Goal: Task Accomplishment & Management: Complete application form

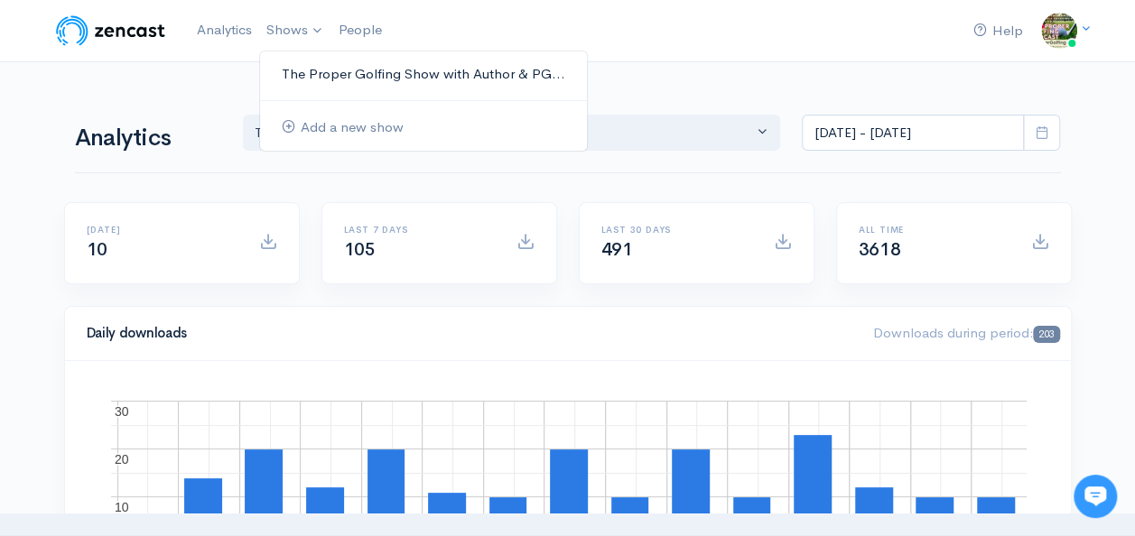
click at [303, 76] on link "The Proper Golfing Show with Author & PG..." at bounding box center [423, 75] width 327 height 32
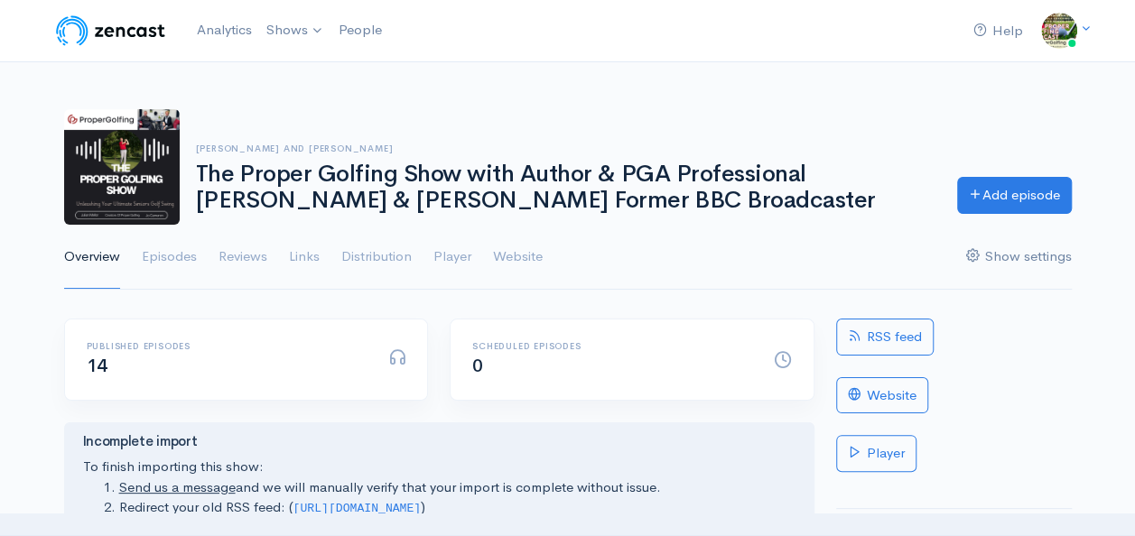
click at [1005, 254] on link "Show settings" at bounding box center [1019, 257] width 106 height 65
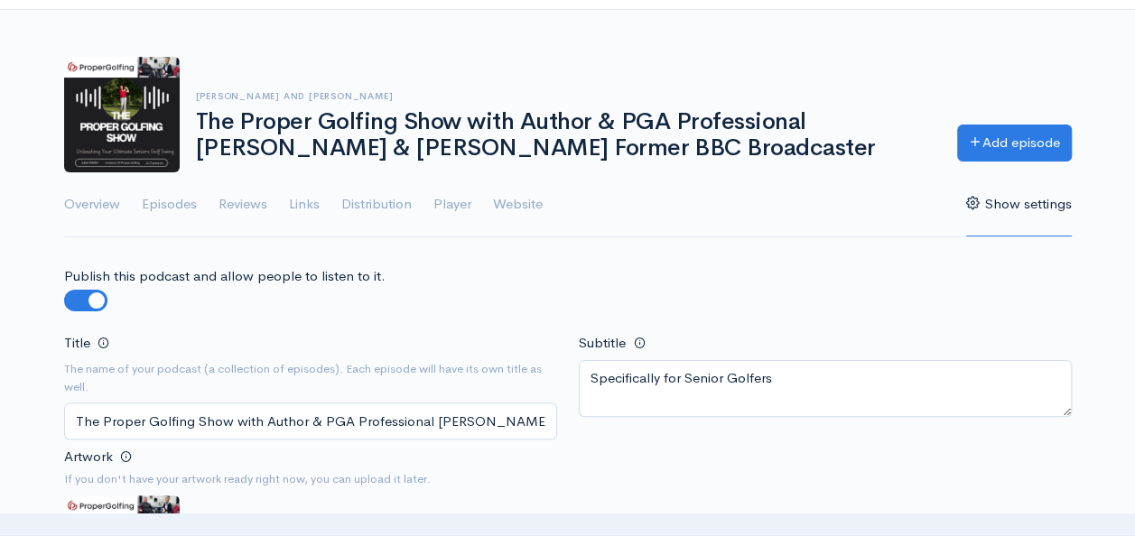
scroll to position [90, 0]
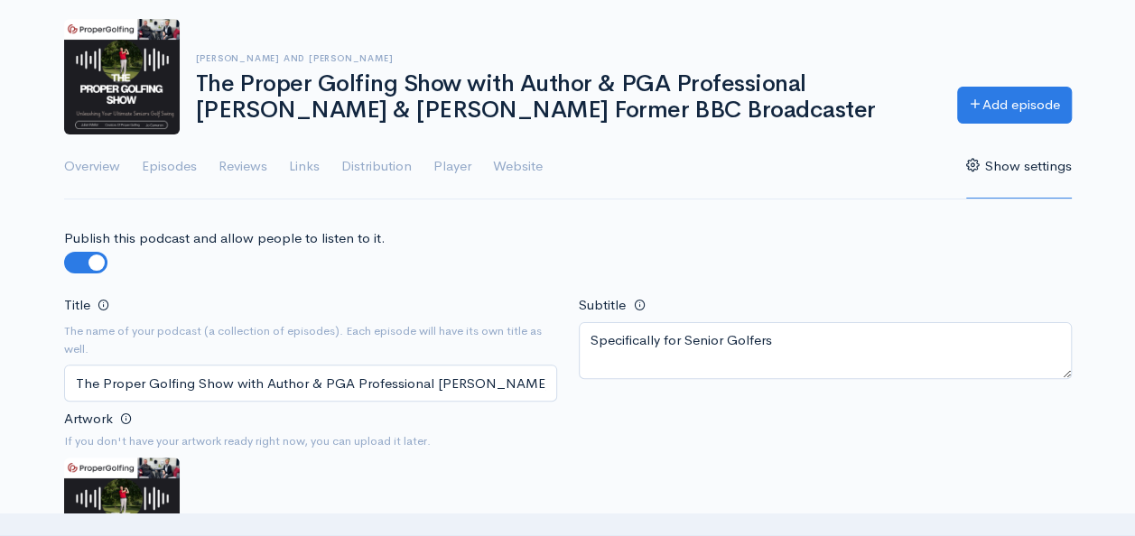
click at [102, 380] on input "The Proper Golfing Show with Author & PGA Professional Julian Mellor & Jo Camer…" at bounding box center [310, 383] width 493 height 37
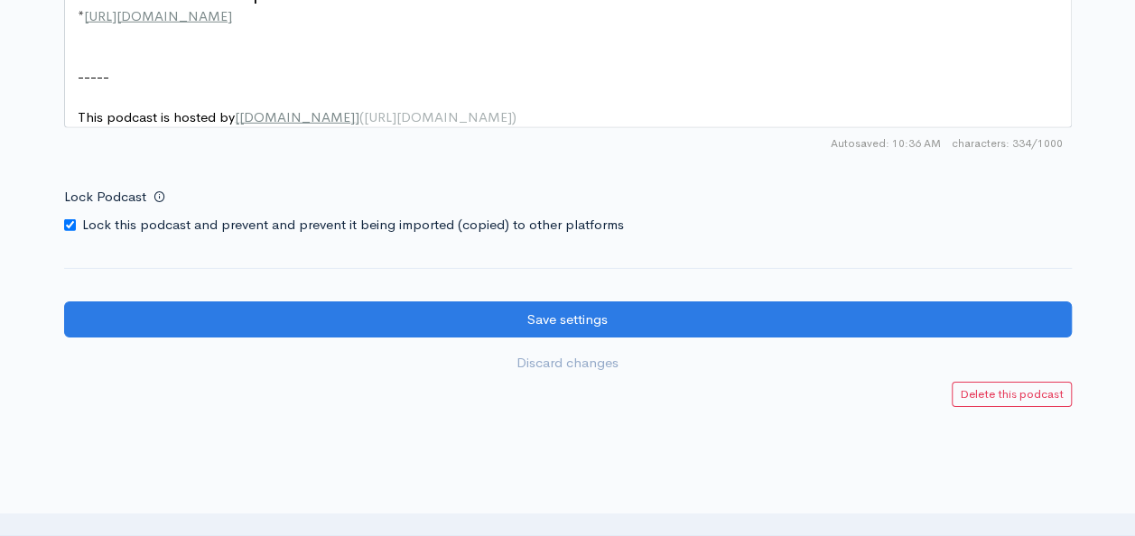
scroll to position [2794, 0]
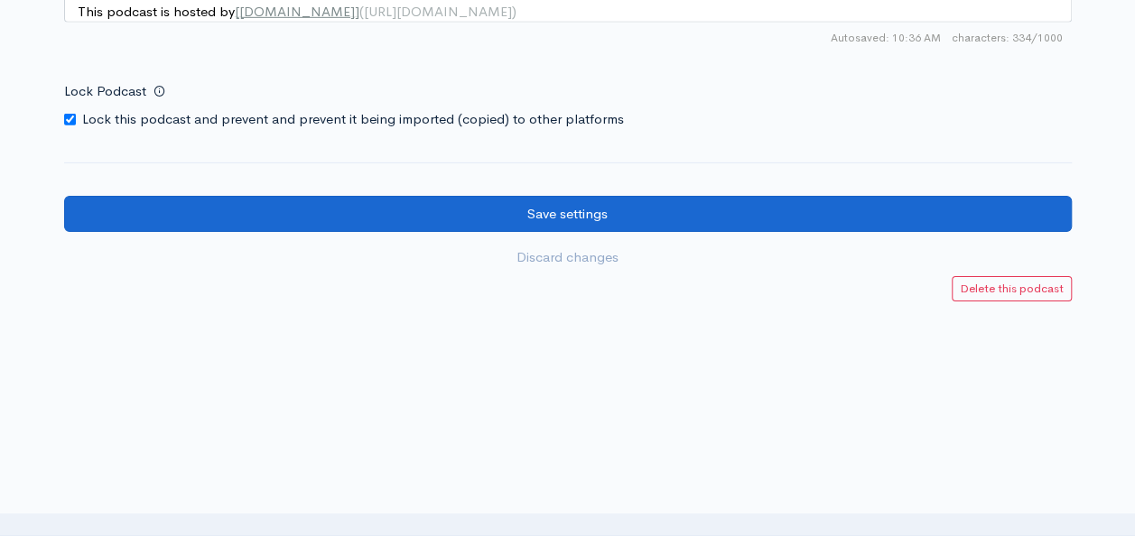
type input "The Timeless Golf Swing Podcast with Author & PGA Professional [PERSON_NAME] & …"
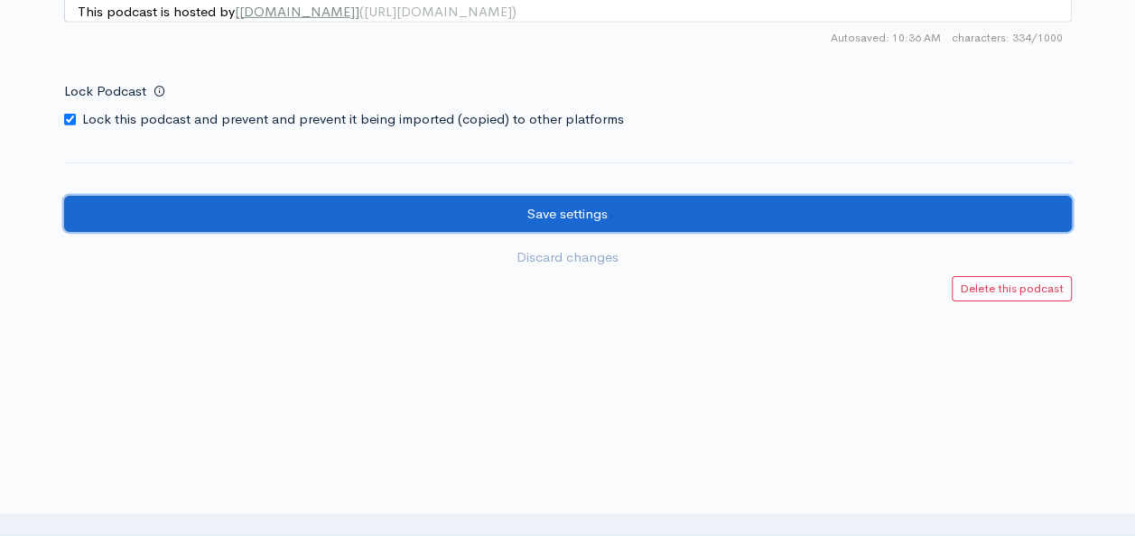
drag, startPoint x: 575, startPoint y: 210, endPoint x: 588, endPoint y: 204, distance: 14.1
click at [575, 208] on input "Save settings" at bounding box center [567, 214] width 1007 height 37
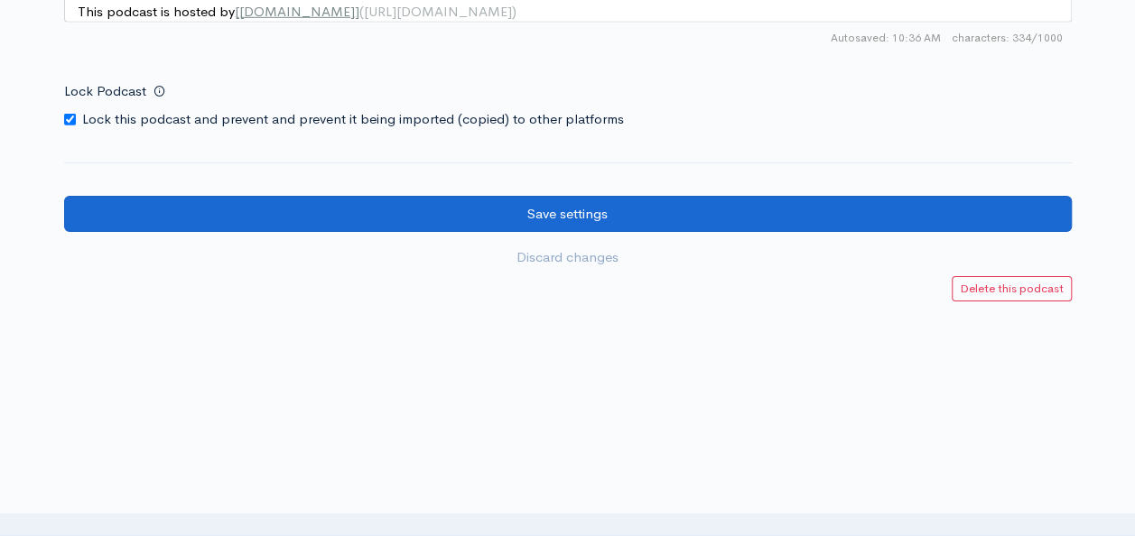
scroll to position [0, 0]
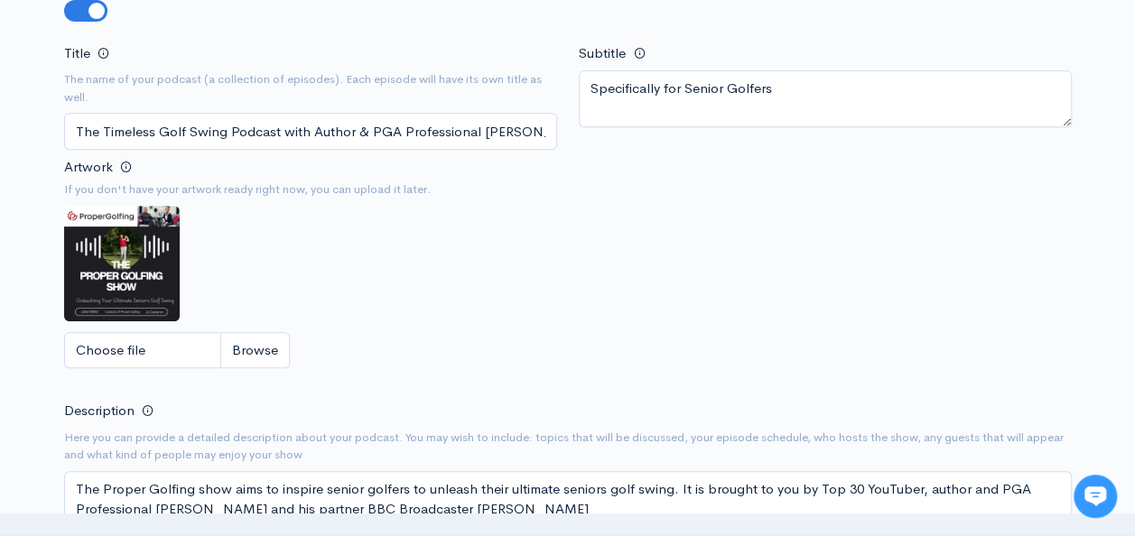
scroll to position [451, 0]
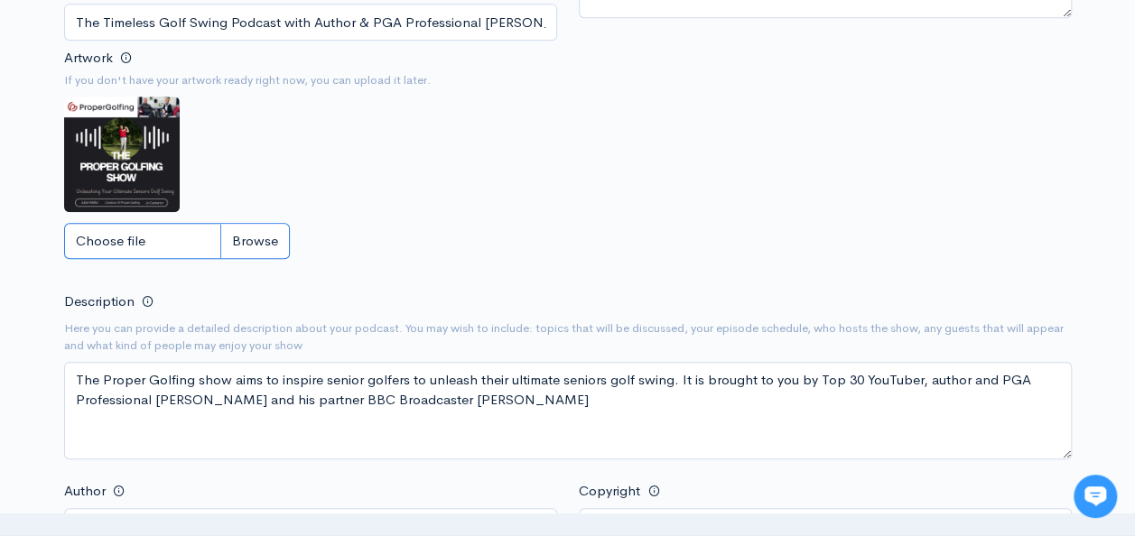
click at [105, 244] on input "Choose file" at bounding box center [177, 241] width 226 height 37
click at [127, 231] on input "Choose file" at bounding box center [177, 241] width 226 height 37
type input "C:\fakepath\Podcast (3).png"
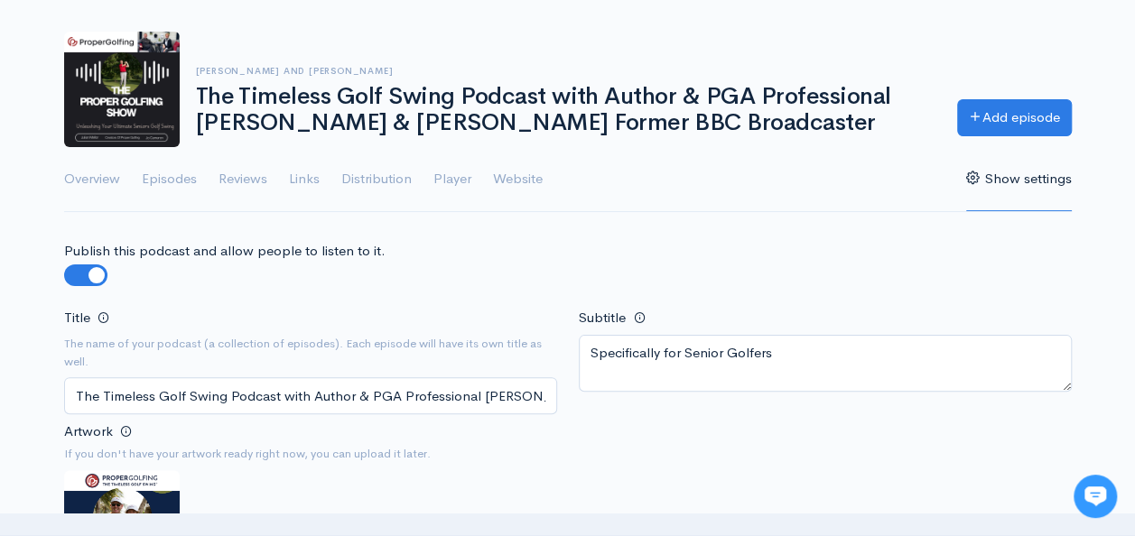
scroll to position [0, 0]
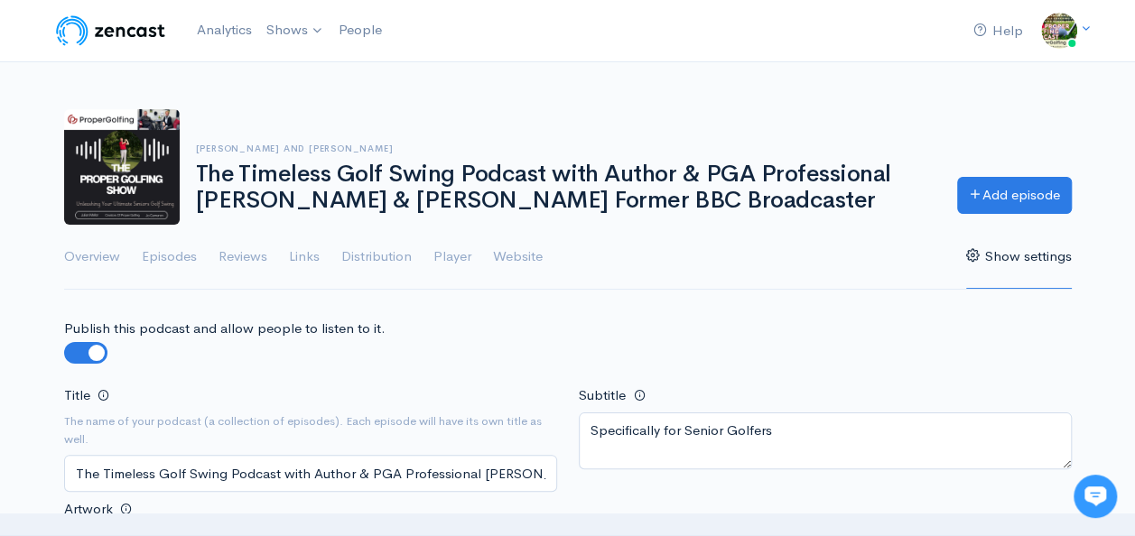
click at [431, 202] on h1 "The Timeless Golf Swing Podcast with Author & PGA Professional [PERSON_NAME] & …" at bounding box center [565, 187] width 739 height 51
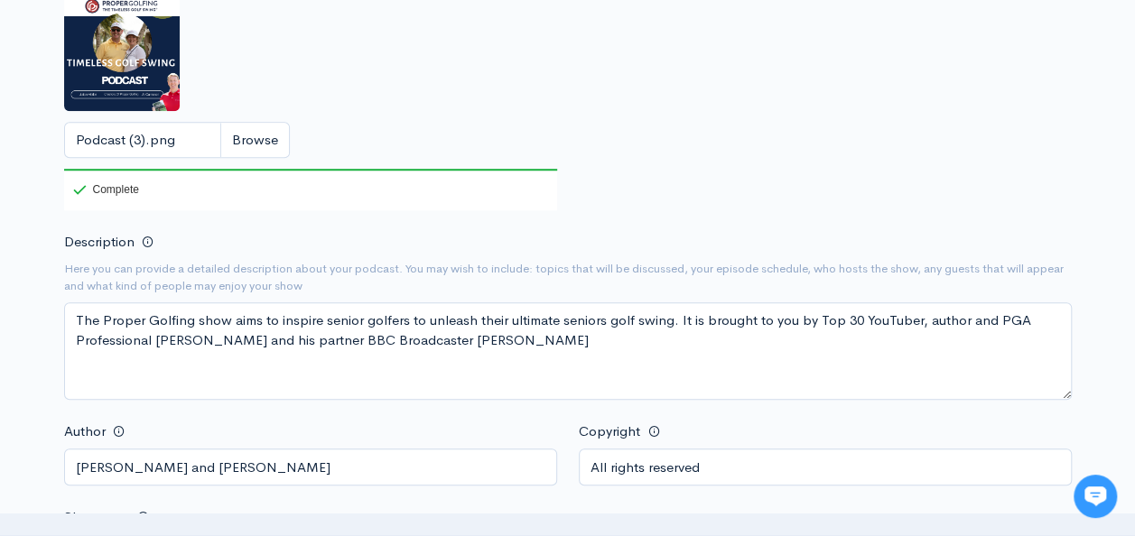
scroll to position [632, 0]
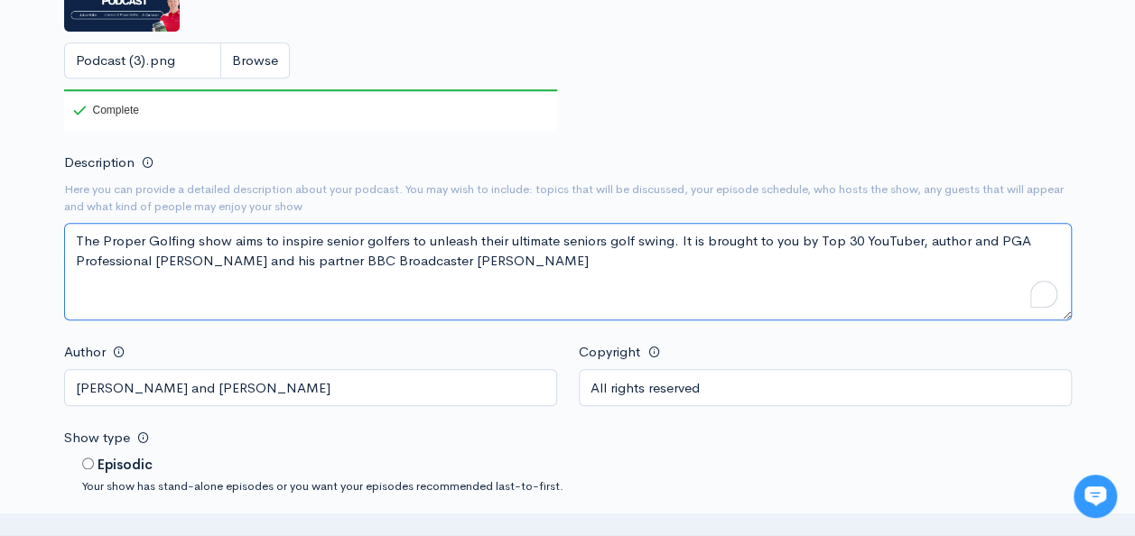
drag, startPoint x: 588, startPoint y: 267, endPoint x: 40, endPoint y: 235, distance: 549.7
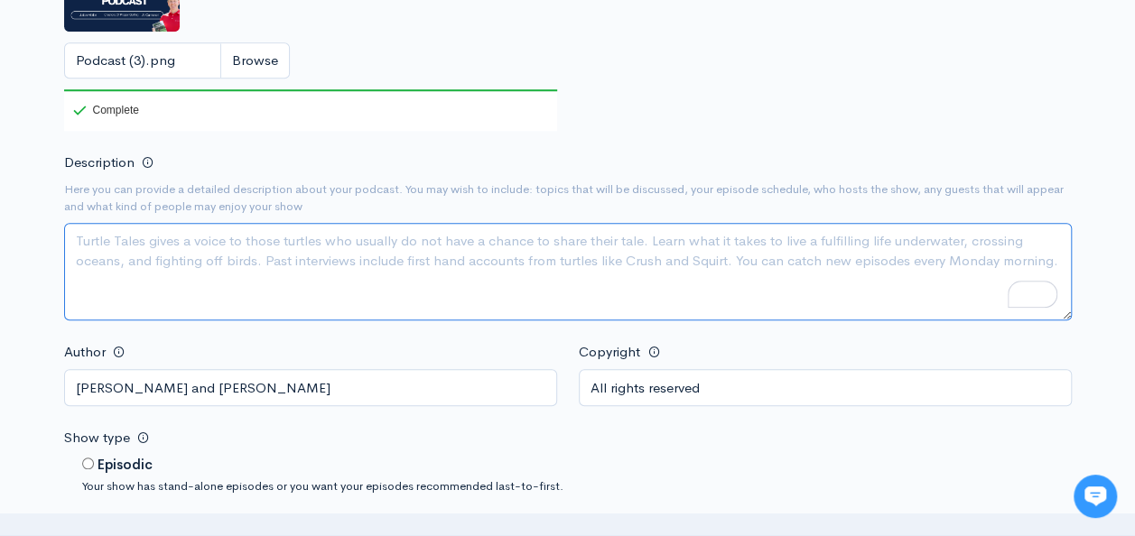
paste textarea "Hosted by PGA Professional [PERSON_NAME] and performance coach [PERSON_NAME], T…"
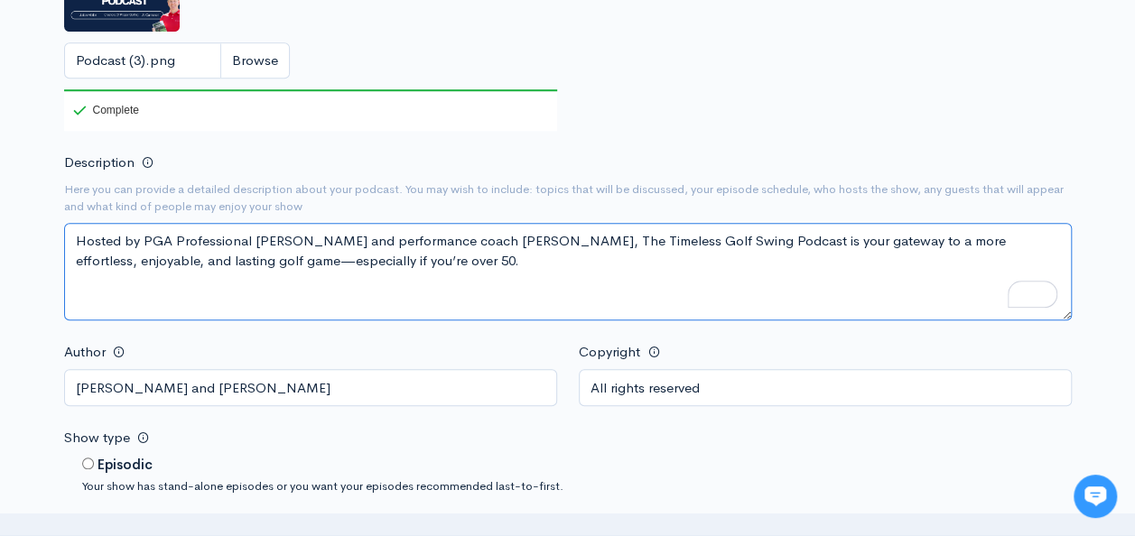
click at [551, 239] on textarea "The Proper Golfing show aims to inspire senior golfers to unleash their ultimat…" at bounding box center [567, 271] width 1007 height 97
click at [383, 256] on textarea "The Proper Golfing show aims to inspire senior golfers to unleash their ultimat…" at bounding box center [567, 271] width 1007 height 97
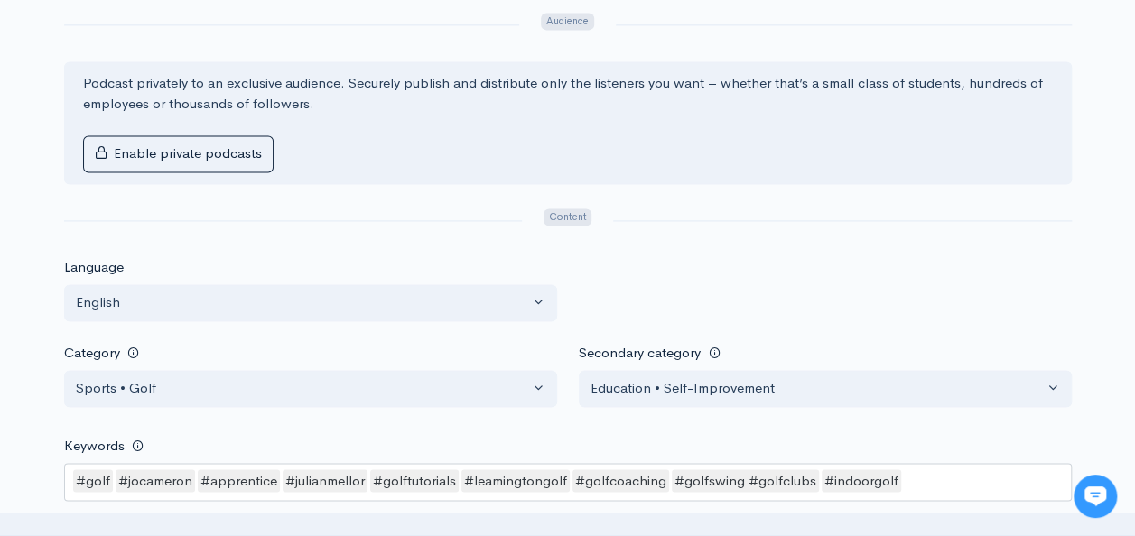
scroll to position [1444, 0]
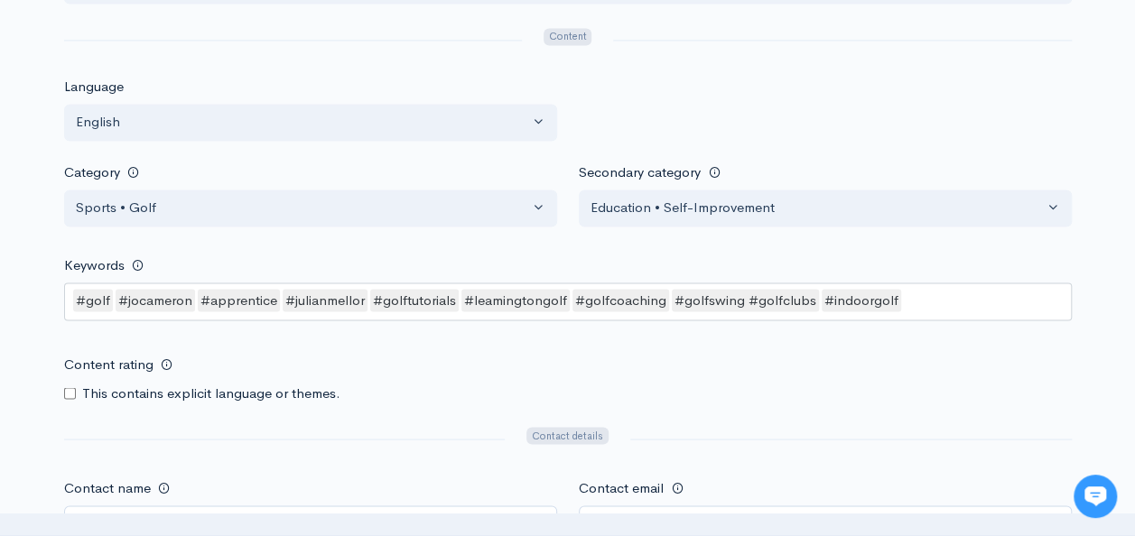
type textarea "Hosted by PGA Professional Julian Mellor and performance coach Jo Cameron co-cr…"
click at [931, 291] on div "#golf #jocameron #apprentice #julianmellor #golftutorials #leamingtongolf #golf…" at bounding box center [567, 302] width 1007 height 38
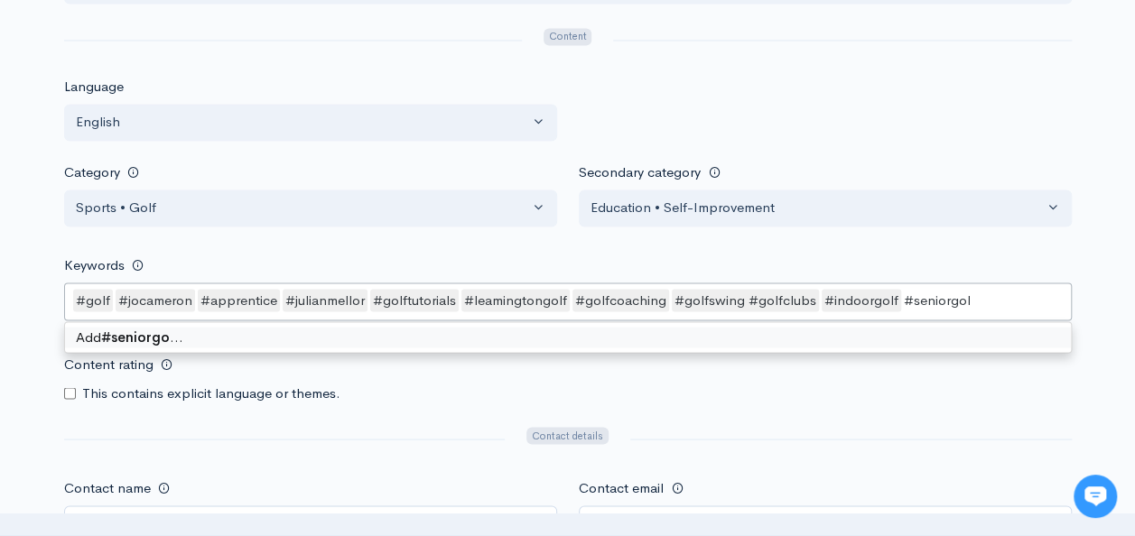
type keywords-picker-selectized "#seniorgolf"
type keywords-picker-selectized "golfpuns"
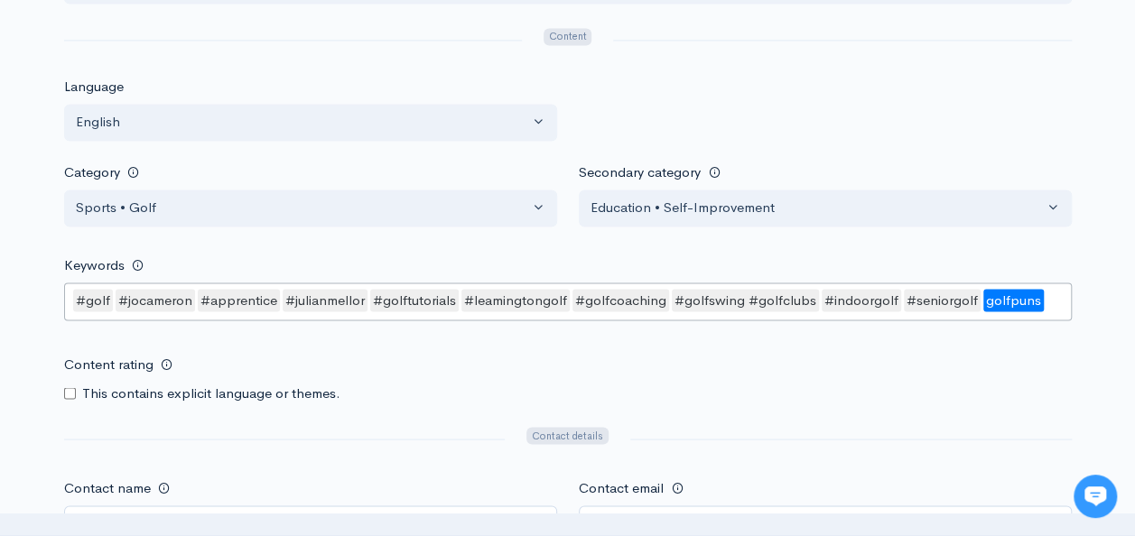
click at [1011, 291] on div "golfpuns" at bounding box center [1013, 300] width 60 height 23
click at [983, 293] on div "golfpuns" at bounding box center [1013, 300] width 60 height 23
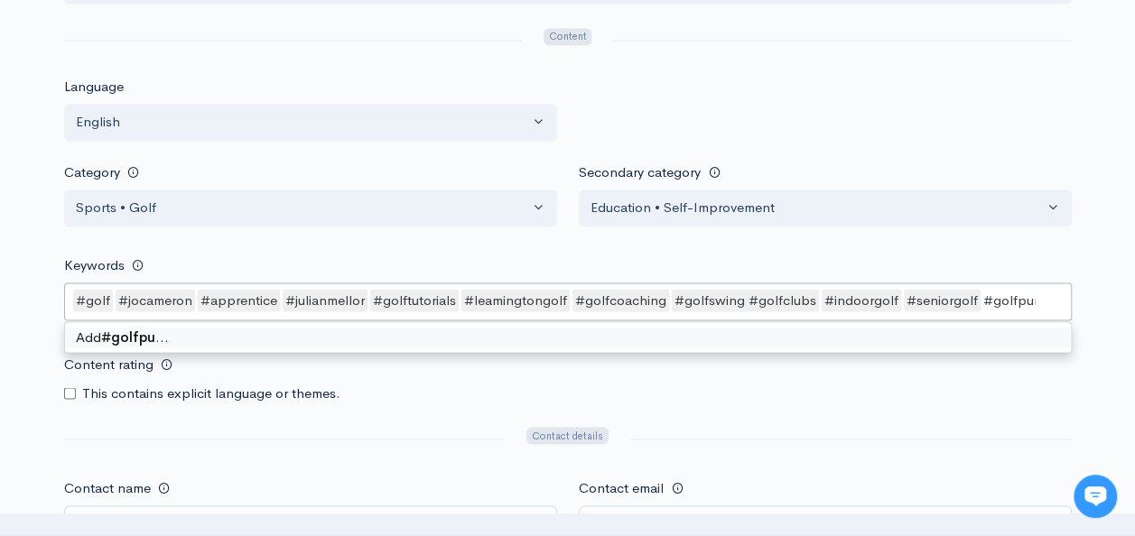
type keywords-picker-selectized "#golfpuns"
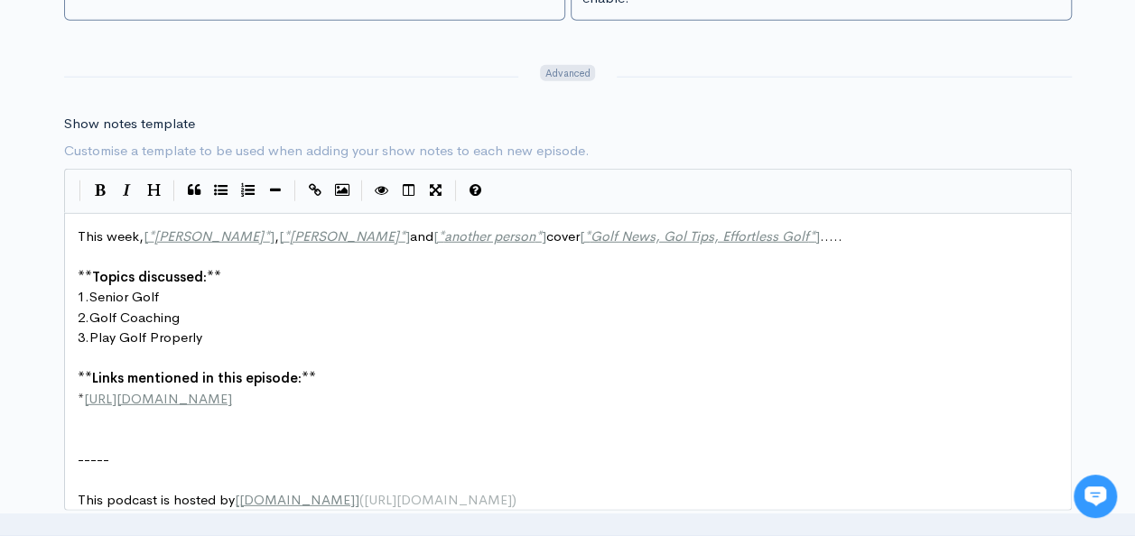
scroll to position [6, 0]
click at [88, 288] on span "1." at bounding box center [84, 296] width 12 height 17
type textarea "Timeless GOlf"
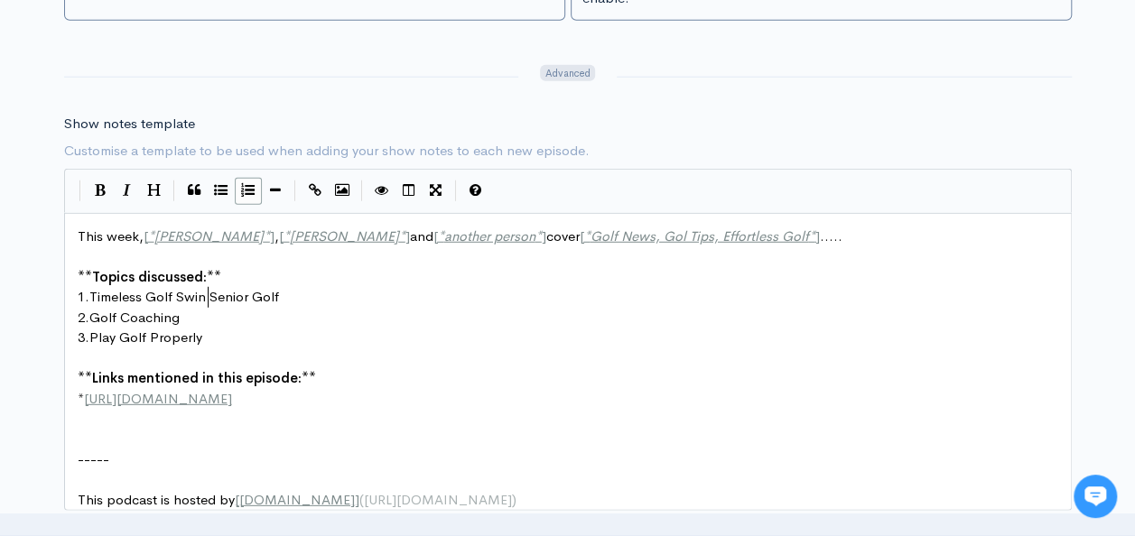
type textarea "olf Swing"
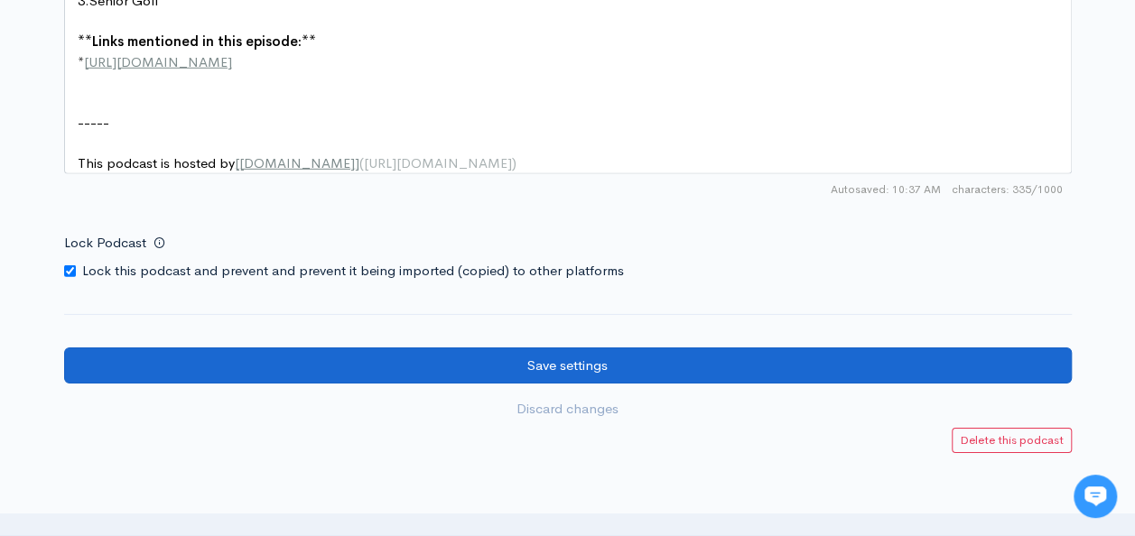
scroll to position [2708, 0]
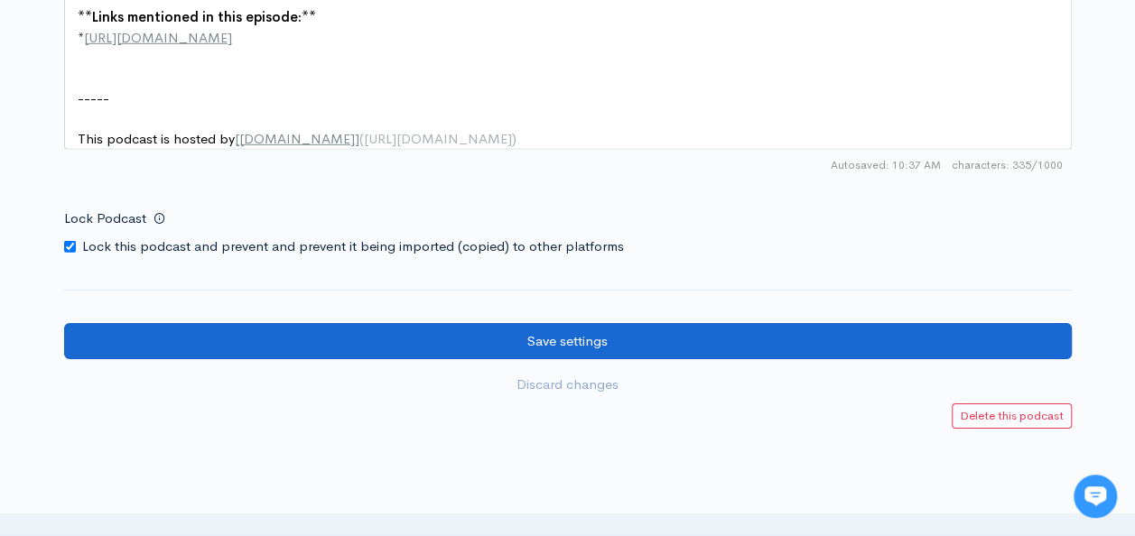
type textarea "Senior Golf"
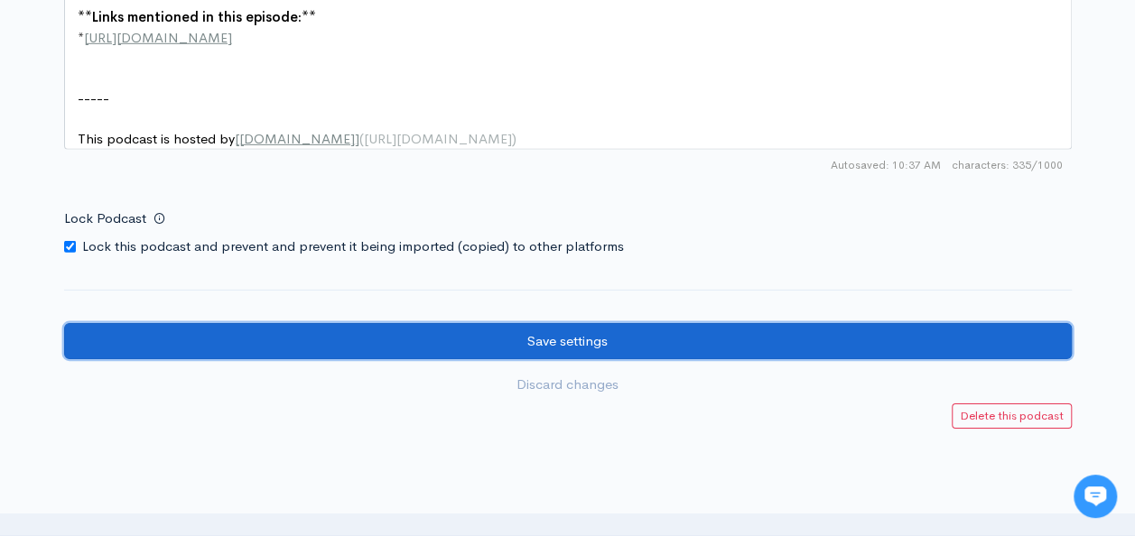
drag, startPoint x: 540, startPoint y: 341, endPoint x: 569, endPoint y: 322, distance: 34.5
click at [540, 341] on input "Save settings" at bounding box center [567, 341] width 1007 height 37
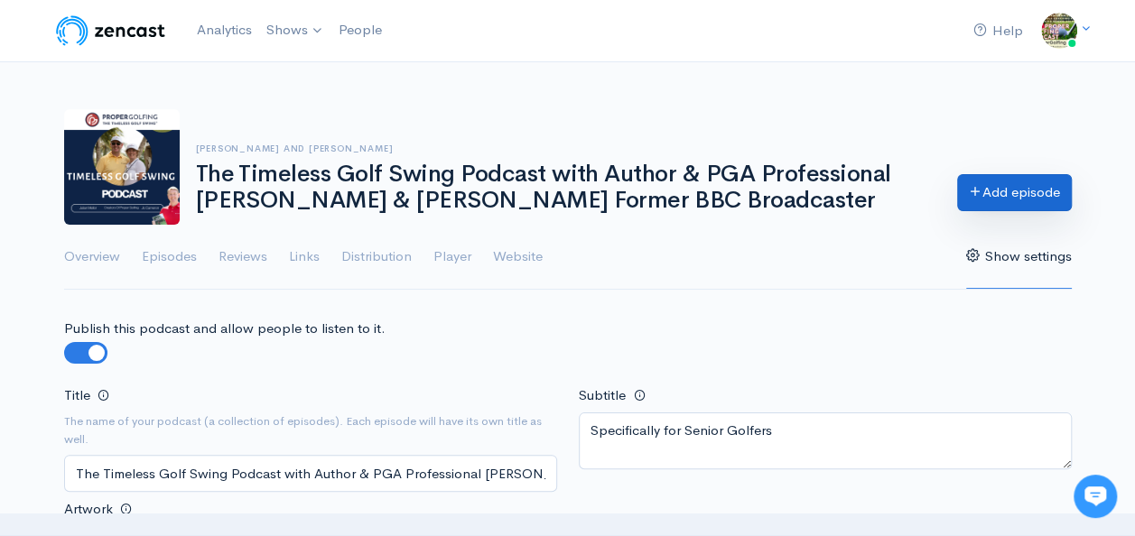
click at [1010, 197] on link "Add episode" at bounding box center [1014, 192] width 115 height 37
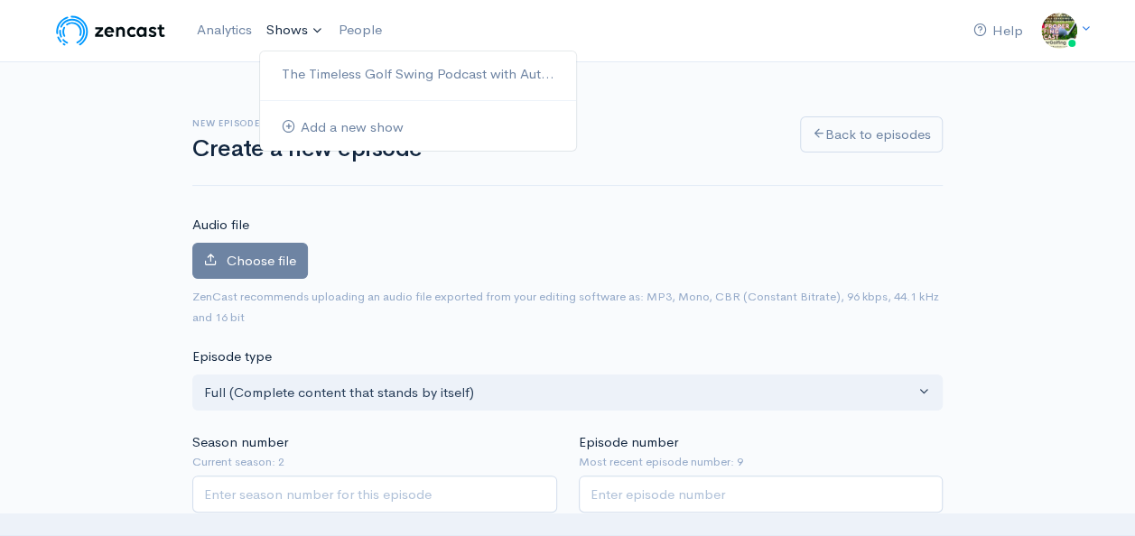
click at [289, 42] on link "Shows" at bounding box center [295, 31] width 72 height 40
click at [321, 70] on link "The Timeless Golf Swing Podcast with Aut..." at bounding box center [418, 75] width 316 height 32
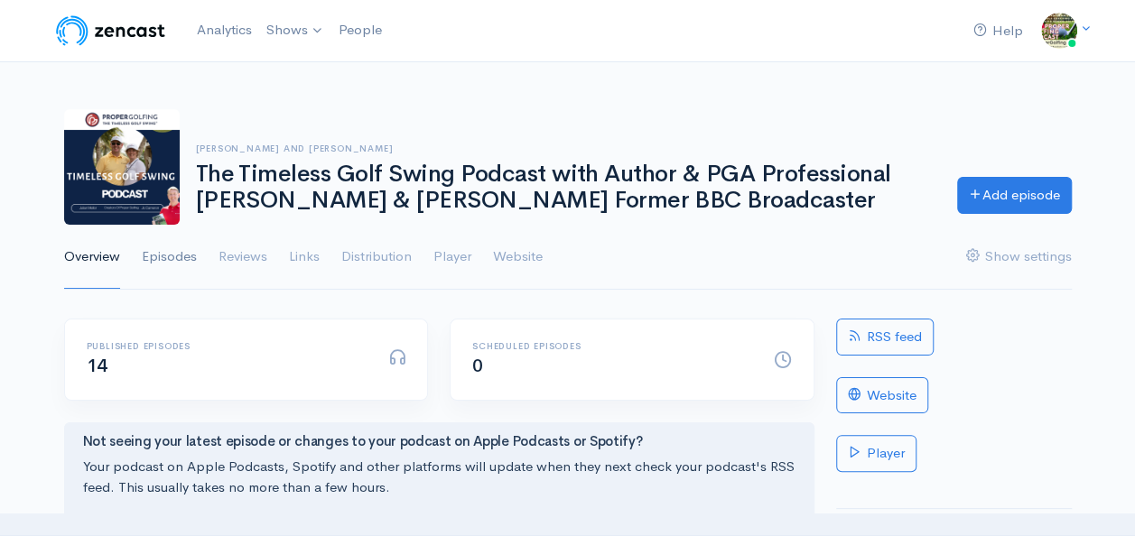
click at [172, 254] on link "Episodes" at bounding box center [169, 257] width 55 height 65
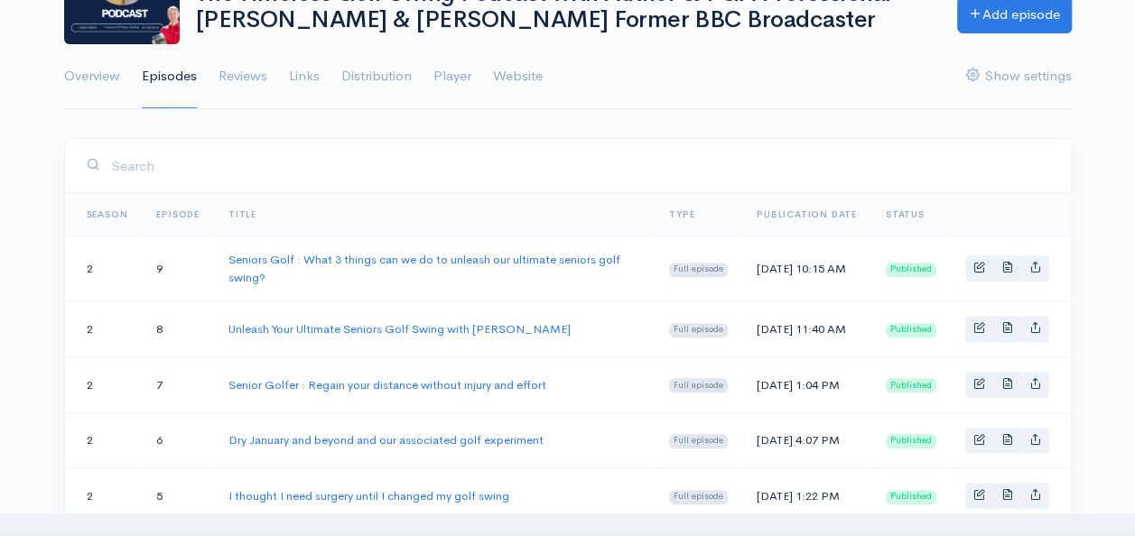
scroll to position [59, 0]
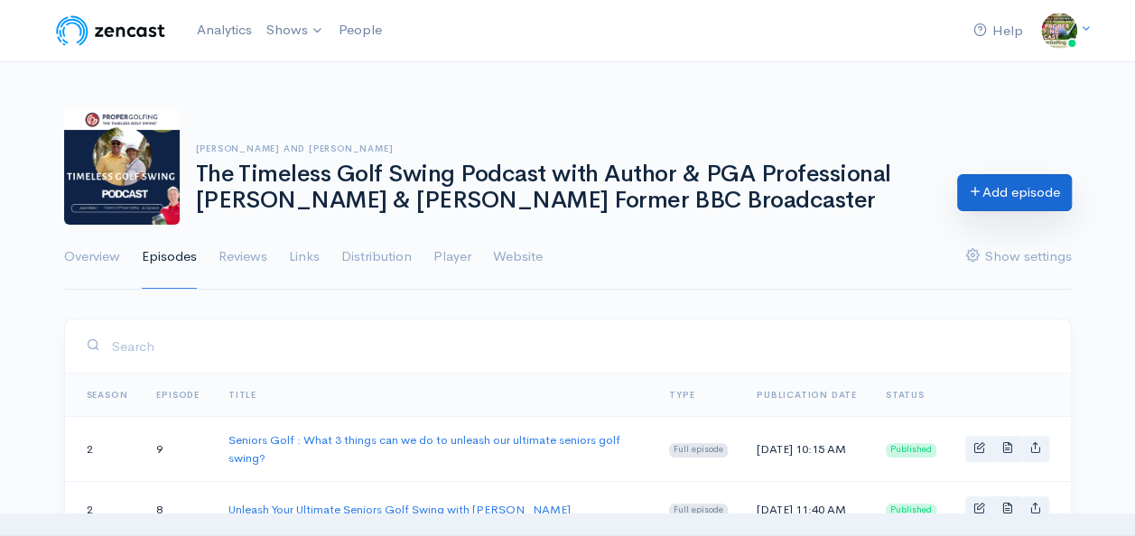
click at [1014, 192] on link "Add episode" at bounding box center [1014, 192] width 115 height 37
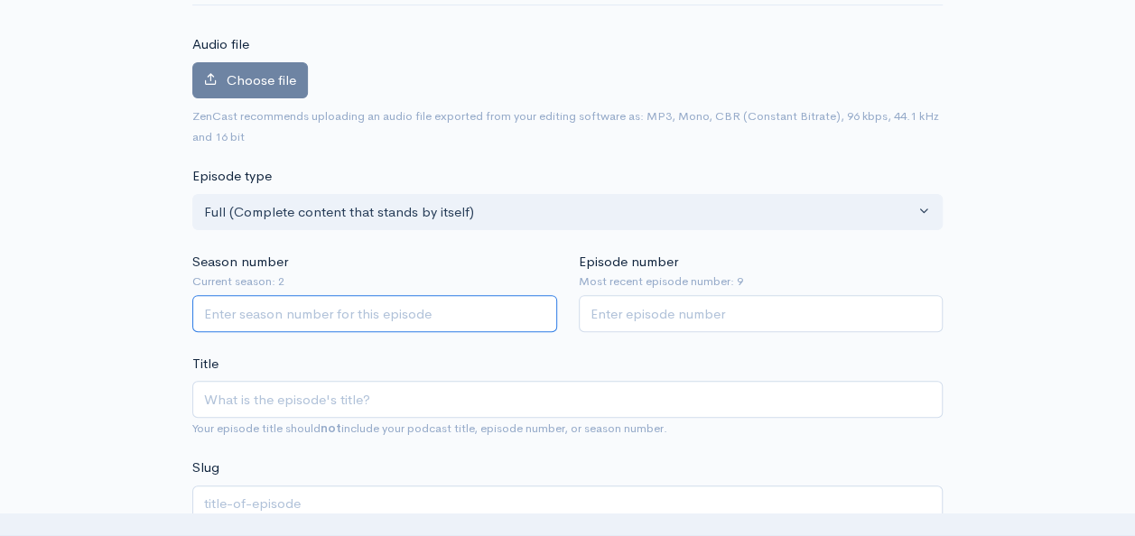
click at [315, 310] on input "Season number" at bounding box center [374, 313] width 365 height 37
type input "3"
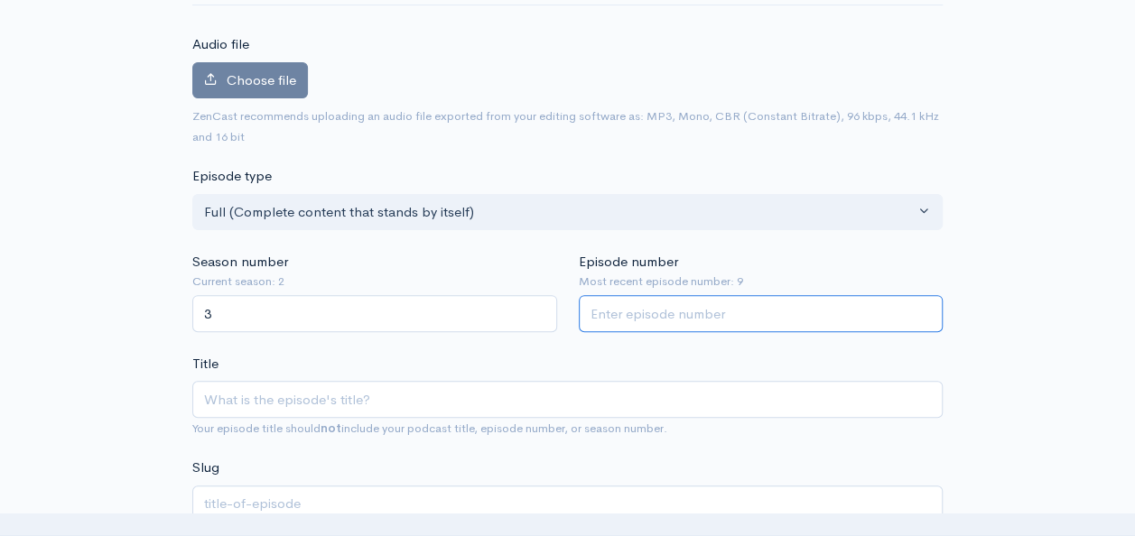
click at [709, 305] on input "Episode number" at bounding box center [761, 313] width 365 height 37
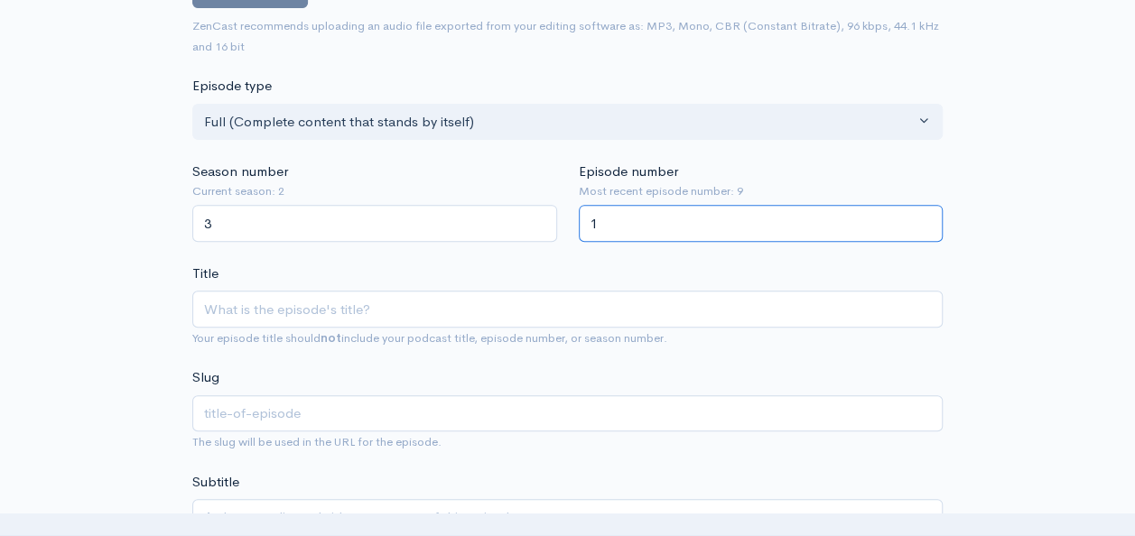
type input "1"
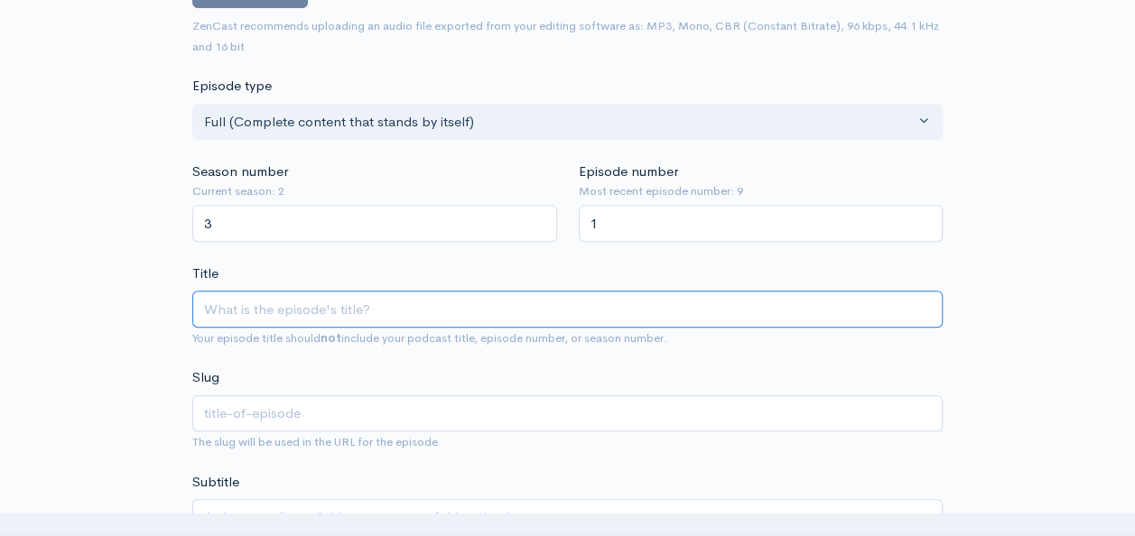
click at [397, 305] on input "Title" at bounding box center [567, 309] width 750 height 37
type input "W"
type input "w"
type input "Wha"
type input "wh"
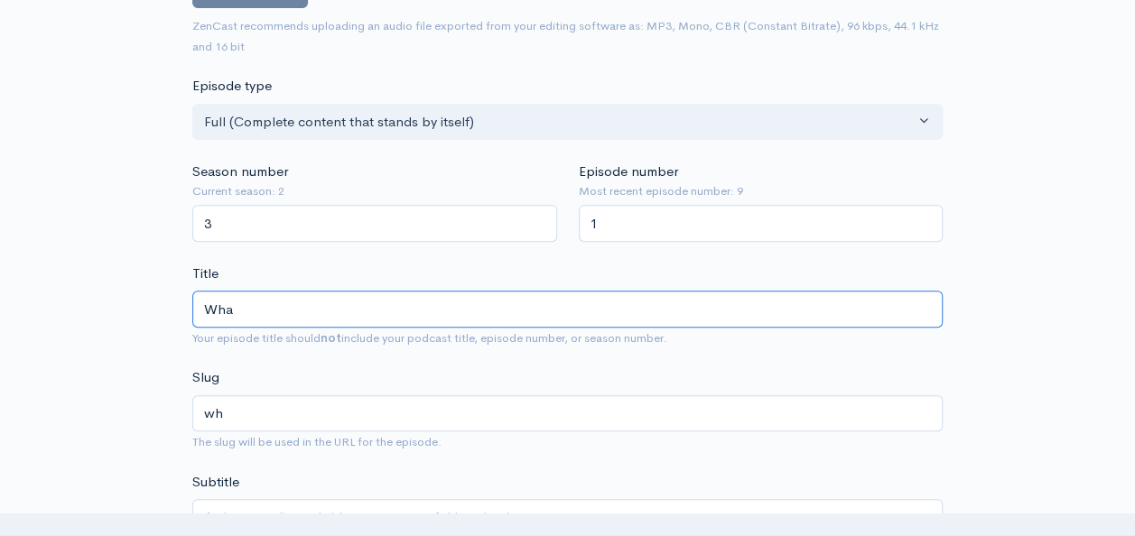
type input "What"
type input "what"
type input "What i"
type input "what-i"
type input "What if"
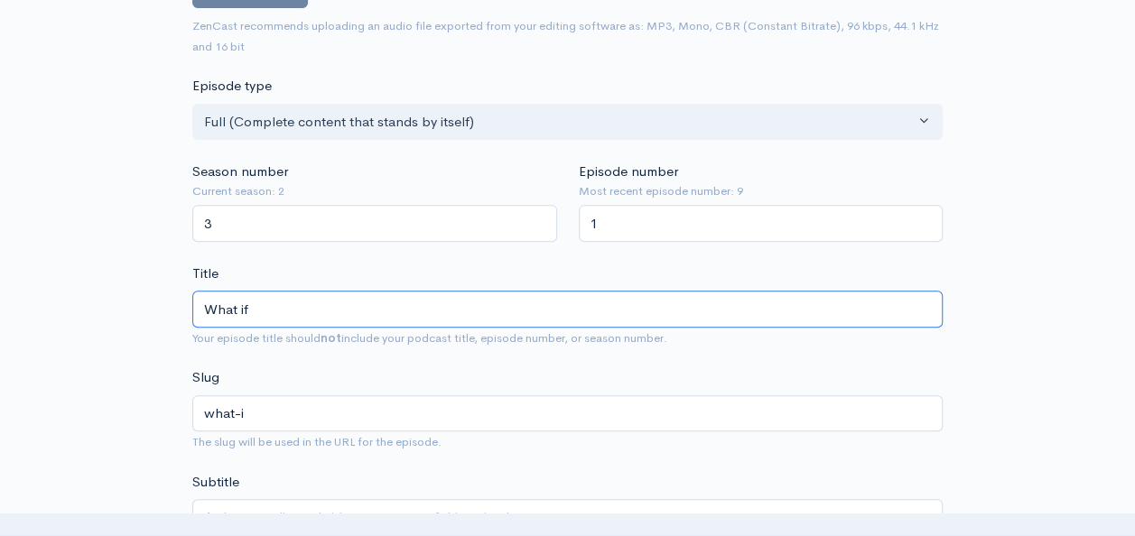
type input "what-if"
type input "What if y"
type input "what-if-y"
type input "What if yo"
type input "what-if-yo"
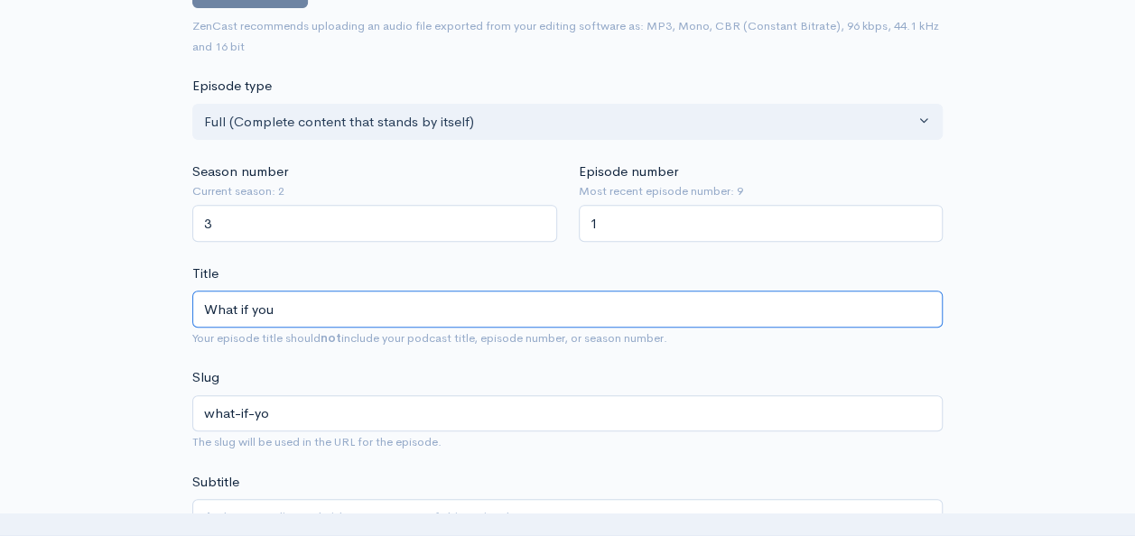
type input "What if you"
type input "what-if-you"
type input "What if you ou"
type input "what-if-you-ou"
type input "What if you o"
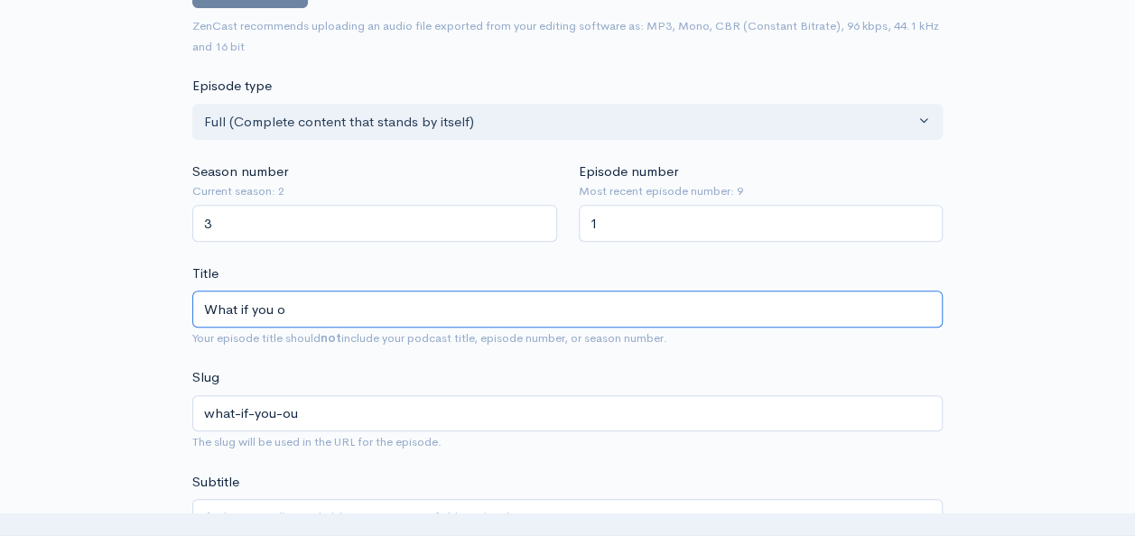
type input "what-if-you-o"
type input "What if you"
type input "what-if-you"
type input "What if you ou"
type input "what-if-you-ou"
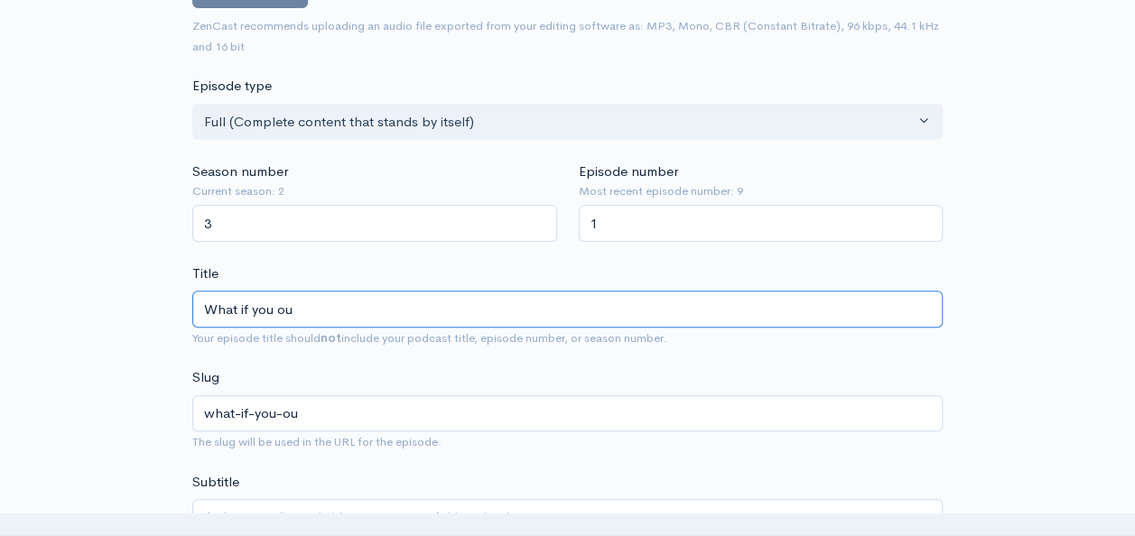
type input "What if you o"
type input "what-if-you-o"
type input "What if you"
type input "what-if-you"
type input "What if you co"
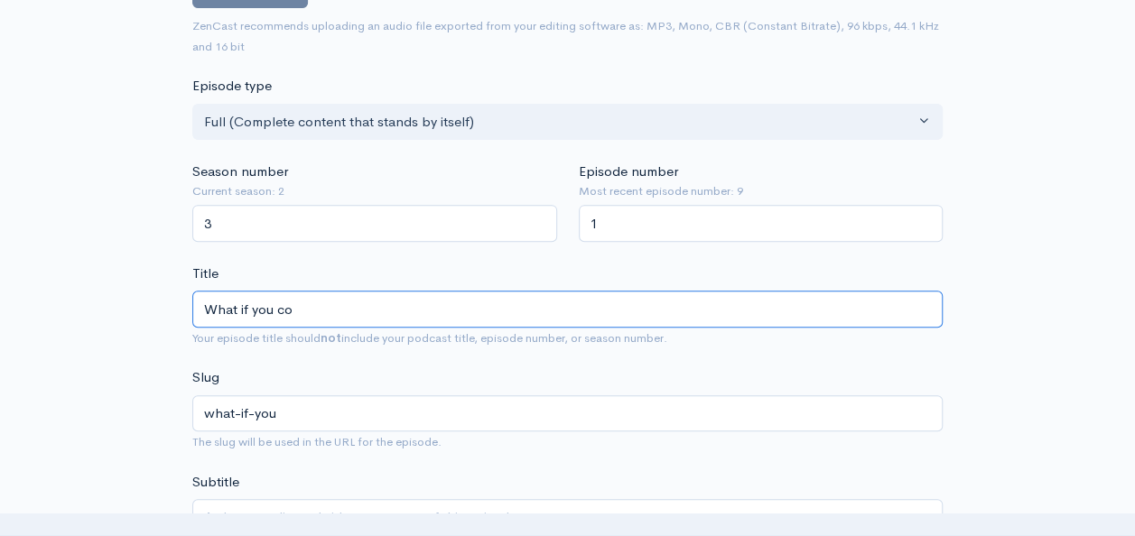
type input "what-if-you-co"
type input "What if you cou"
type input "what-if-you-cou"
type input "What if you coul"
type input "what-if-you-coul"
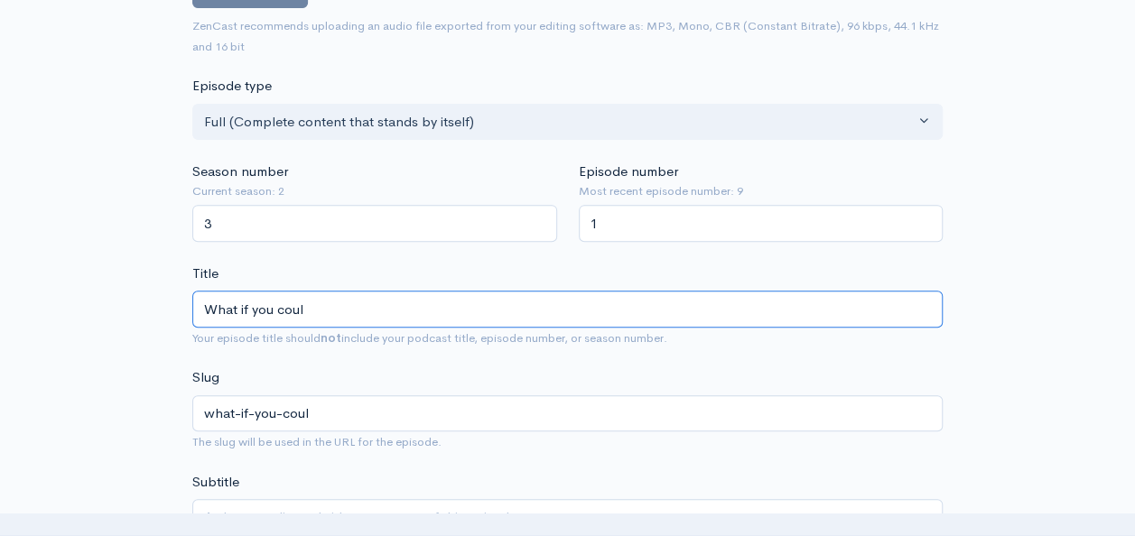
type input "What if you could"
type input "what-if-you-could"
type input "What if you"
type input "what-if-you"
type input "What if yo"
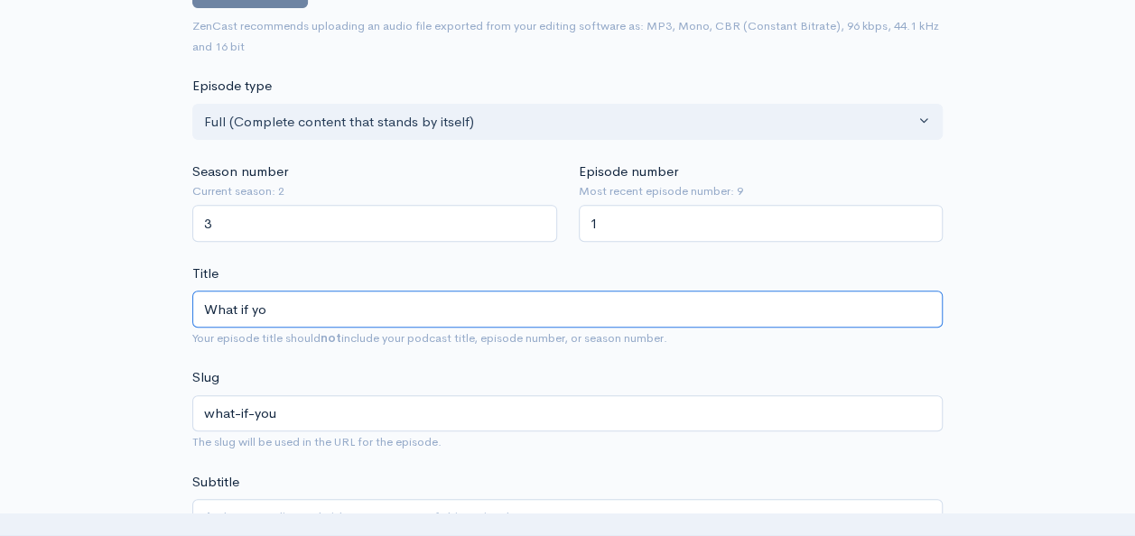
type input "what-if-yo"
type input "What if y"
type input "what-if-y"
type input "What if"
type input "what-if"
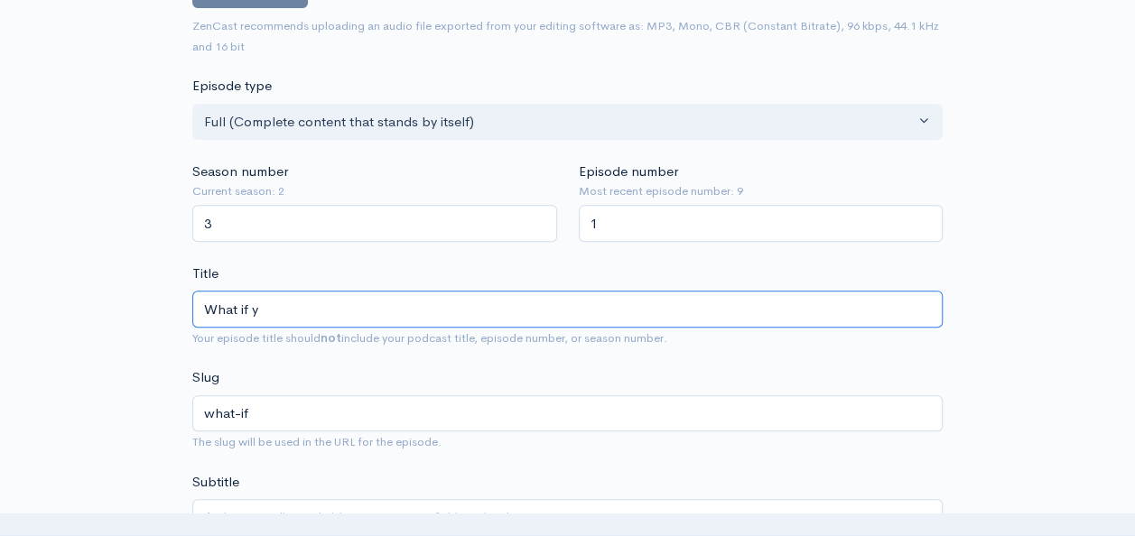
type input "What if yo"
type input "what-if-yo"
type input "What if you"
type input "what-if-you"
type input "What if you c"
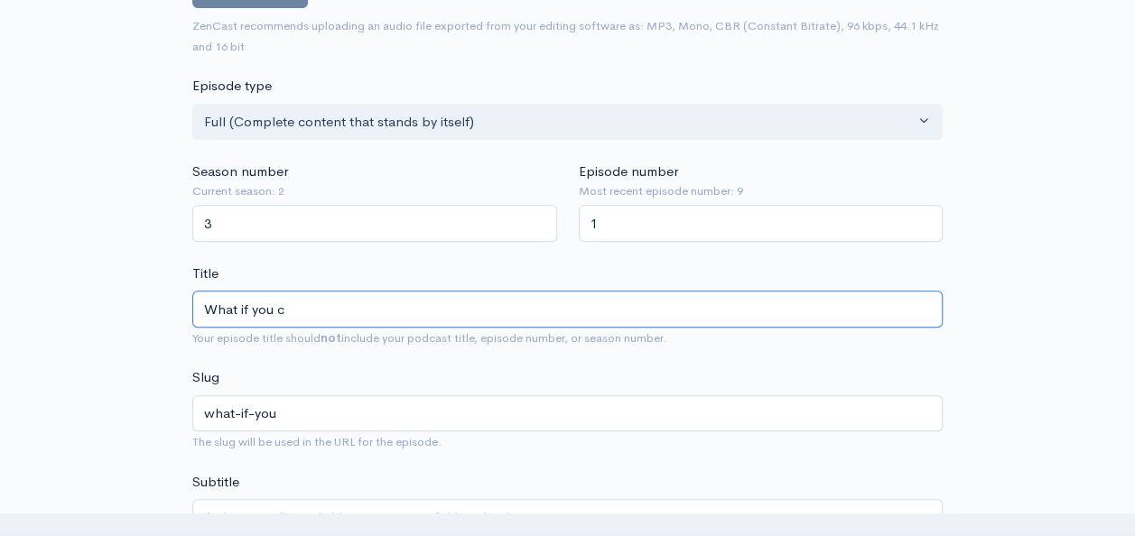
type input "what-if-you-c"
type input "What if you cha"
type input "what-if-you-cha"
type input "What if you chan"
type input "what-if-you-chan"
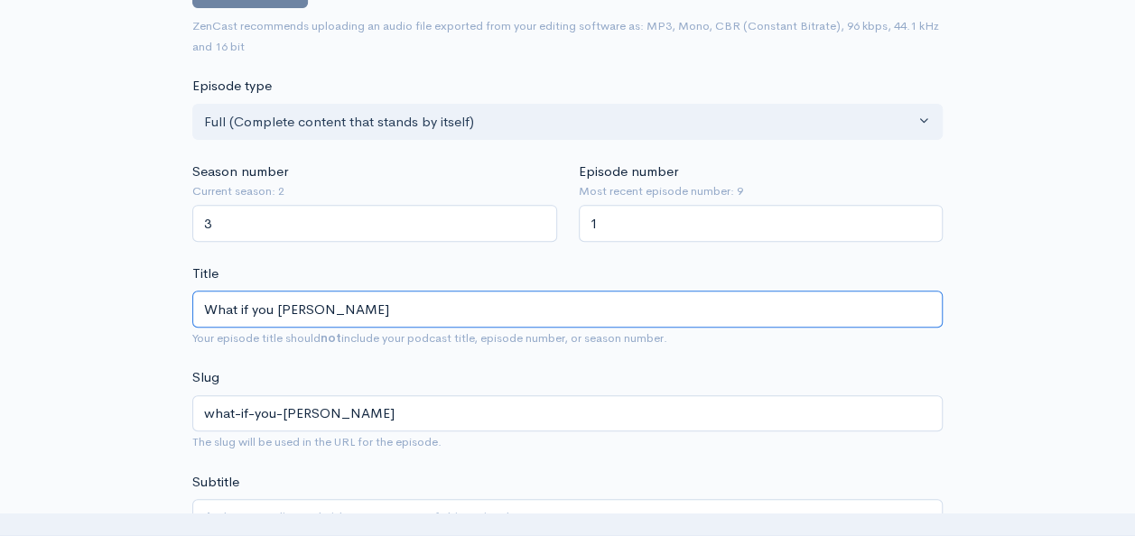
type input "What if you chang"
type input "what-if-you-chang"
type input "What if you changed"
type input "what-if-you-changed"
type input "What if you changed t"
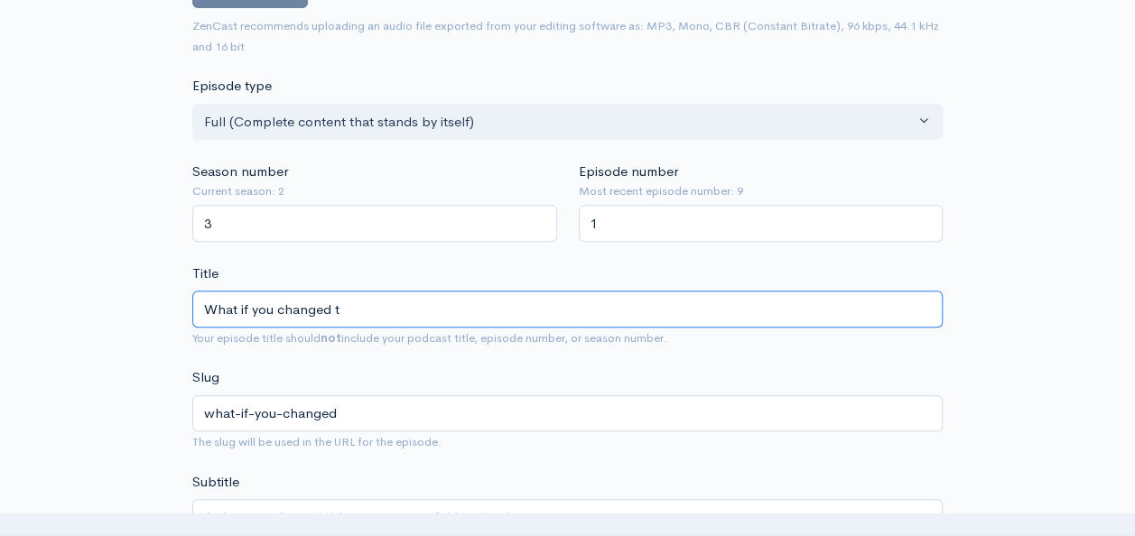
type input "what-if-you-changed-t"
type input "What if you changed th"
type input "what-if-you-changed-th"
type input "What if you changed the"
type input "what-if-you-changed-the"
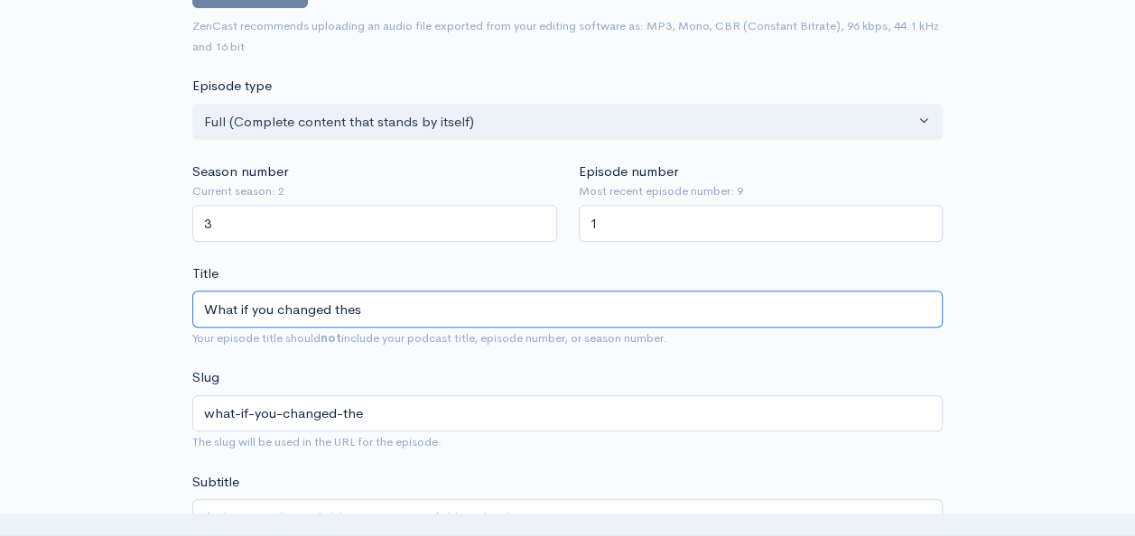
type input "What if you changed these"
type input "what-if-you-changed-these"
type input "What if you changed these t"
type input "what-if-you-changed-these-t"
type input "What if you changed these tw"
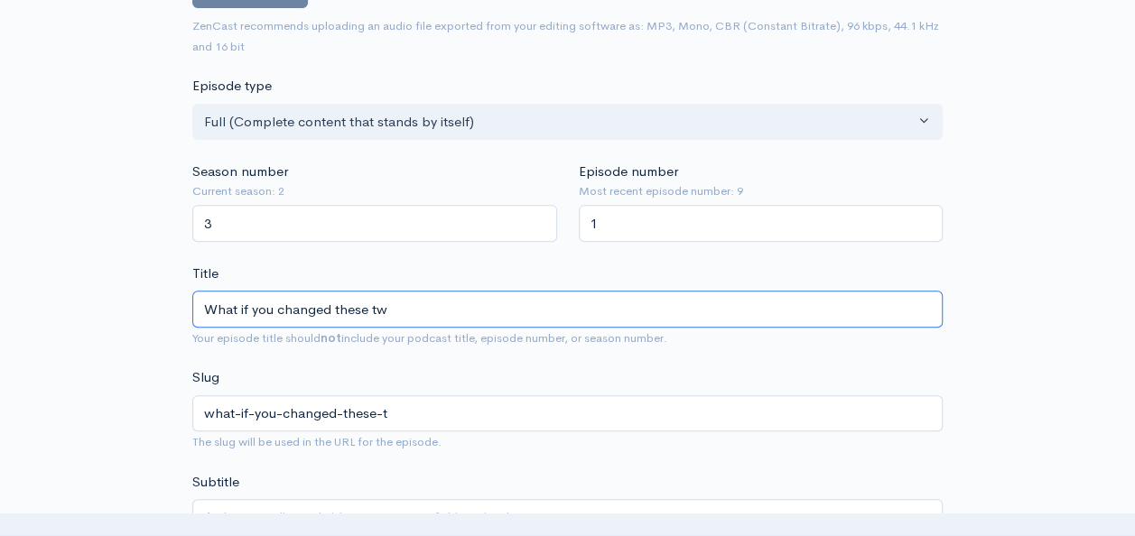
type input "what-if-you-changed-these-tw"
type input "What if you changed these two"
type input "what-if-you-changed-these-two"
type input "What if you changed these two si"
type input "what-if-you-changed-these-two-si"
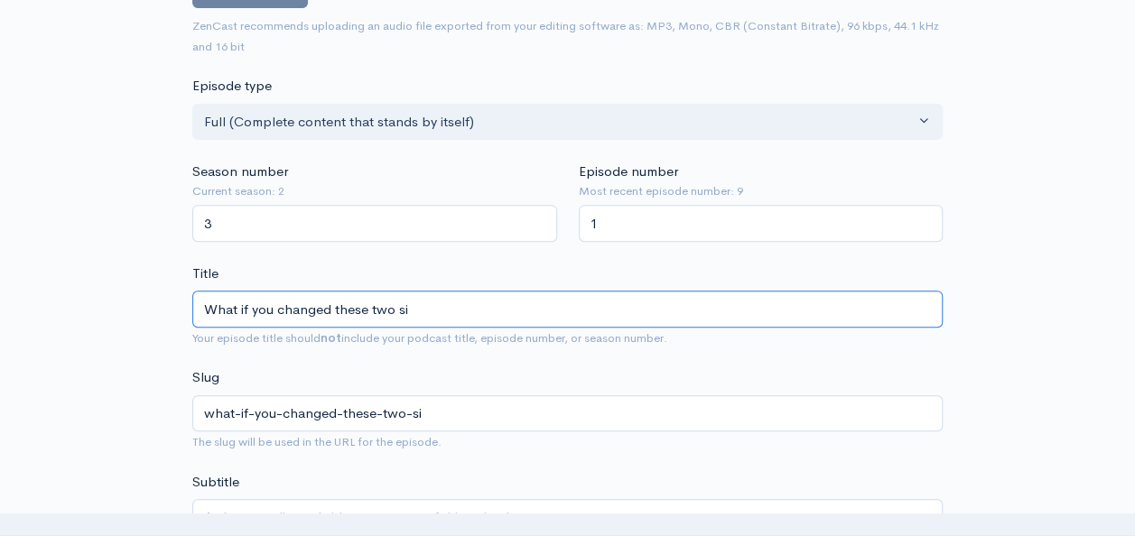
type input "What if you changed these two sim"
type input "what-if-you-changed-these-two-sim"
type input "What if you changed these two simpl"
type input "what-if-you-changed-these-two-simpl"
type input "What if you changed these two simple"
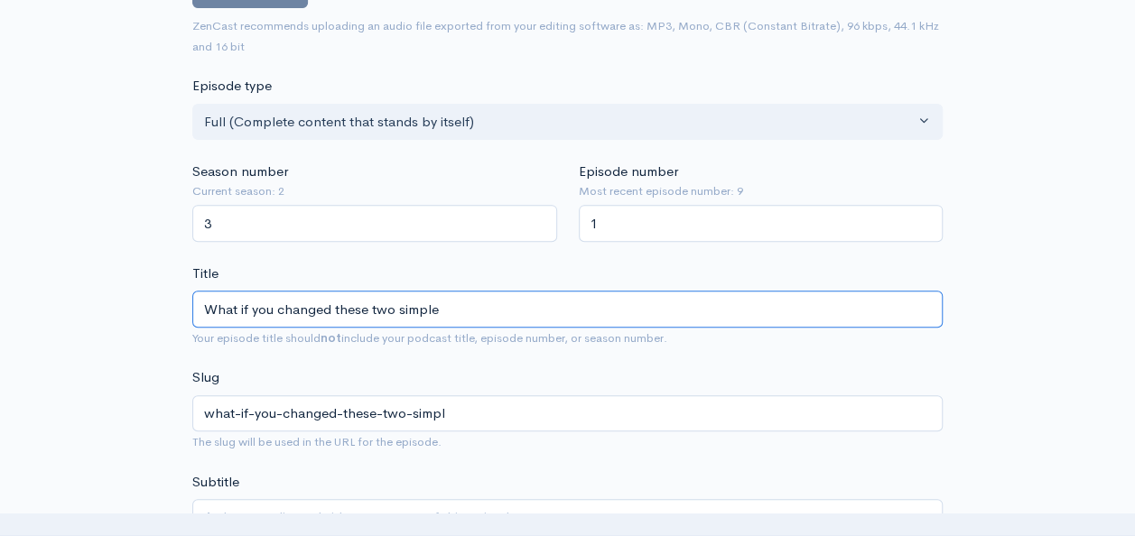
type input "what-if-you-changed-these-two-simple"
type input "What if you changed these two simples"
type input "what-if-you-changed-these-two-simples"
type input "What if you changed these two simples t"
type input "what-if-you-changed-these-two-simples-t"
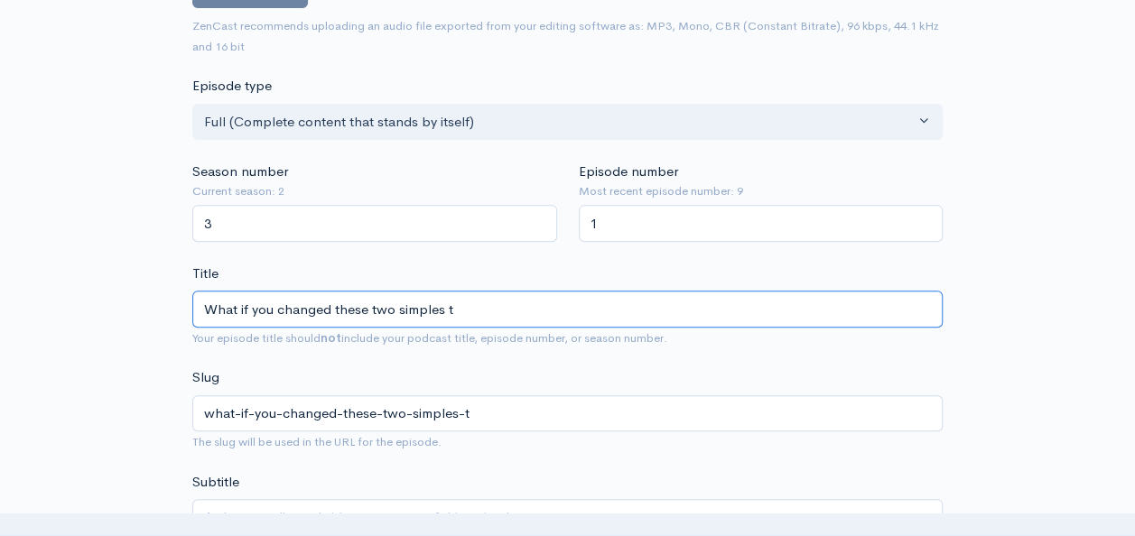
type input "What if you changed these two simples th"
type input "what-if-you-changed-these-two-simples-th"
type input "What if you changed these two simples thin"
type input "what-if-you-changed-these-two-simples-thin"
type input "What if you changed these two simples thing"
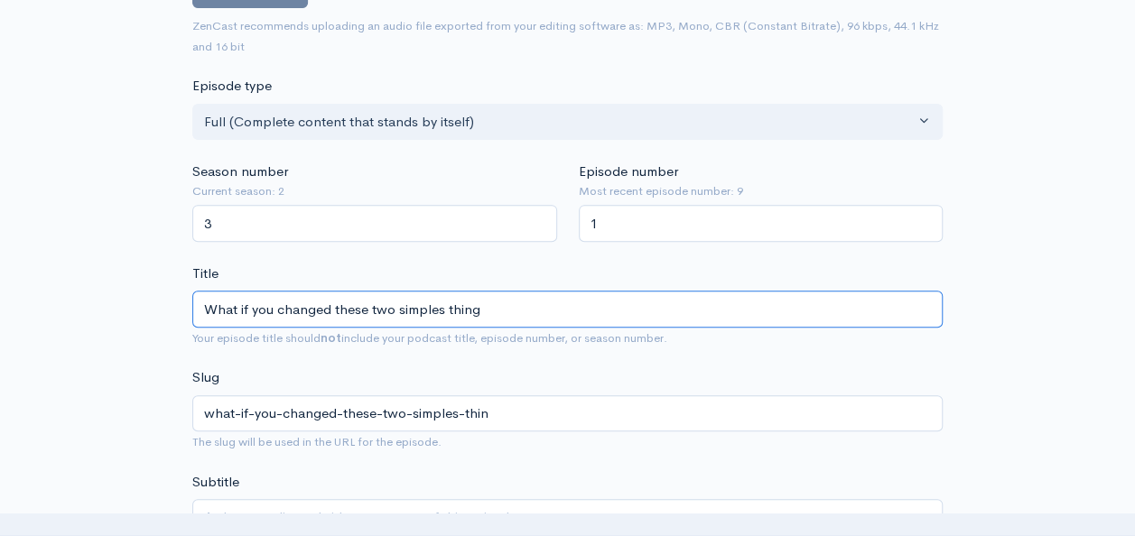
type input "what-if-you-changed-these-two-simples-thing"
type input "What if you changed these two simples things"
type input "what-if-you-changed-these-two-simples-things"
type input "What if you changed these two simples things t"
type input "what-if-you-changed-these-two-simples-things-t"
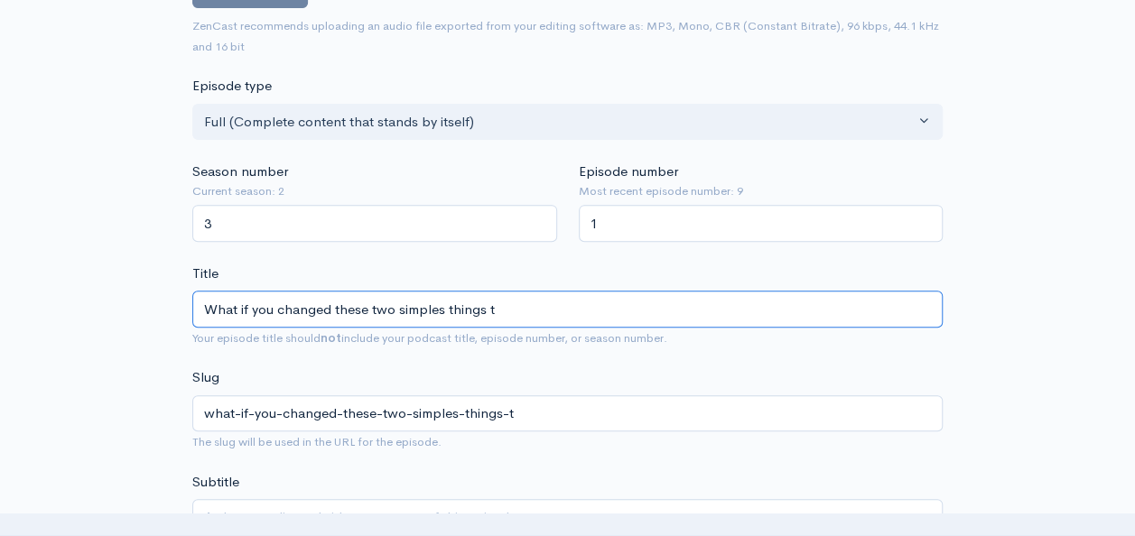
type input "What if you changed these two simples things to"
type input "what-if-you-changed-these-two-simples-things-to"
type input "What if you changed these two simples things t"
type input "what-if-you-changed-these-two-simples-things-t"
type input "What if you changed these two simples things"
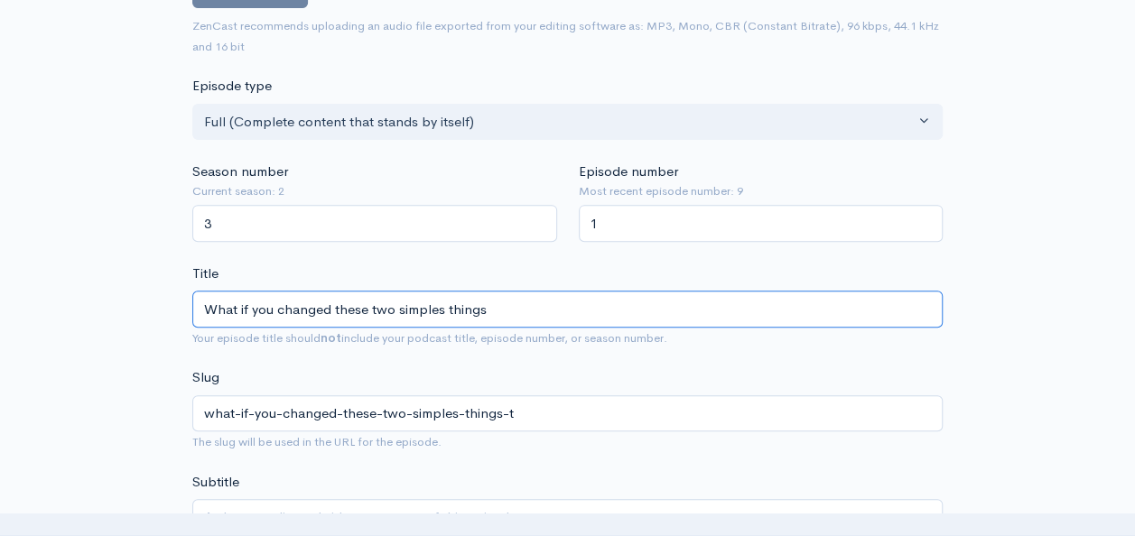
type input "what-if-you-changed-these-two-simples-things"
type input "W"
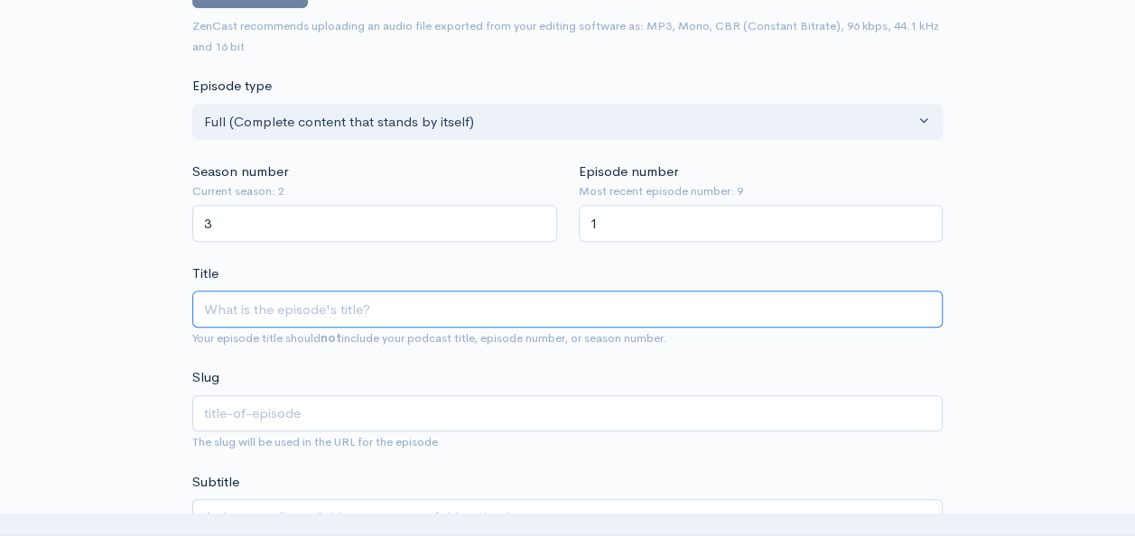
type input "T"
type input "t"
type input "Th"
type input "th"
type input "The"
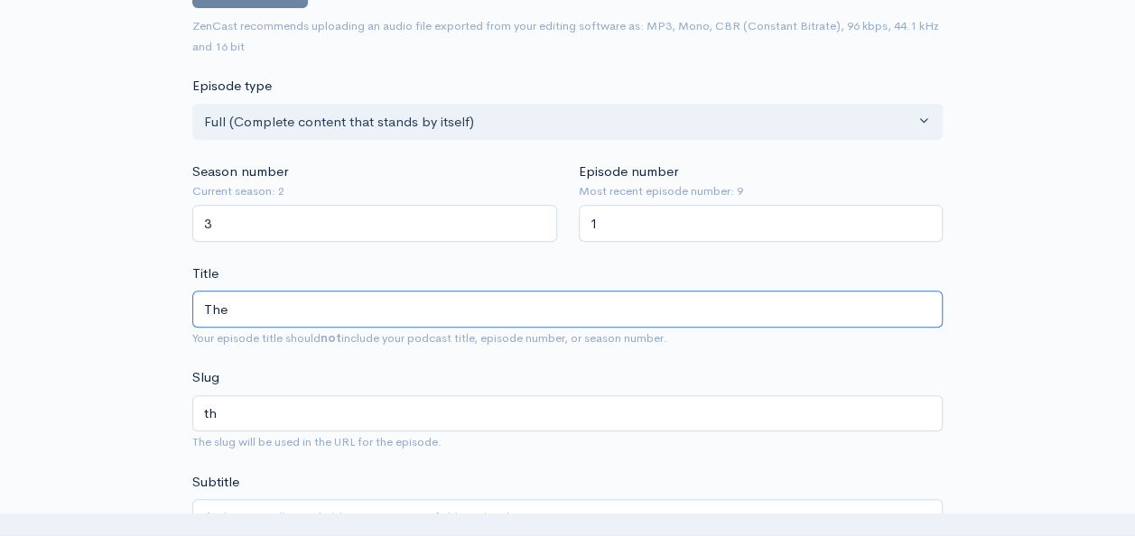
type input "the"
type input "These"
type input "these"
type input "These t"
type input "these-t"
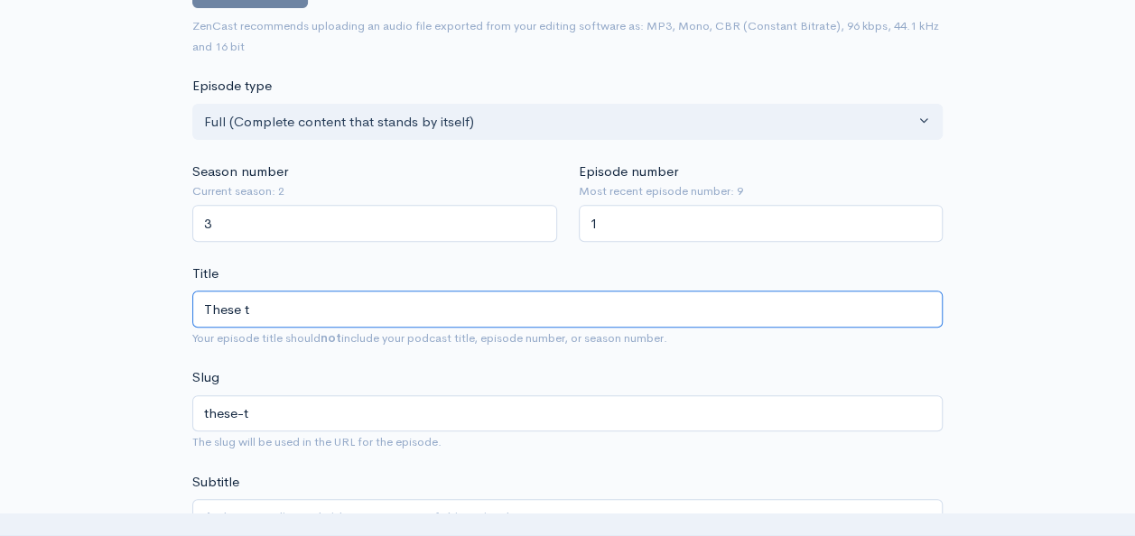
type input "These tw"
type input "these-tw"
type input "These two"
type input "these-two"
type input "These two si"
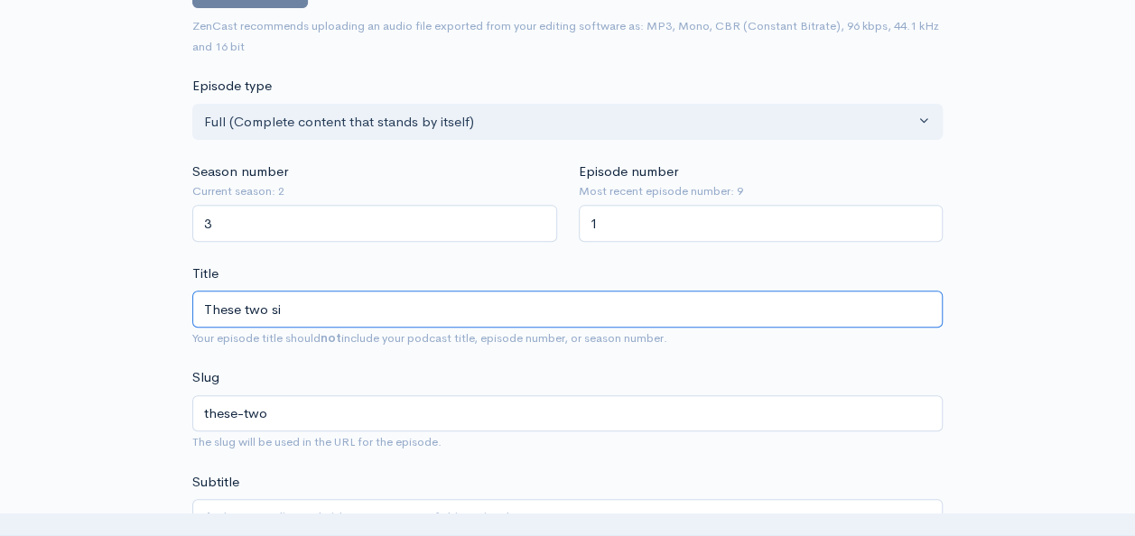
type input "these-two-si"
type input "These two sim"
type input "these-two-sim"
type input "These two simpl"
type input "these-two-simpl"
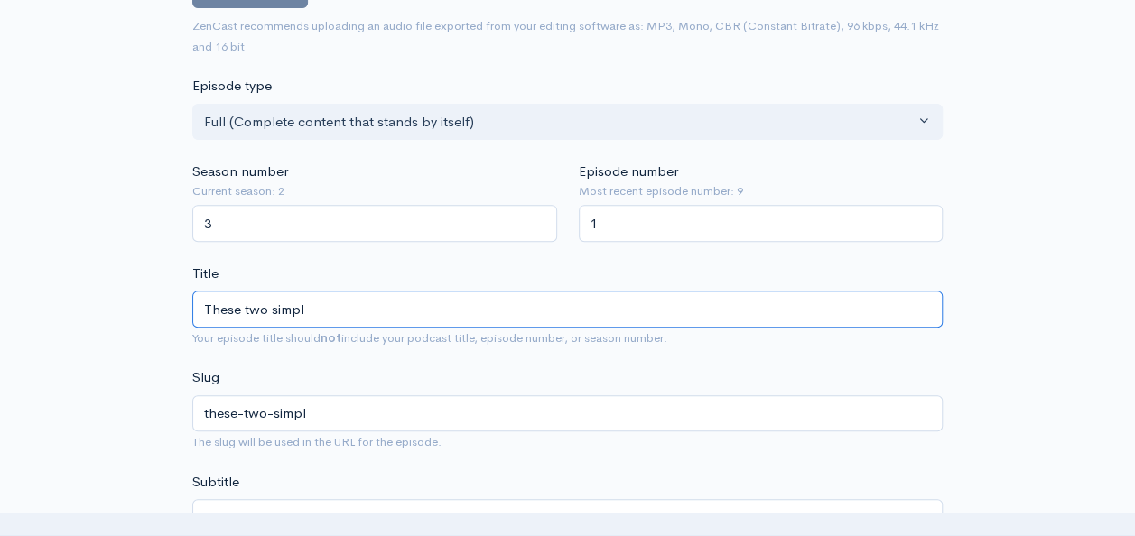
type input "These two simple"
type input "these-two-simple"
type input "These two simple c"
type input "these-two-simple-c"
type input "These two simple cha"
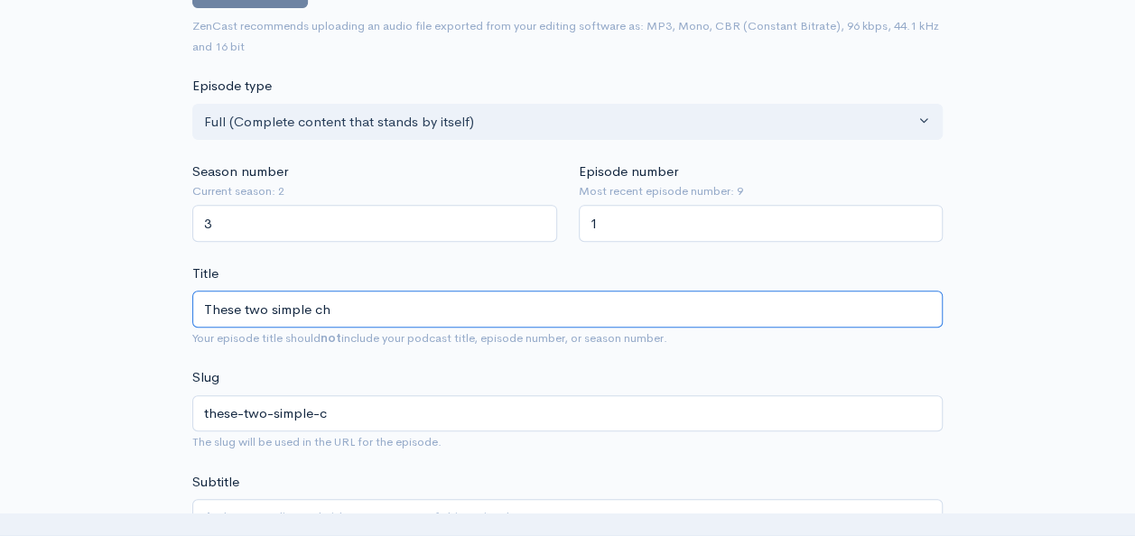
type input "these-two-simple-ch"
type input "These two simple chan"
type input "these-two-simple-chan"
type input "These two simple change"
type input "these-two-simple-change"
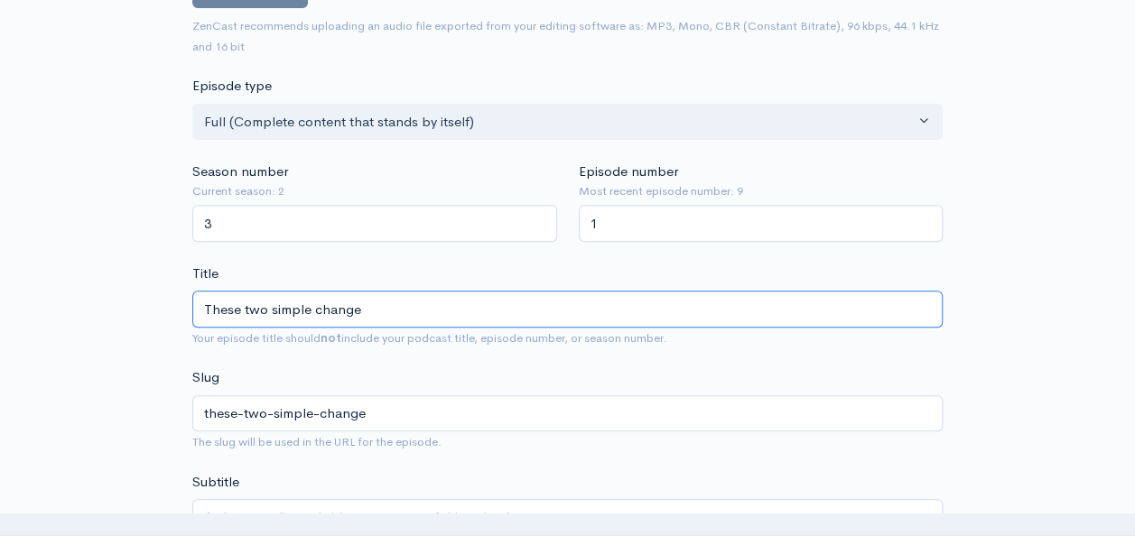
type input "These two simple changes"
type input "these-two-simple-changes"
click at [206, 301] on input "These two simple changes" at bounding box center [567, 309] width 750 height 37
type input "WThese two simple changes"
type input "wthese-two-simple-changes"
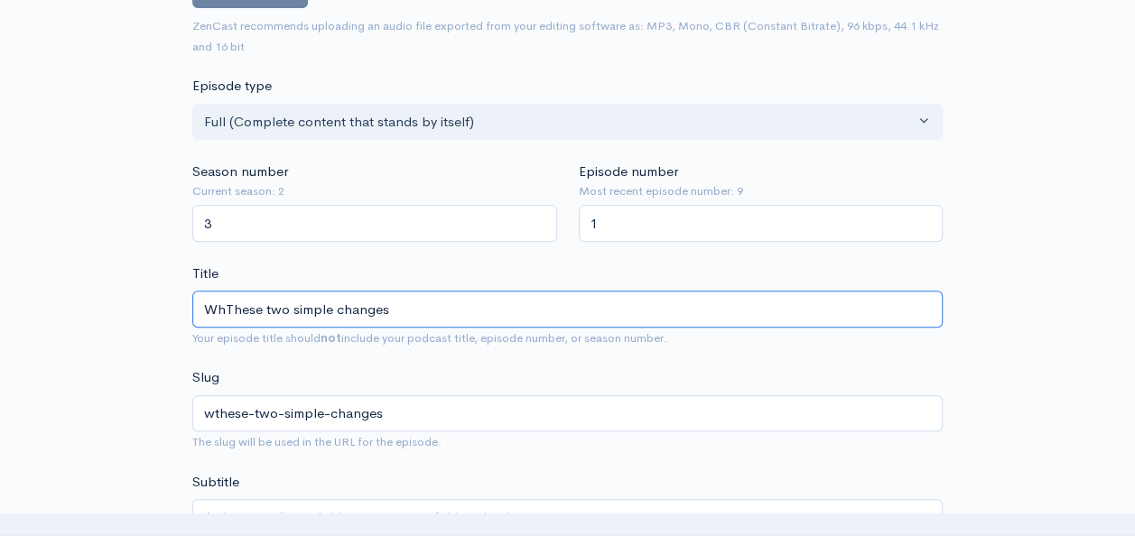
type input "WhaThese two simple changes"
type input "whathese-two-simple-changes"
type input "WhatThese two simple changes"
type input "whatthese-two-simple-changes"
type input "What iThese two simple changes"
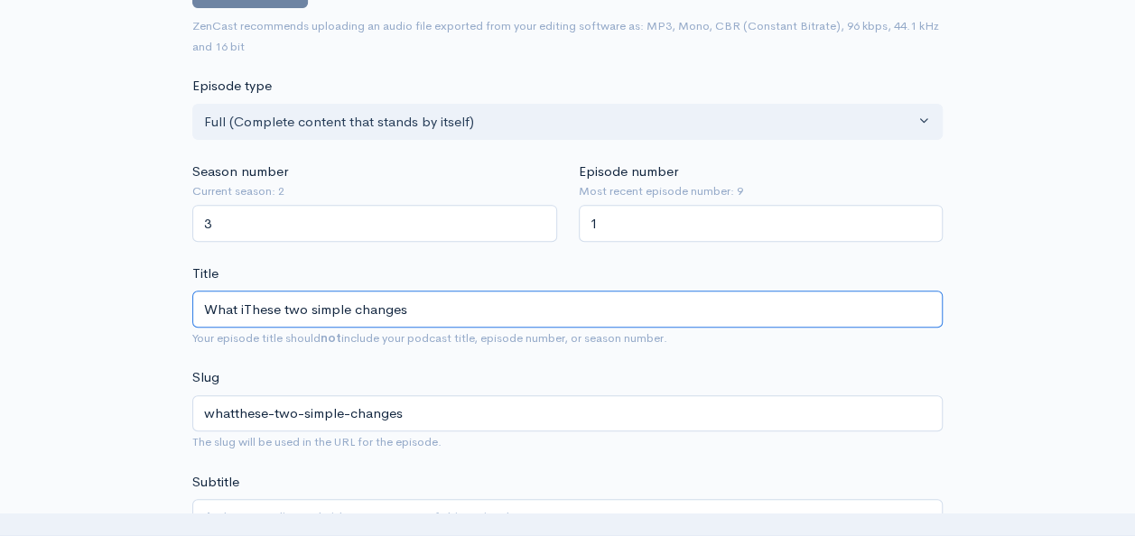
type input "what-ithese-two-simple-changes"
type input "What if These two simple changes"
type input "what-ifthese-two-simple-changes"
type input "What if tThese two simple changes"
type input "what-if-tthese-two-simple-changes"
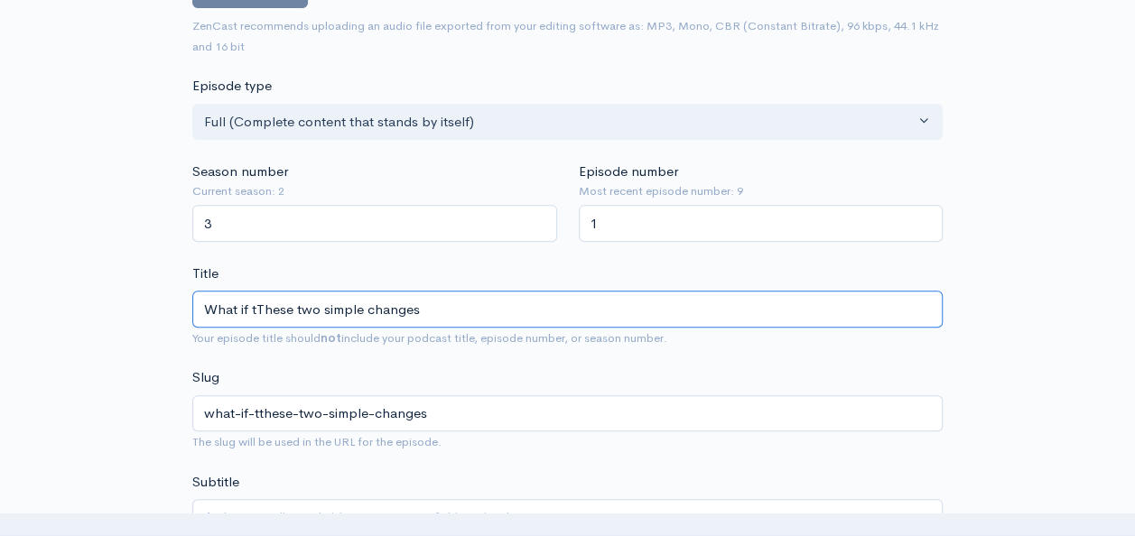
type input "What if thThese two simple changes"
type input "what-if-ththese-two-simple-changes"
type input "What if theThese two simple changes"
type input "what-if-thethese-two-simple-changes"
type input "What if theyThese two simple changes"
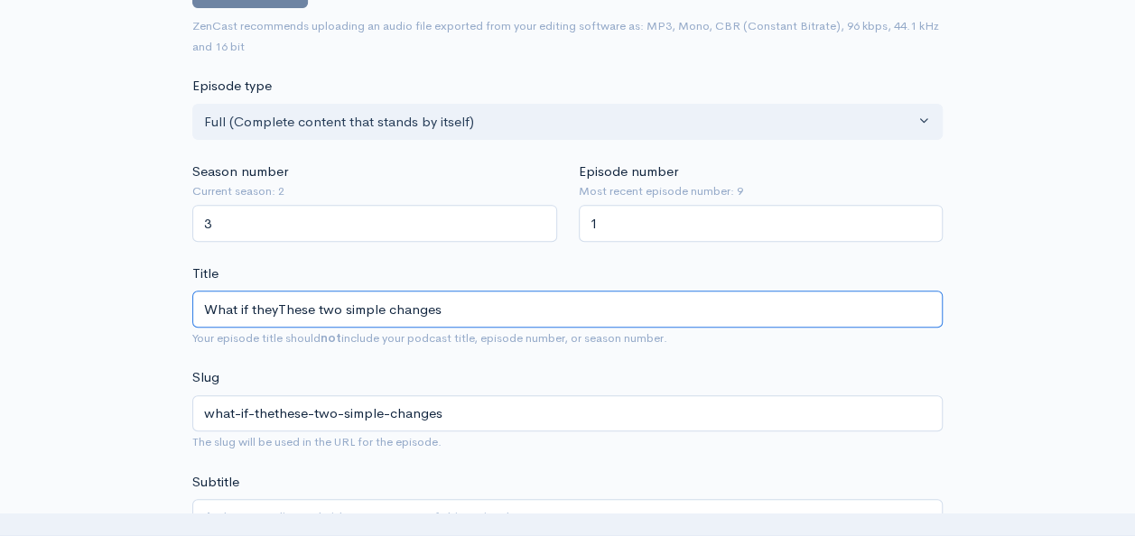
type input "what-if-theythese-two-simple-changes"
type input "What if theThese two simple changes"
type input "what-if-thethese-two-simple-changes"
type input "What if theeThese two simple changes"
type input "what-if-theethese-two-simple-changes"
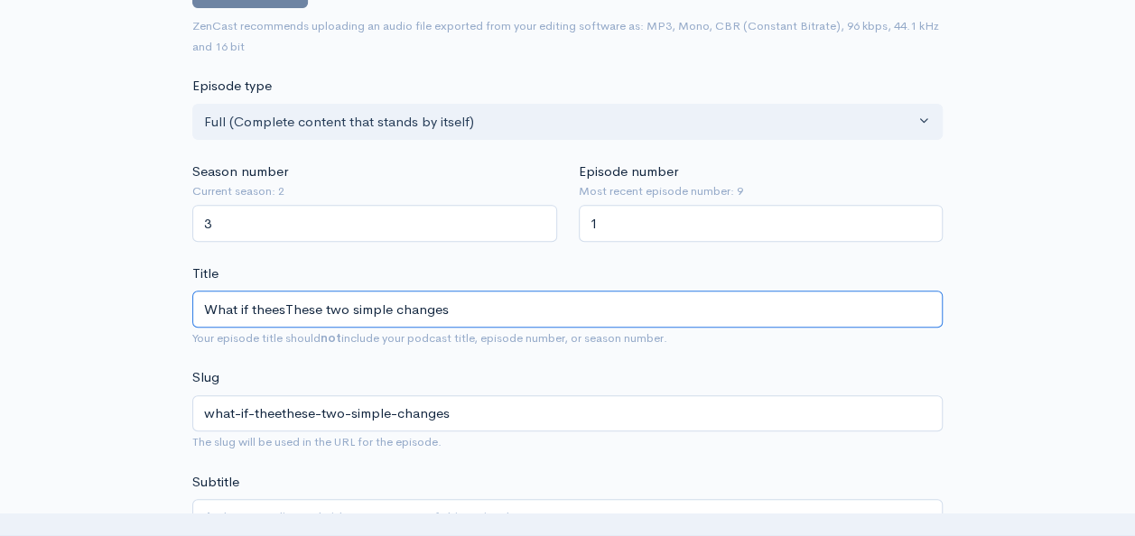
type input "What if theeseThese two simple changes"
type input "what-if-theesethese-two-simple-changes"
type input "What if theese These two simple changes"
type input "what-if-theese-these-two-simple-changes"
type input "What if theeseThese two simple changes"
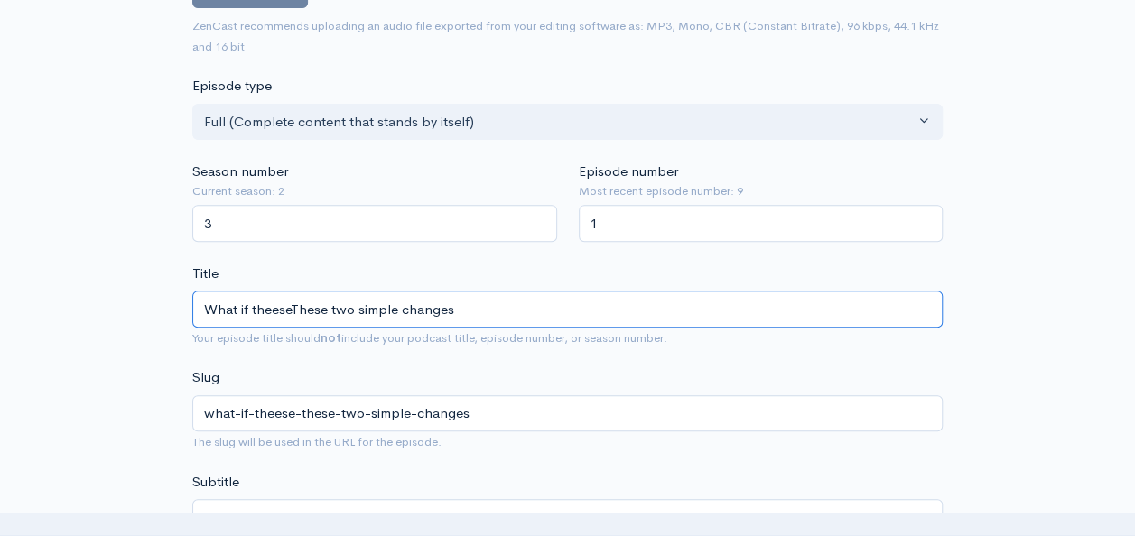
type input "what-if-theesethese-two-simple-changes"
type input "What if theesThese two simple changes"
type input "what-if-theesthese-two-simple-changes"
type input "What if theeThese two simple changes"
type input "what-if-theethese-two-simple-changes"
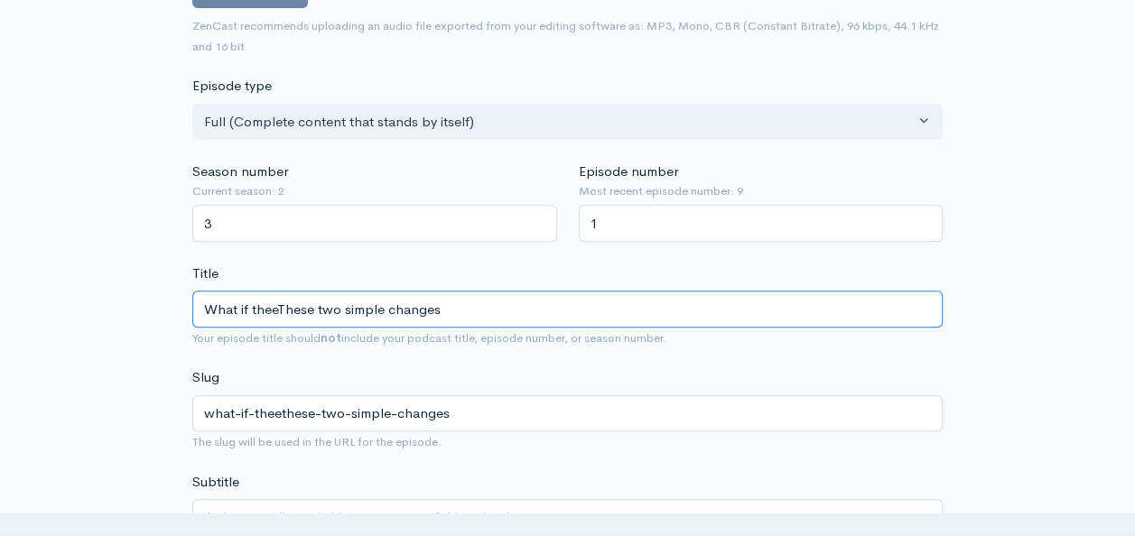
type input "What if theThese two simple changes"
type input "what-if-thethese-two-simple-changes"
type input "What if theseThese two simple changes"
type input "what-if-thesethese-two-simple-changes"
type input "What if these These two simple changes"
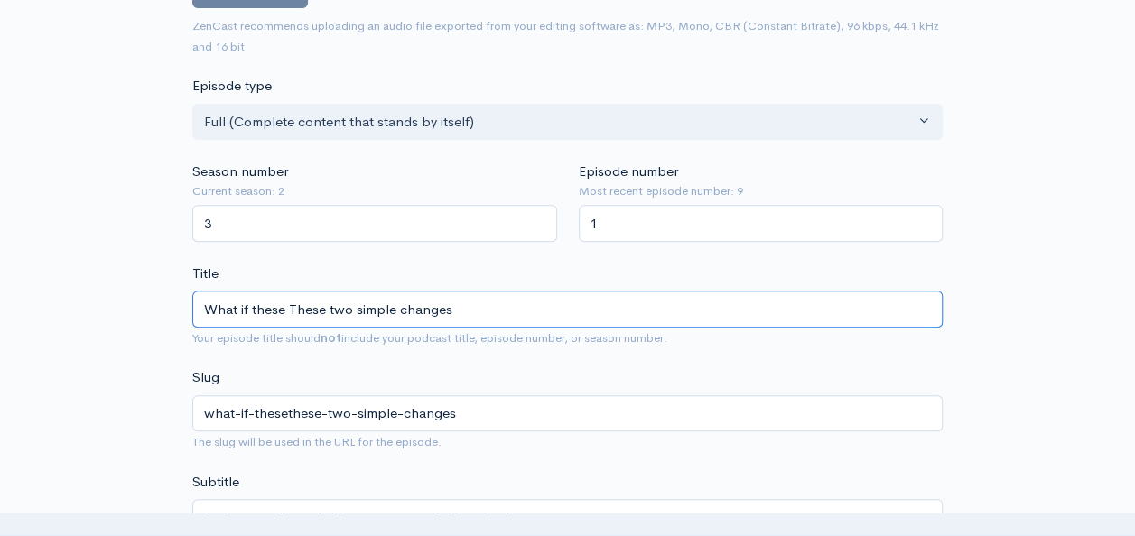
type input "what-if-these-these-two-simple-changes"
type input "What if these TThese two simple changes"
type input "what-if-these-tthese-two-simple-changes"
type input "What if these TwThese two simple changes"
type input "what-if-these-twthese-two-simple-changes"
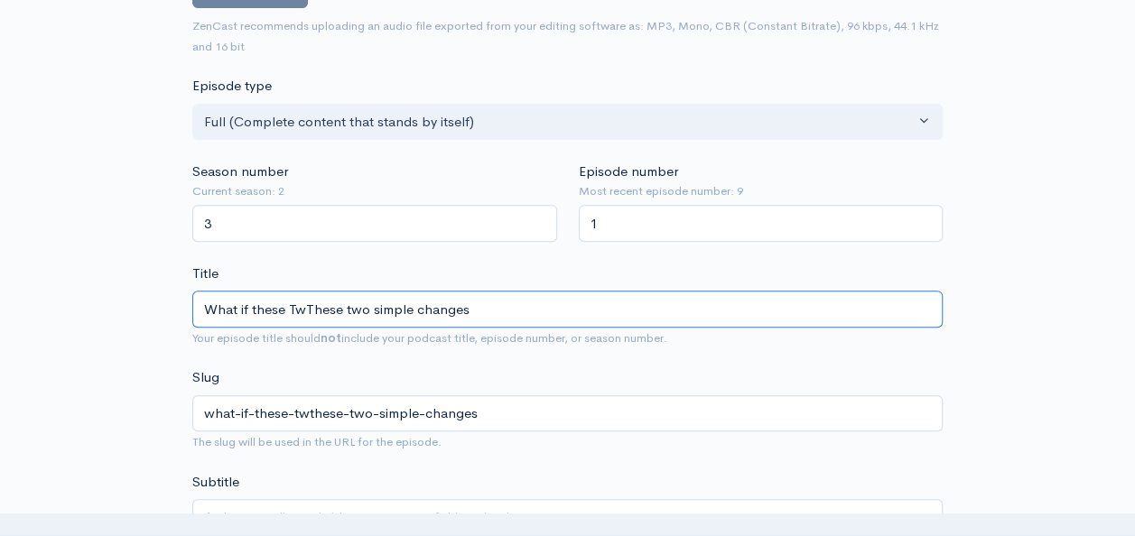
type input "What if these TwoThese two simple changes"
type input "what-if-these-twothese-two-simple-changes"
type input "What if these Two These two simple changes"
type input "what-if-these-two-these-two-simple-changes"
type input "What if these Two hese two simple changes"
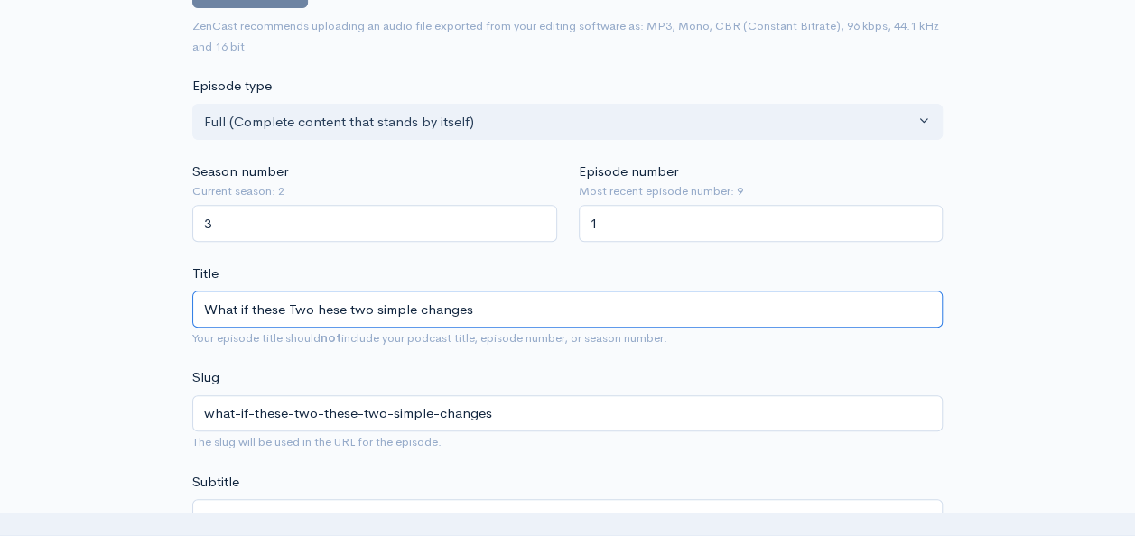
type input "what-if-these-two-hese-two-simple-changes"
type input "What if these Two ese two simple changes"
type input "what-if-these-two-ese-two-simple-changes"
type input "What if these Two se two simple changes"
type input "what-if-these-two-se-two-simple-changes"
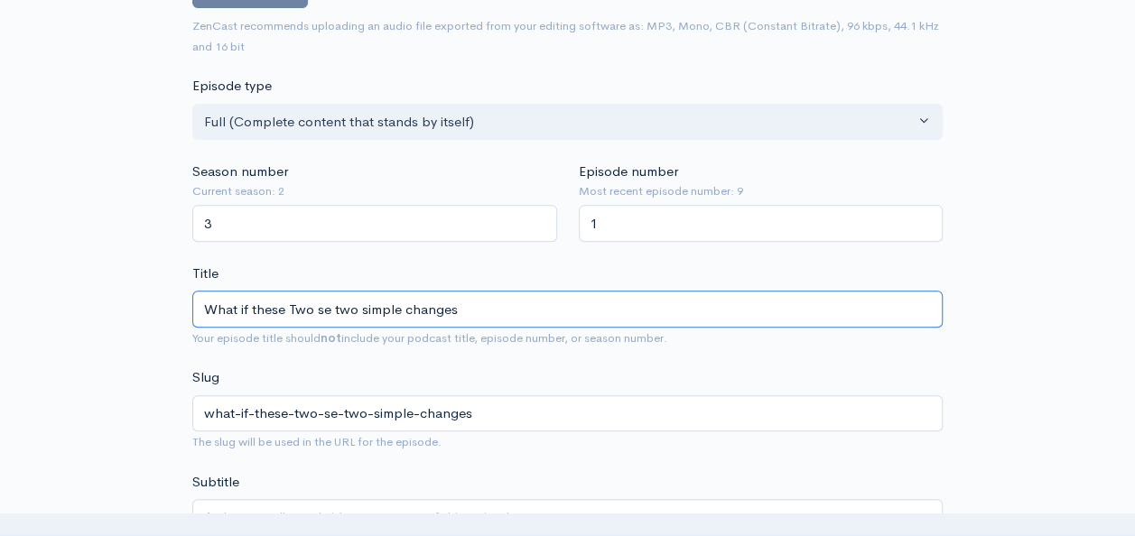
type input "What if these Two e two simple changes"
type input "what-if-these-two-e-two-simple-changes"
type input "What if these Two two simple changes"
type input "what-if-these-two-two-simple-changes"
type input "What if these Two wo simple changes"
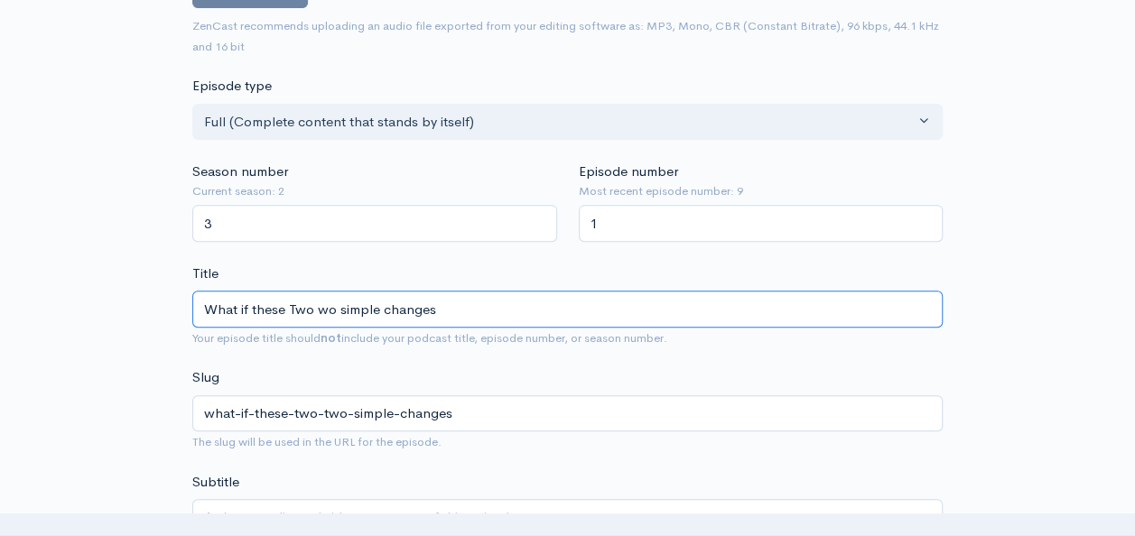
type input "what-if-these-two-wo-simple-changes"
type input "What if these Two o simple changes"
type input "what-if-these-two-o-simple-changes"
type input "What if these Two simple changes"
type input "what-if-these-two-simple-changes"
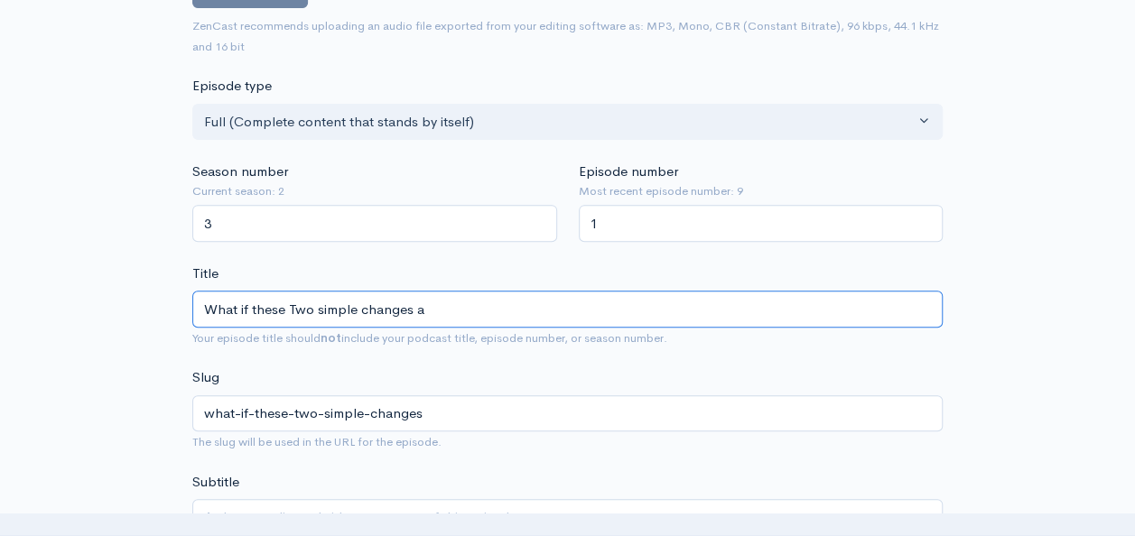
type input "What if these Two simple changes ac"
click at [296, 300] on input "What if these Two simple changes actually worked" at bounding box center [567, 309] width 750 height 37
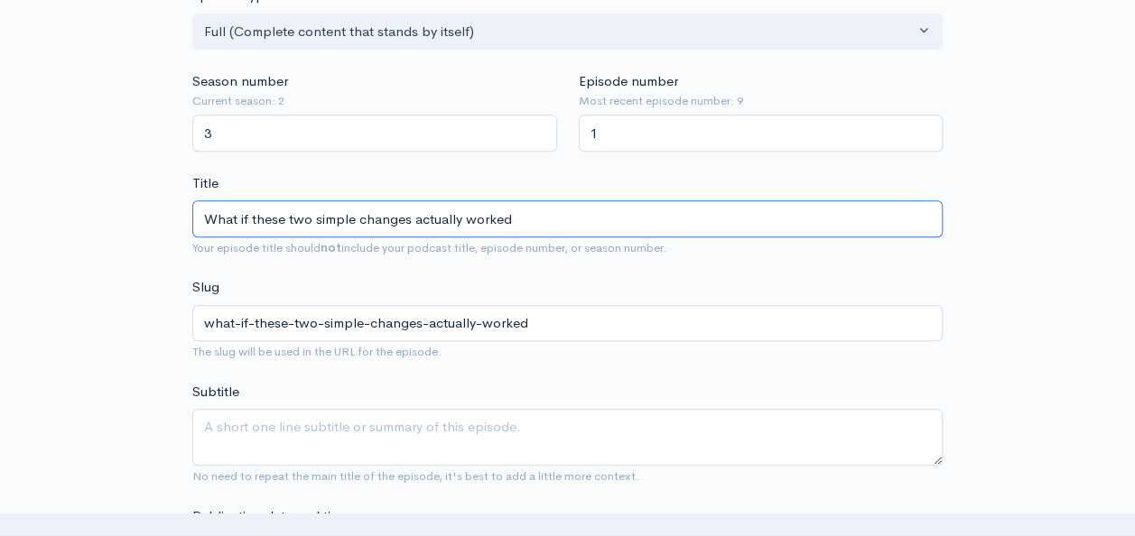
scroll to position [451, 0]
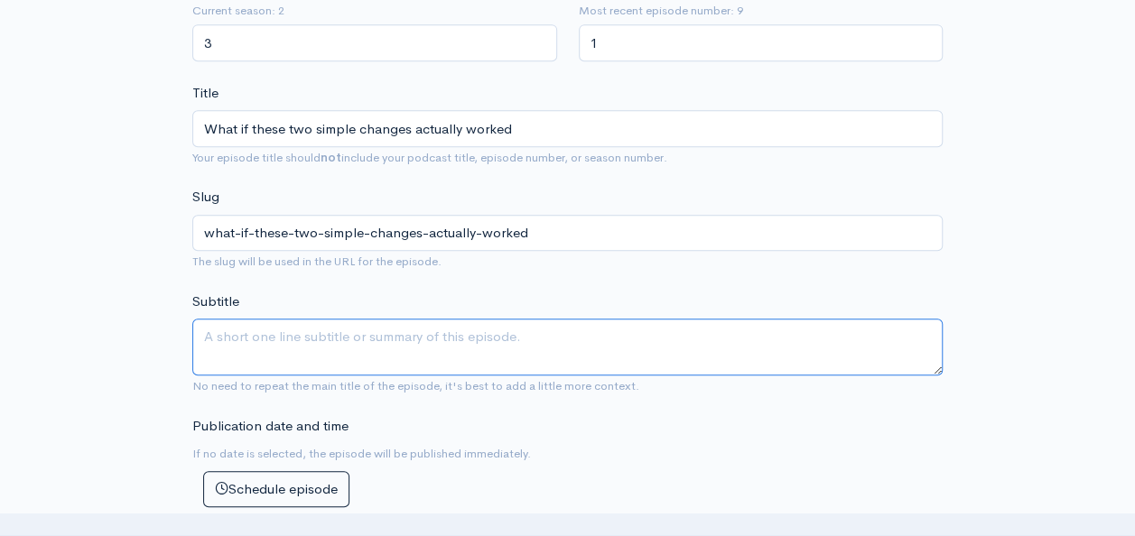
click at [278, 343] on textarea "Subtitle" at bounding box center [567, 347] width 750 height 57
paste textarea "Pull up a chair, grab a coffee, and join us for a conversation that might just …"
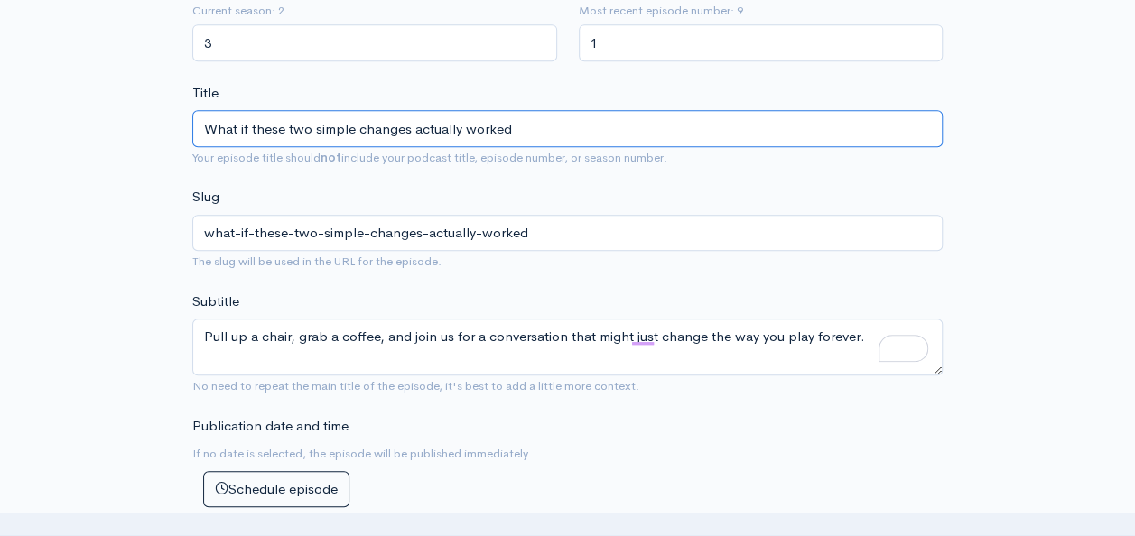
drag, startPoint x: 539, startPoint y: 131, endPoint x: 189, endPoint y: 159, distance: 351.3
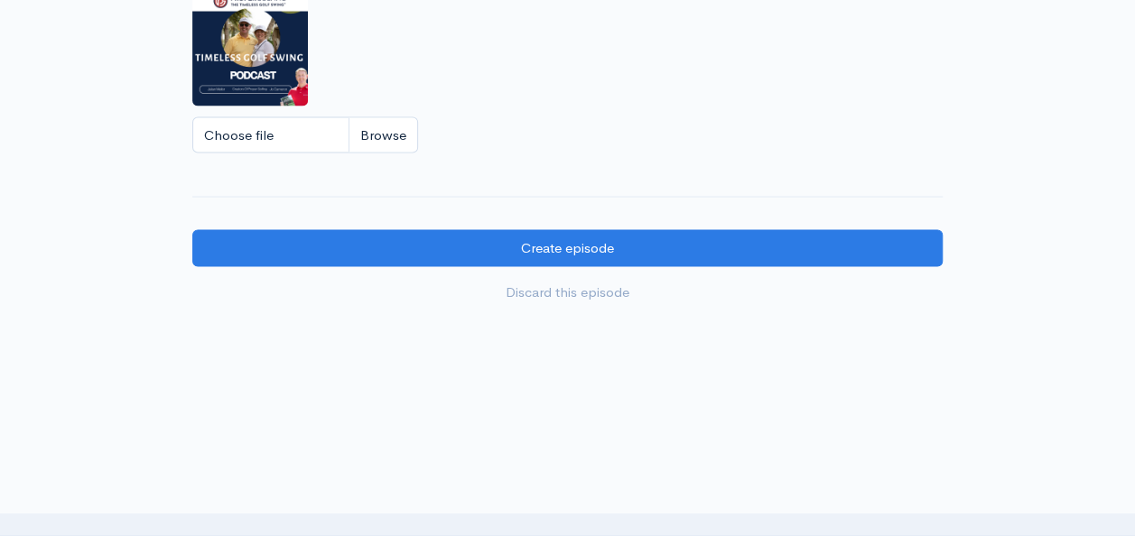
scroll to position [1660, 0]
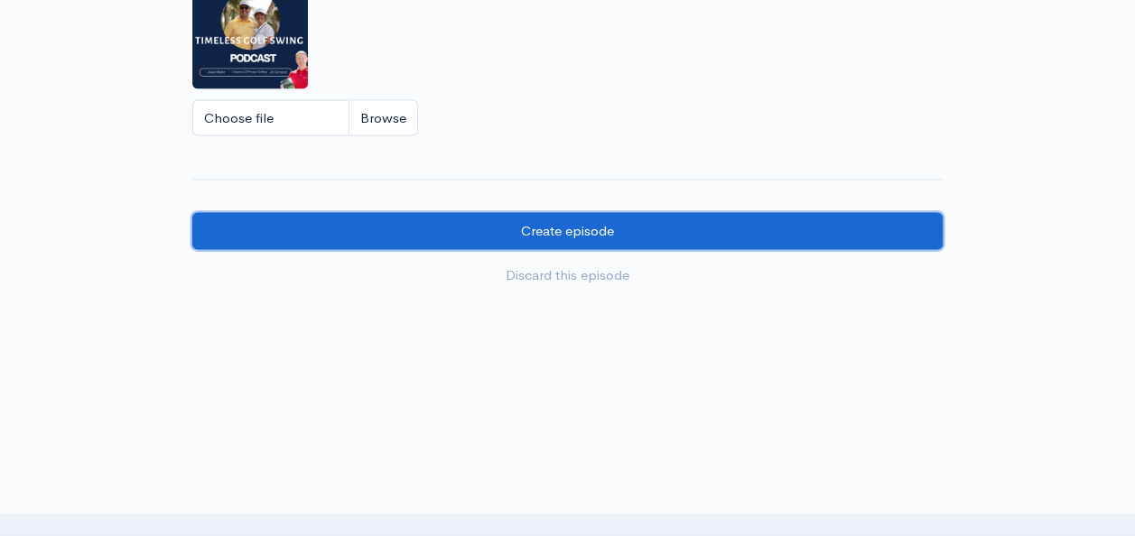
click at [545, 218] on input "Create episode" at bounding box center [567, 230] width 750 height 37
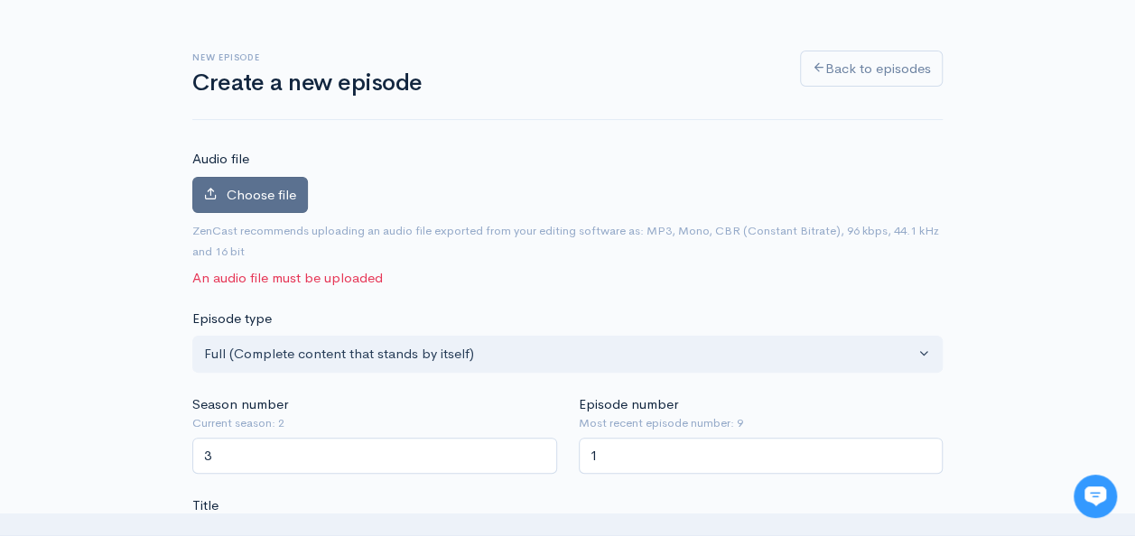
click at [265, 192] on span "Choose file" at bounding box center [261, 194] width 69 height 17
click at [0, 0] on input "Choose file" at bounding box center [0, 0] width 0 height 0
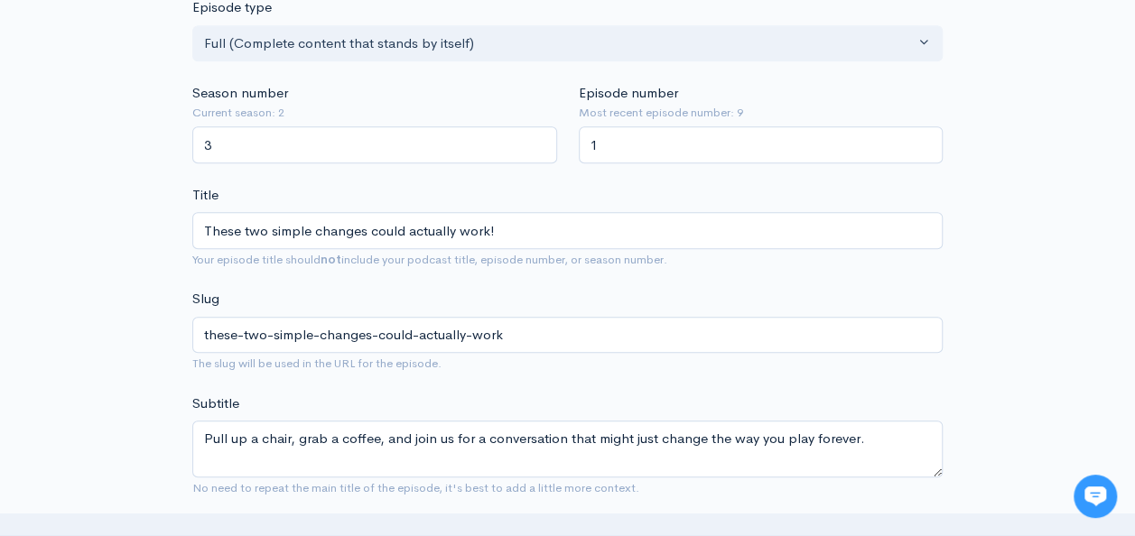
scroll to position [517, 0]
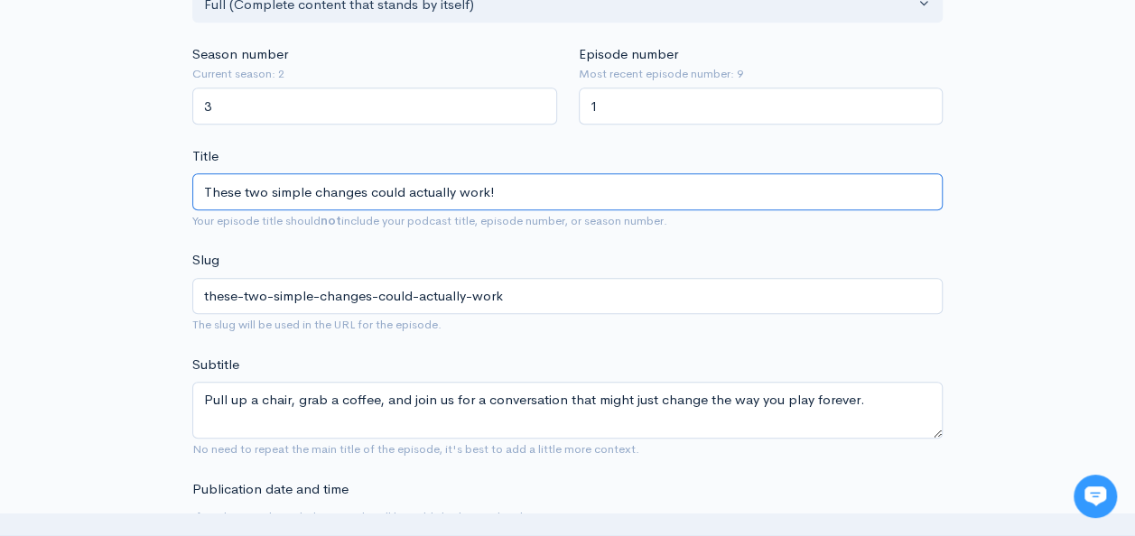
drag, startPoint x: 509, startPoint y: 182, endPoint x: 134, endPoint y: 185, distance: 374.6
type input "W"
type input "w"
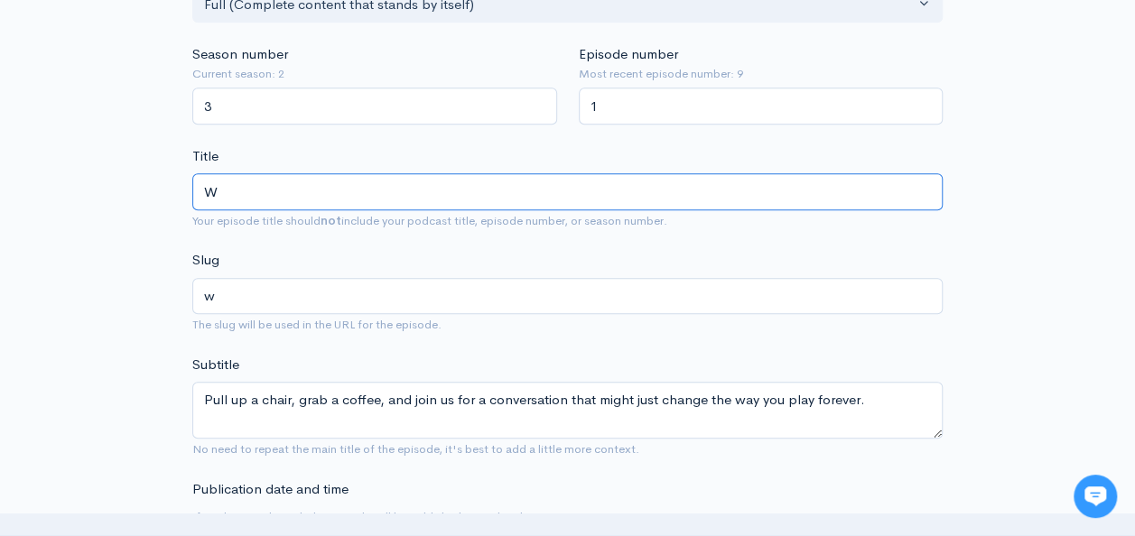
type input "Wh"
type input "wh"
type input "What"
type input "what"
type input "What i"
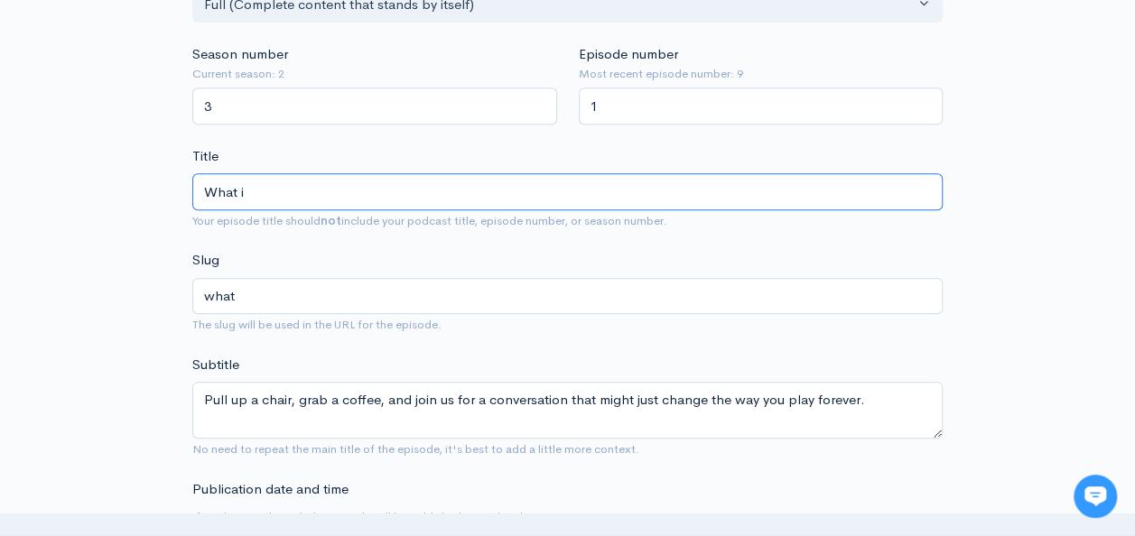
type input "what-i"
type input "What is"
type input "what-is"
type input "What i"
type input "what-i"
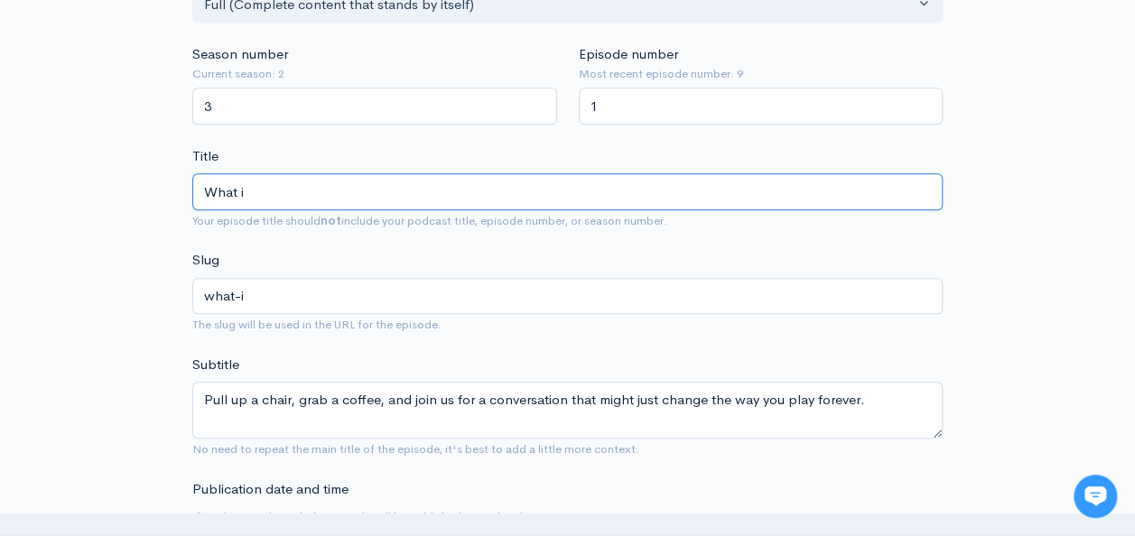
type input "What if"
type input "what-if"
type input "What if yo"
type input "what-if-yo"
type input "What if you"
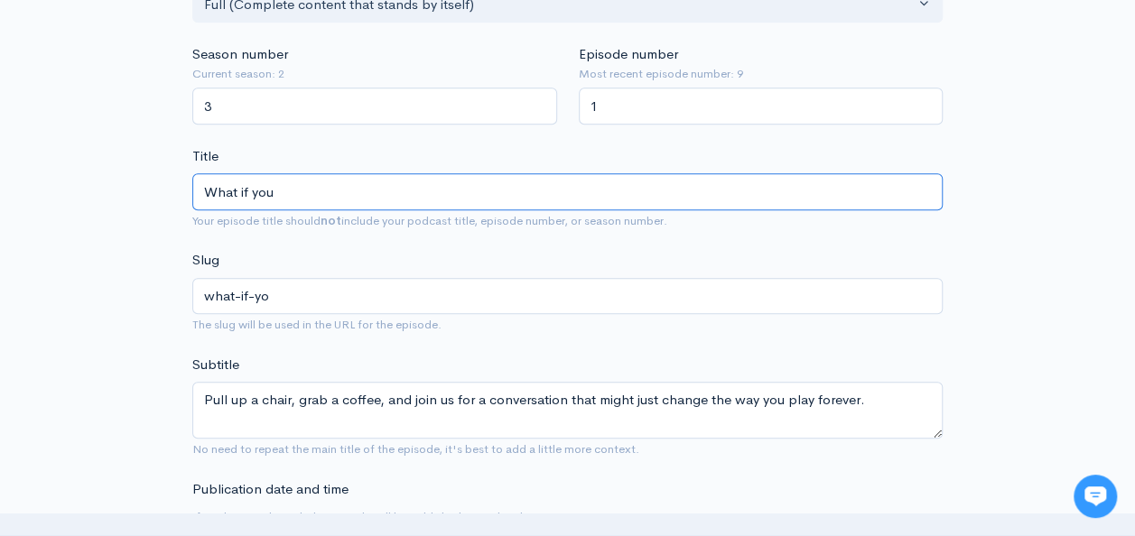
type input "what-if-you"
type input "What if you a"
type input "what-if-you-a"
type input "What if you ab"
type input "what-if-you-ab"
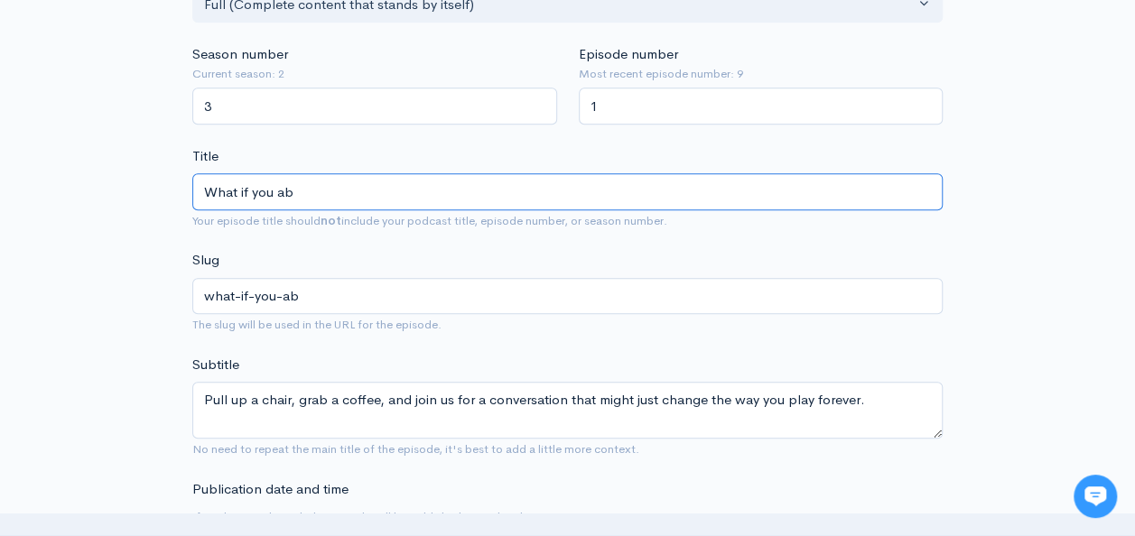
type input "What if you abs"
type input "what-if-you-abs"
type input "What if you abso"
type input "what-if-you-abso"
type input "What if you absol"
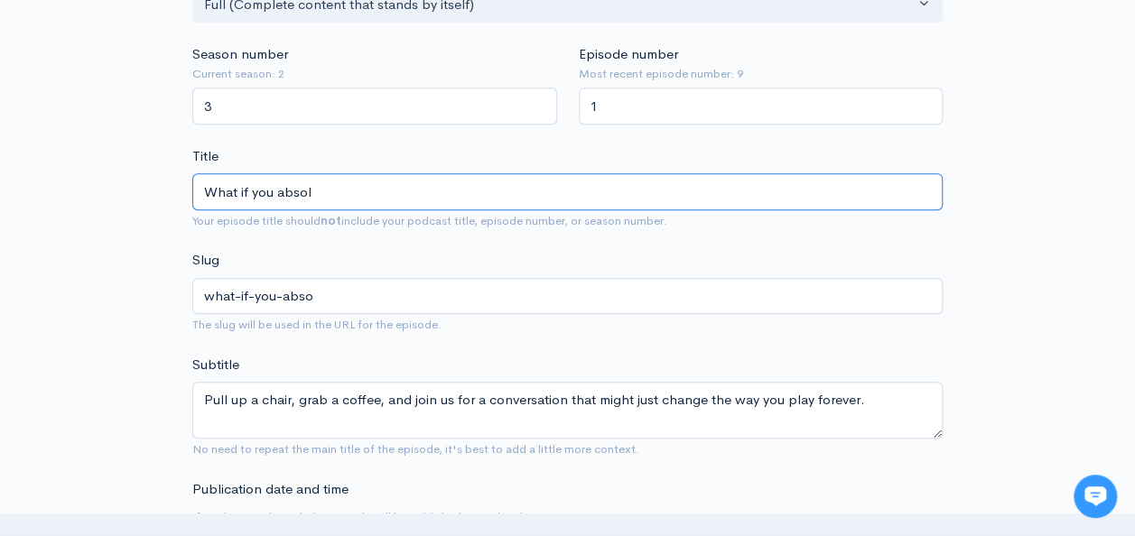
type input "what-if-you-absol"
type input "What if you absolt"
type input "what-if-you-absolt"
type input "What if you absol"
type input "what-if-you-absol"
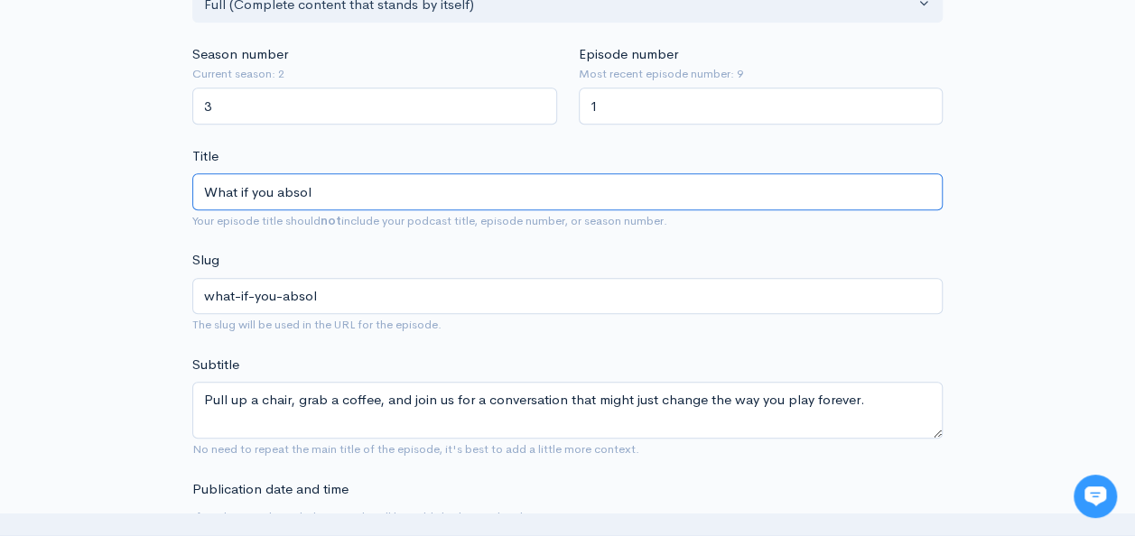
type input "What if you absolu"
type input "what-if-you-absolu"
type input "What if you absolut"
type input "what-if-you-absolut"
type input "What if you absolutle"
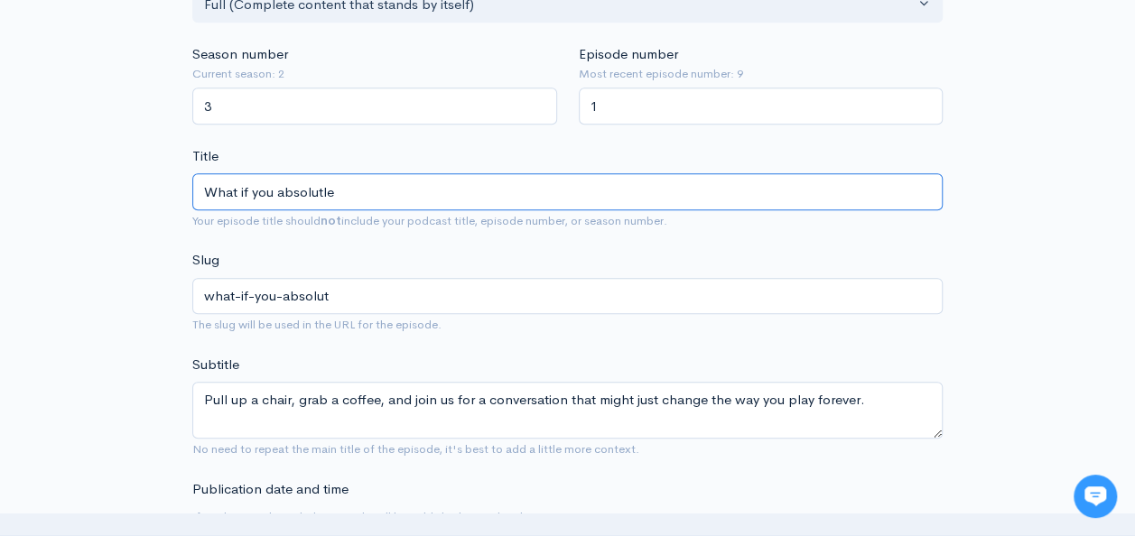
type input "what-if-you-absolutle"
type input "What if you absolutley"
type input "what-if-you-absolutley"
type input "What if you absolutley l"
type input "what-if-you-absolutley-l"
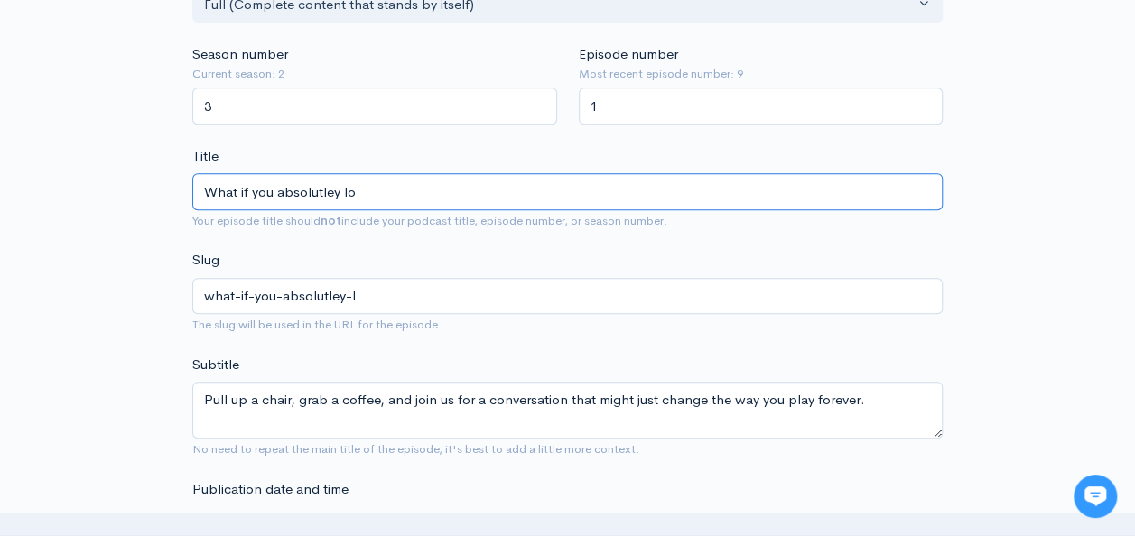
type input "What if you absolutley lov"
type input "what-if-you-absolutley-lo"
type input "What if you absolutley love"
type input "what-if-you-absolutley-love"
type input "What if you absolutley love h"
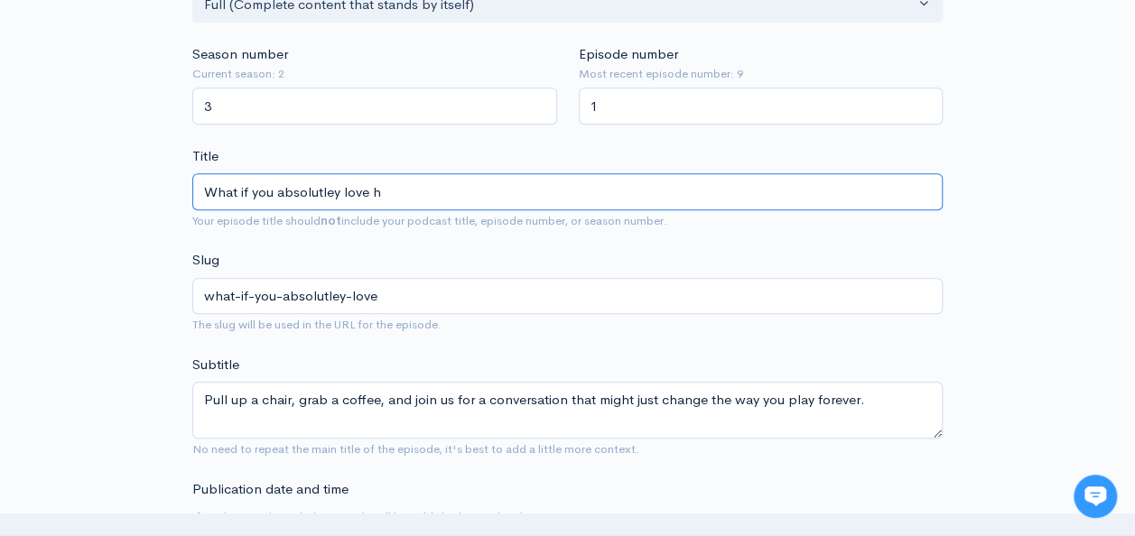
type input "what-if-you-absolutley-love-h"
type input "What if you absolutley love"
type input "what-if-you-absolutley-love"
type input "What if you absolutley loved"
type input "what-if-you-absolutley-loved"
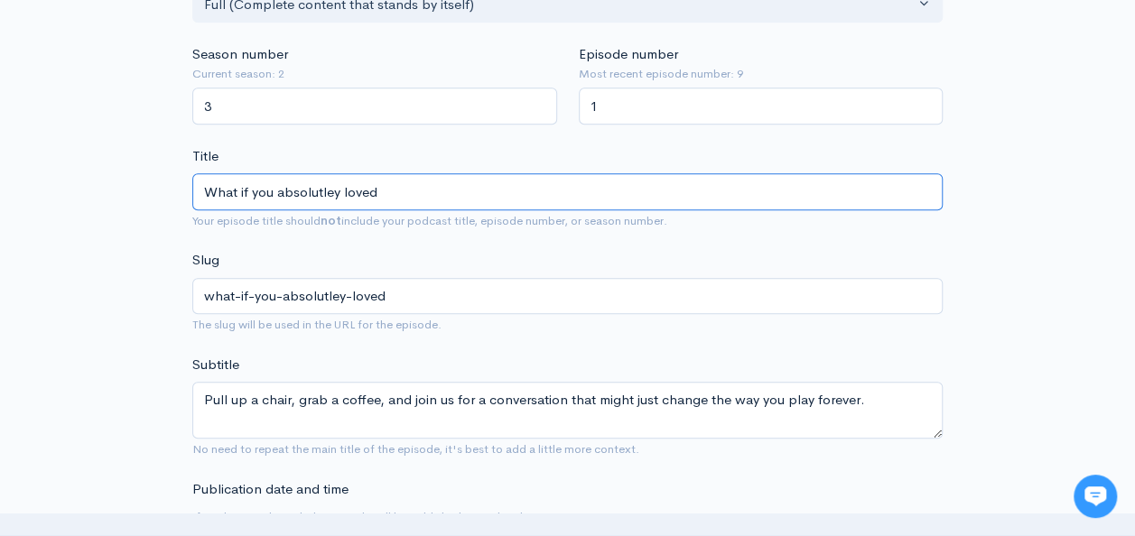
type input "What if you absolutley loved t"
type input "what-if-you-absolutley-loved-t"
type input "What if you absolutley loved thi"
type input "what-if-you-absolutley-loved-thi"
type input "What if you absolutley loved this"
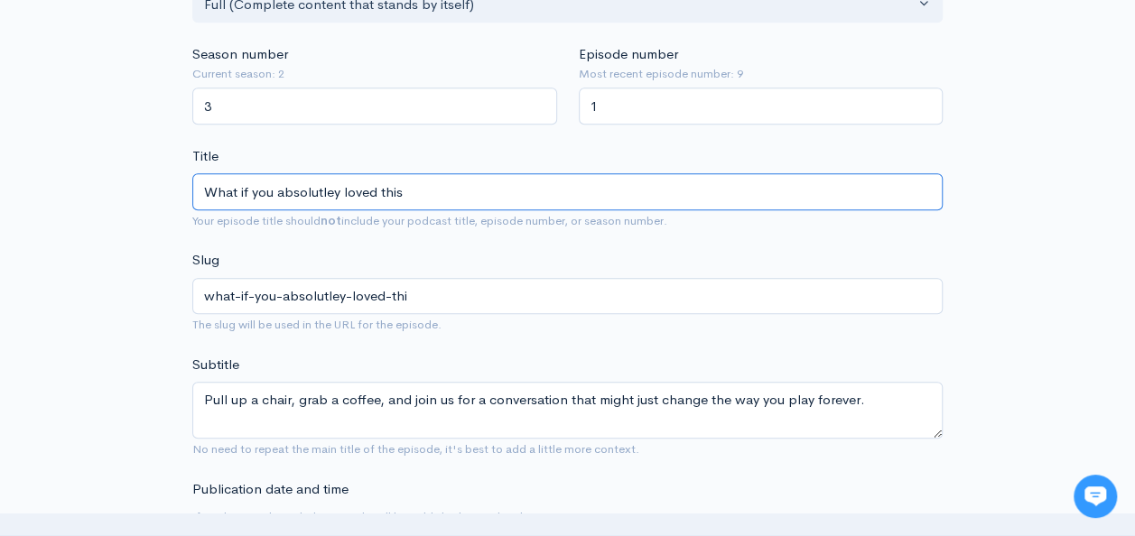
type input "what-if-you-absolutley-loved-this"
type input "What if you absolutley loved this ne"
type input "what-if-you-absolutley-loved-this-ne"
type input "What if you absolutley loved this new"
type input "what-if-you-absolutley-loved-this-new"
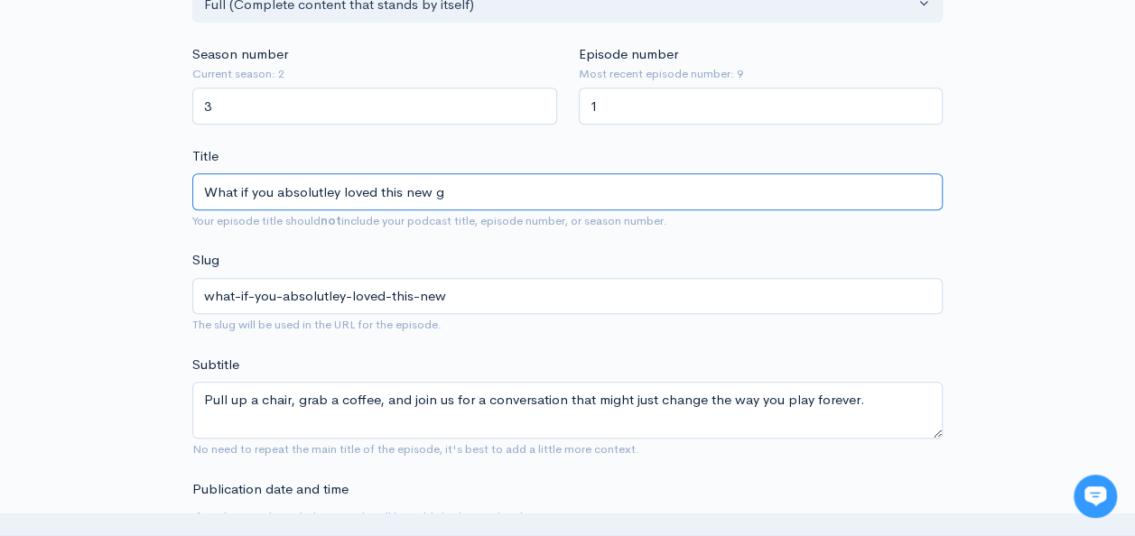
type input "What if you absolutley loved this new go"
type input "what-if-you-absolutley-loved-this-new-go"
type input "What if you absolutley loved this new gol"
type input "what-if-you-absolutley-loved-this-new-gol"
type input "What if you absolutley loved this new golf"
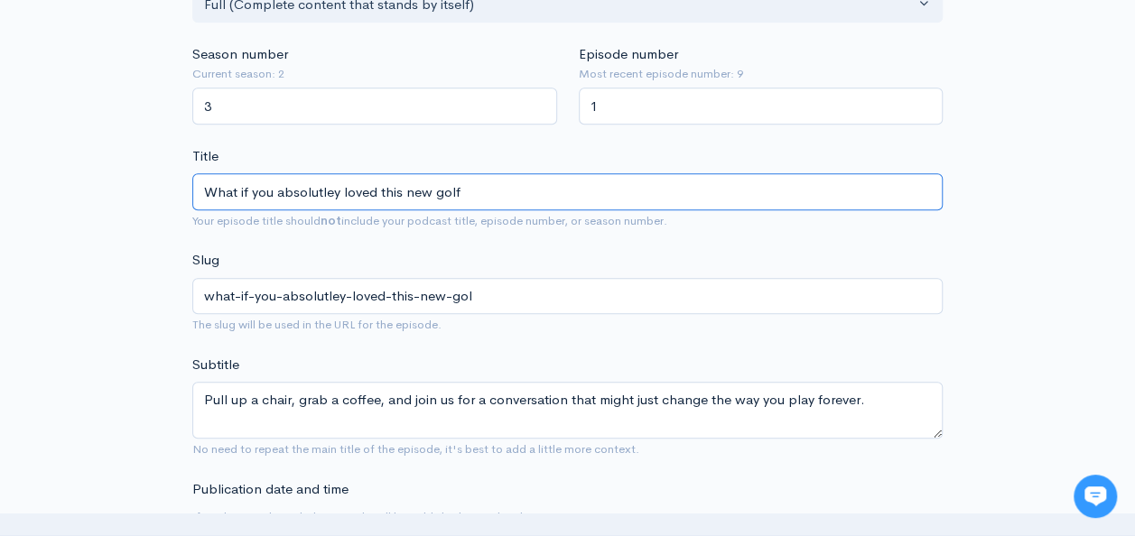
type input "what-if-you-absolutley-loved-this-new-golf"
type input "What if you absolutley loved this new golf po"
type input "what-if-you-absolutley-loved-this-new-golf-po"
type input "What if you absolutley loved this new golf pod"
type input "what-if-you-absolutley-loved-this-new-golf-pod"
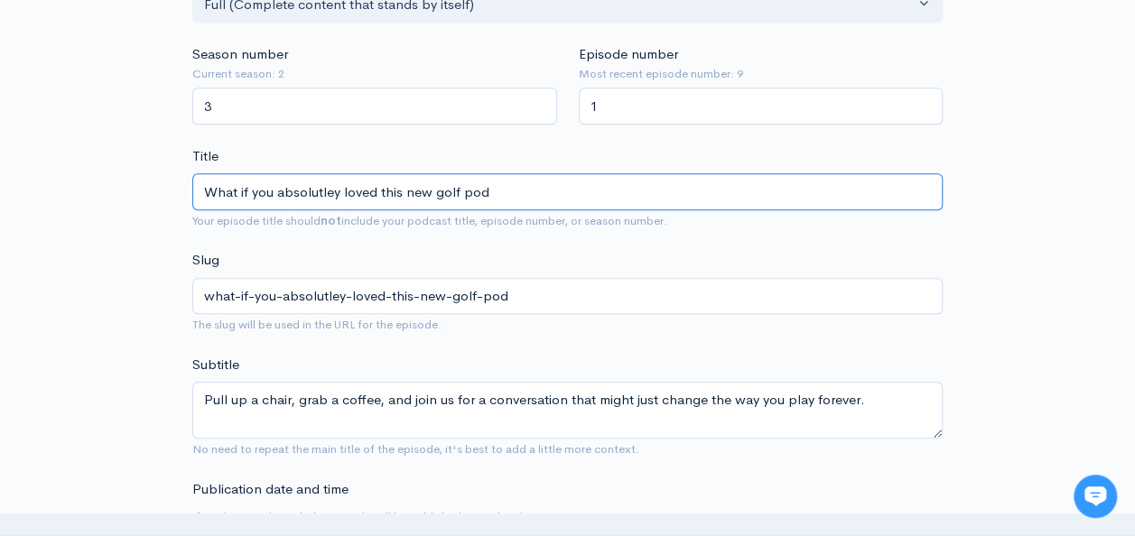
type input "What if you absolutley loved this new golf podc"
type input "what-if-you-absolutley-loved-this-new-golf-podc"
type input "What if you absolutley loved this new golf podcas"
type input "what-if-you-absolutley-loved-this-new-golf-podcas"
type input "What if you absolutley loved this new golf podcast"
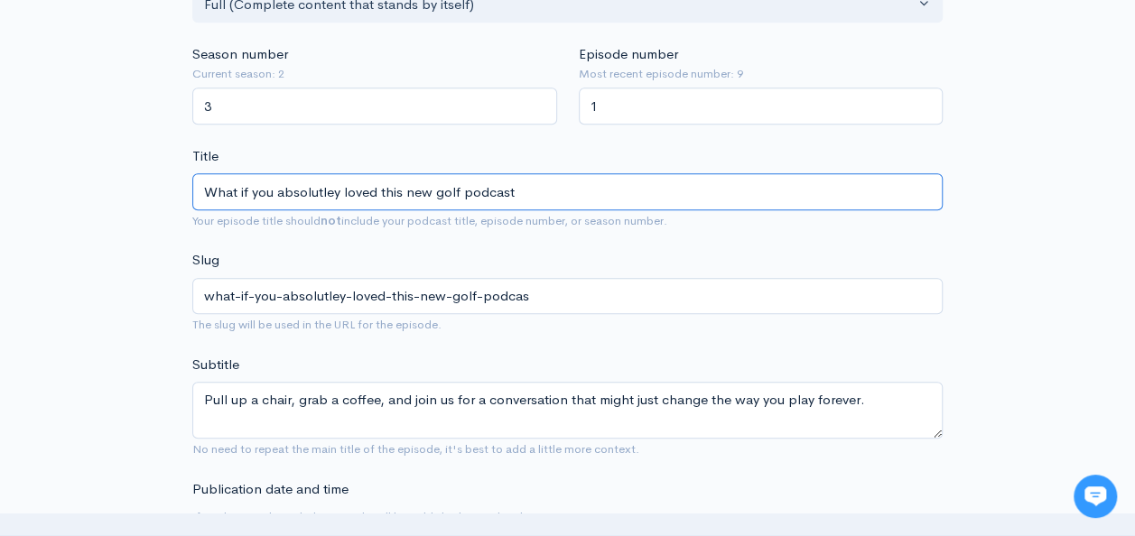
type input "what-if-you-absolutley-loved-this-new-golf-podcast"
click at [316, 181] on input "What if you absolutley loved this new golf podcast?" at bounding box center [567, 191] width 750 height 37
click at [314, 182] on input "What if you absolutley loved this new golf podcast?" at bounding box center [567, 191] width 750 height 37
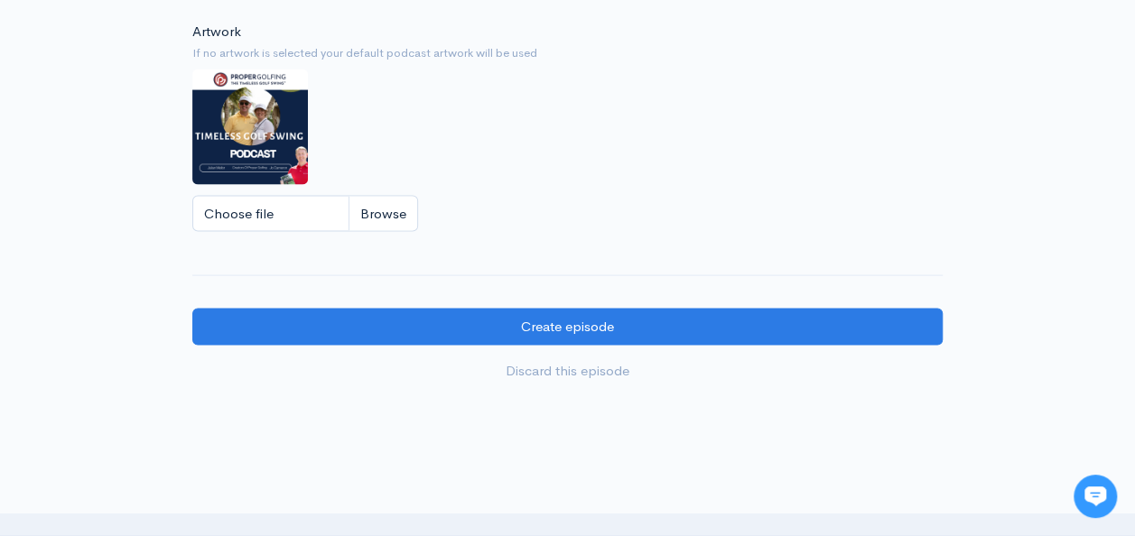
scroll to position [1781, 0]
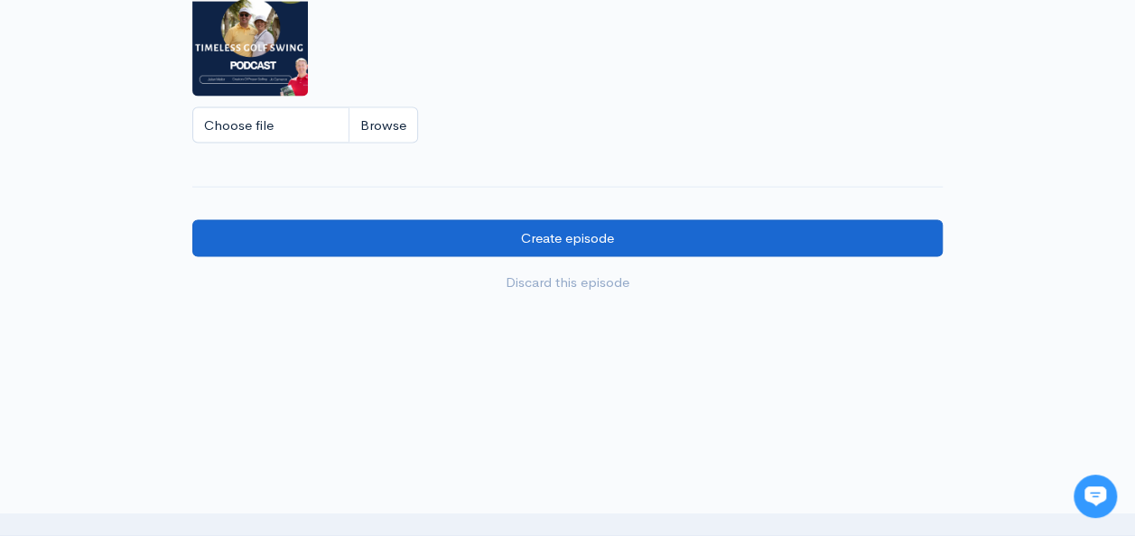
type input "What if you absolutely loved this new golf podcast?"
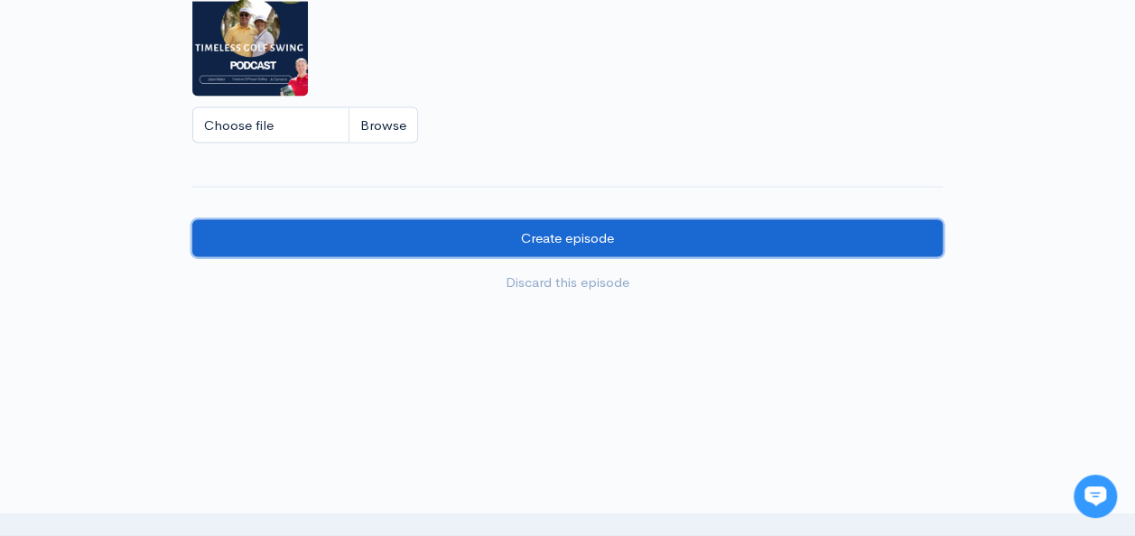
type input "what-if-you-absolutely-loved-this-new-golf-podcast"
click at [574, 228] on input "Create episode" at bounding box center [567, 238] width 750 height 37
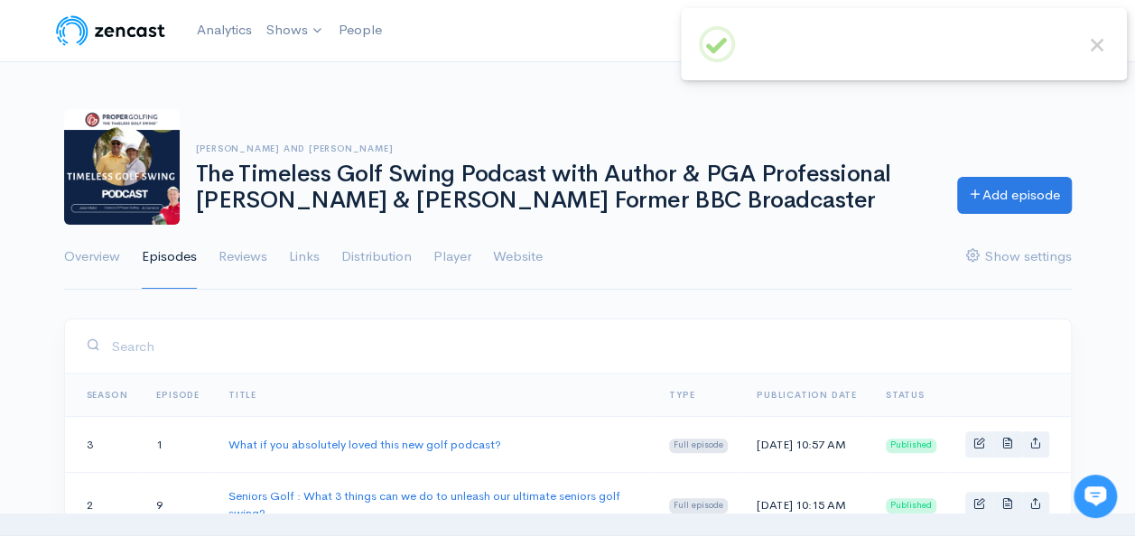
scroll to position [181, 0]
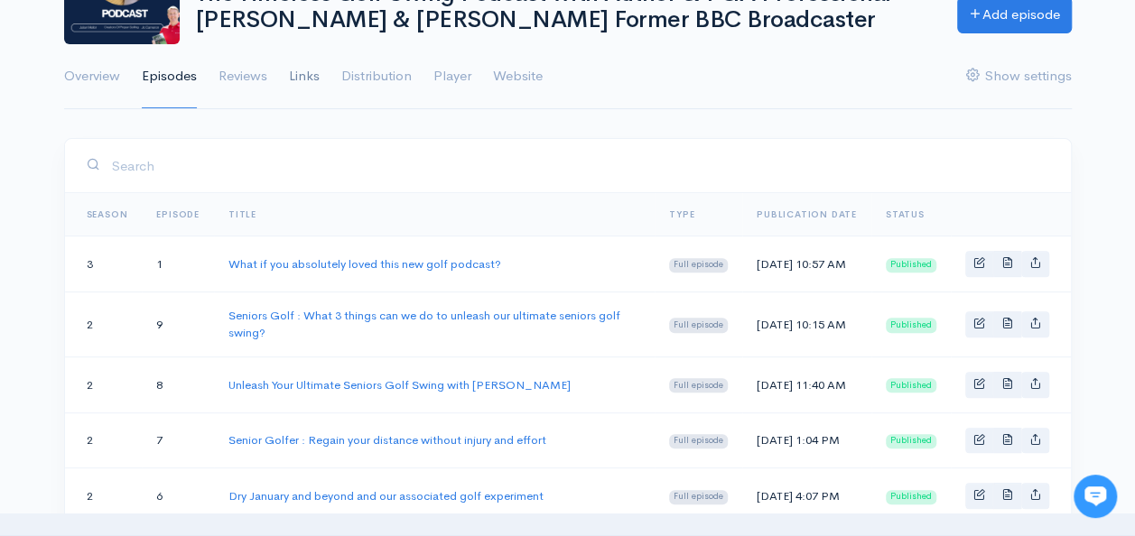
click at [312, 74] on link "Links" at bounding box center [304, 76] width 31 height 65
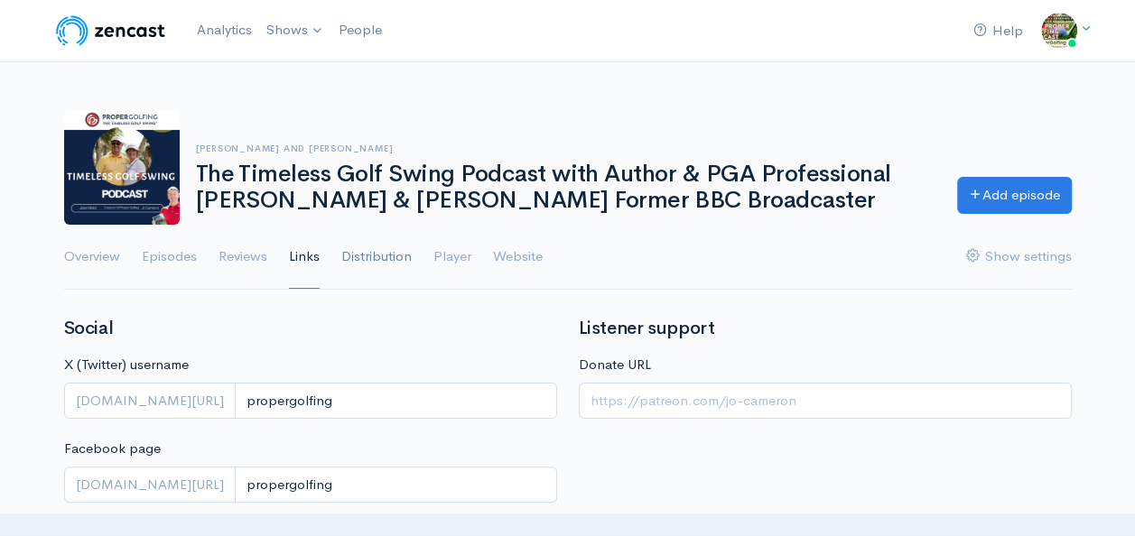
click at [368, 259] on link "Distribution" at bounding box center [376, 257] width 70 height 65
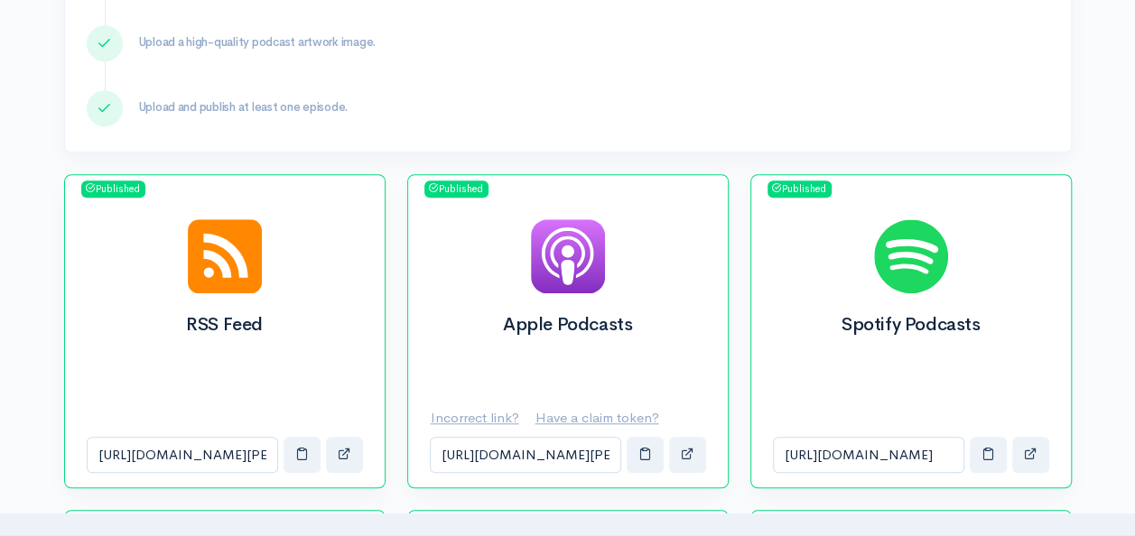
scroll to position [812, 0]
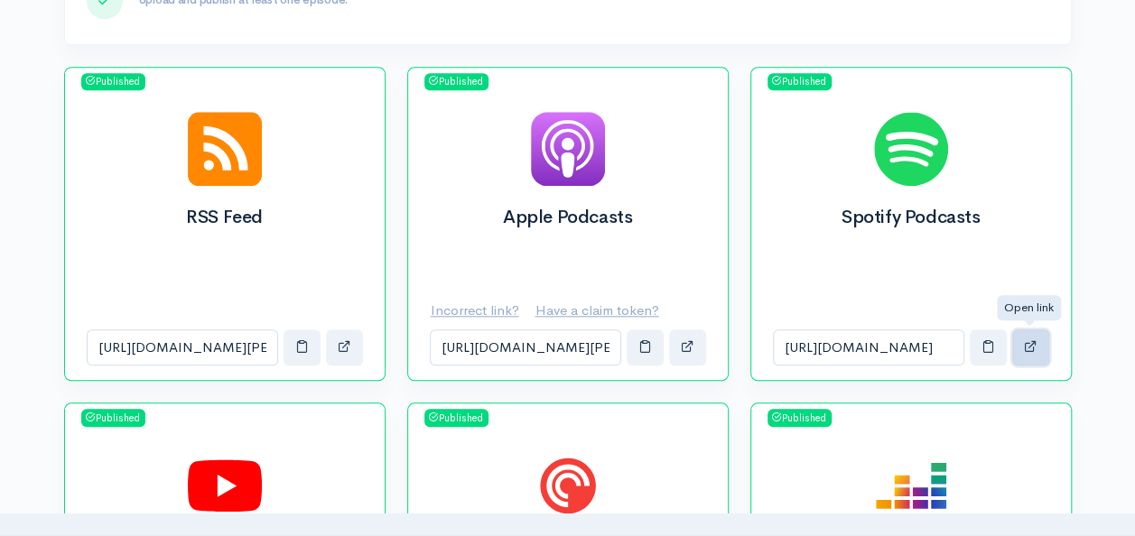
click at [1032, 343] on span "button" at bounding box center [1031, 346] width 14 height 14
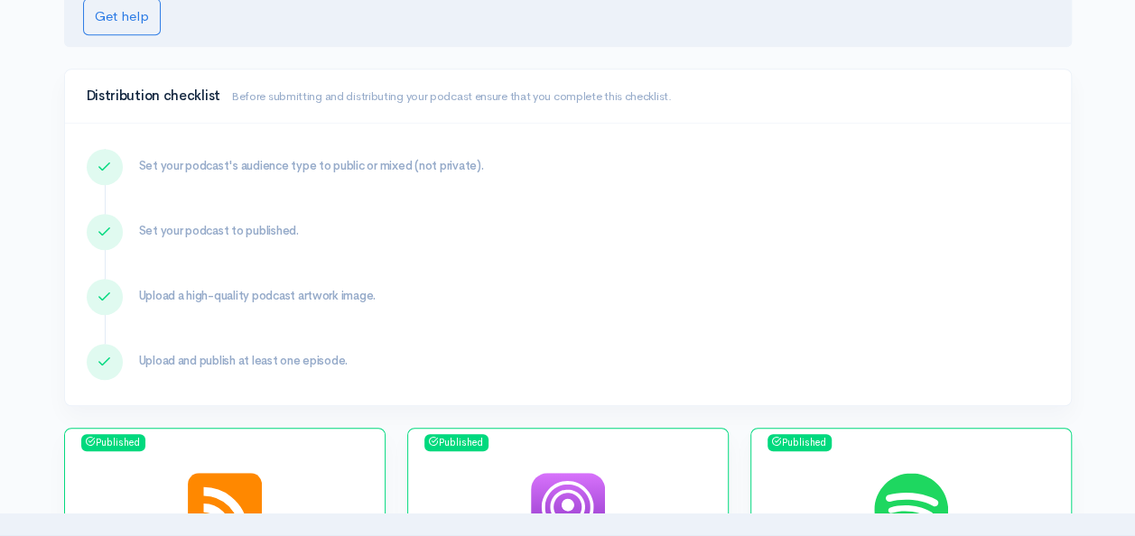
scroll to position [632, 0]
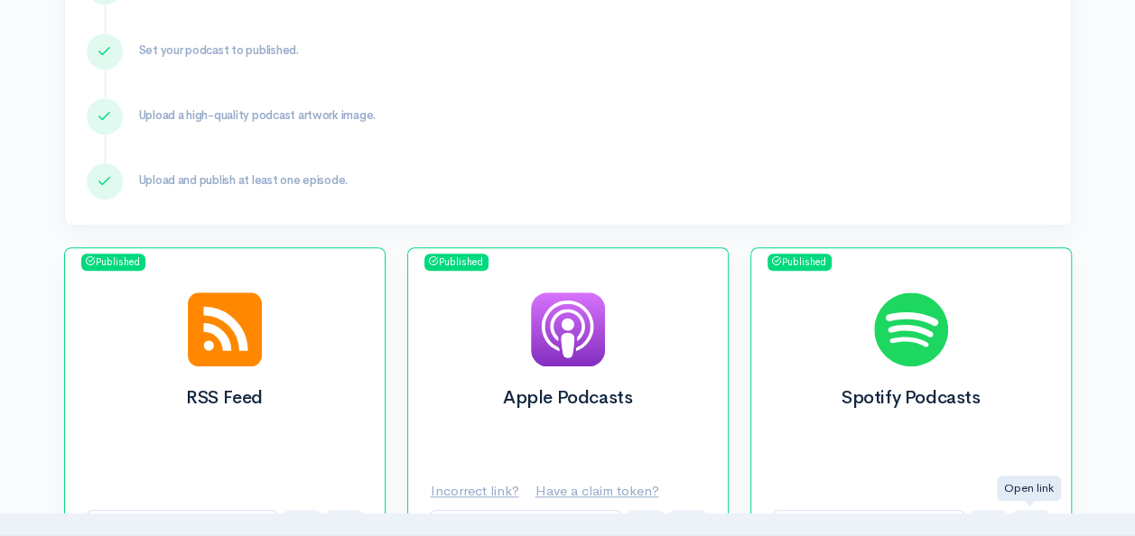
click at [590, 344] on img at bounding box center [568, 329] width 74 height 74
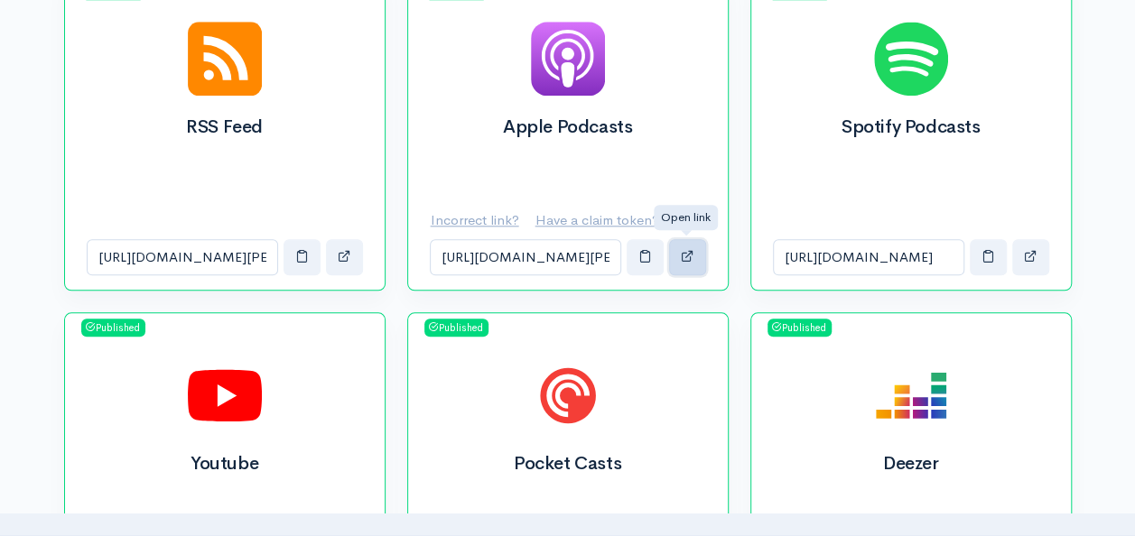
click at [691, 253] on span "button" at bounding box center [688, 256] width 14 height 14
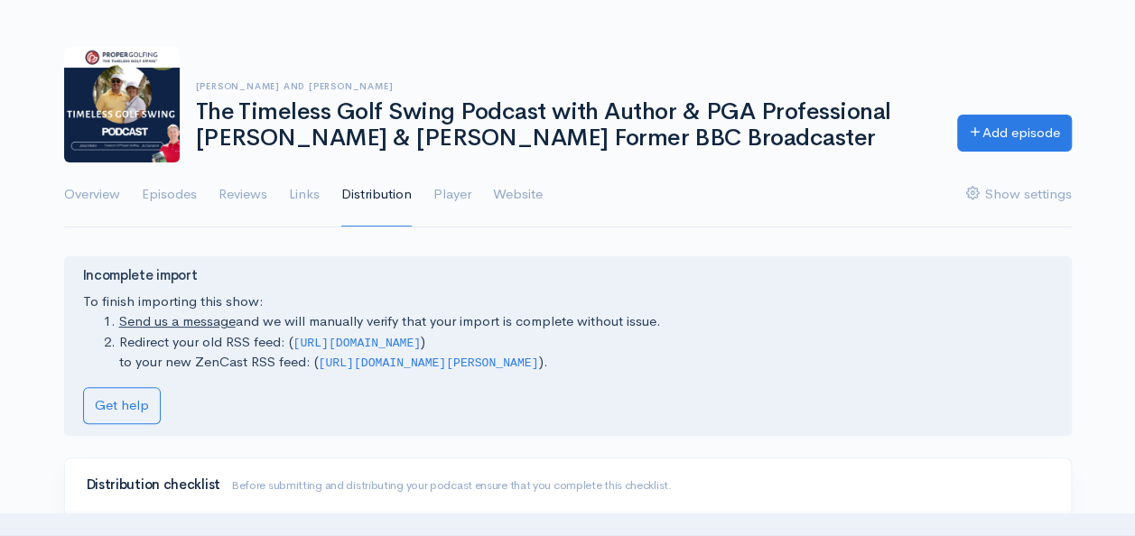
scroll to position [90, 0]
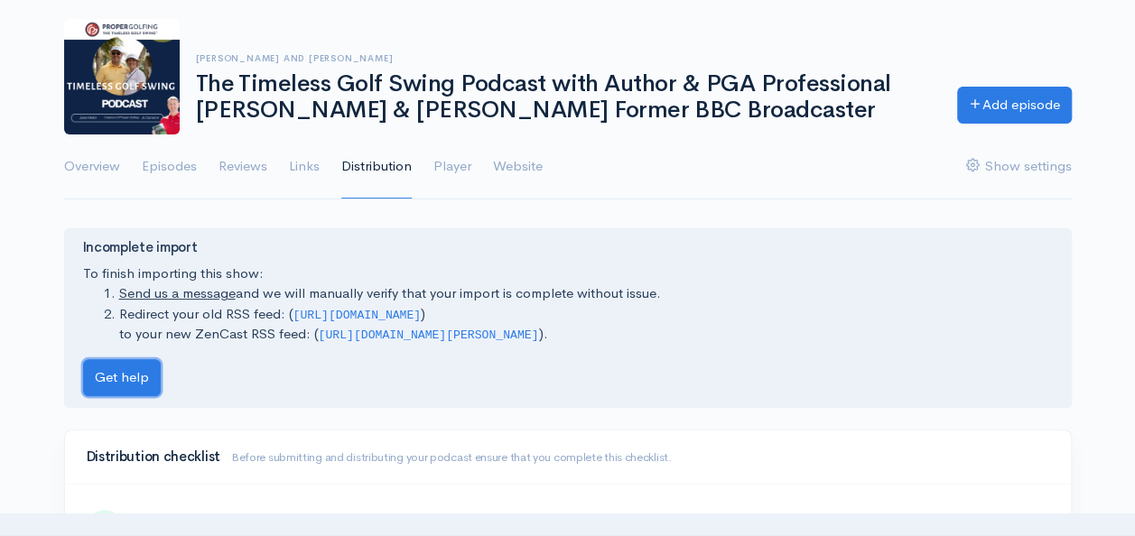
click at [93, 386] on link "Get help" at bounding box center [122, 377] width 78 height 37
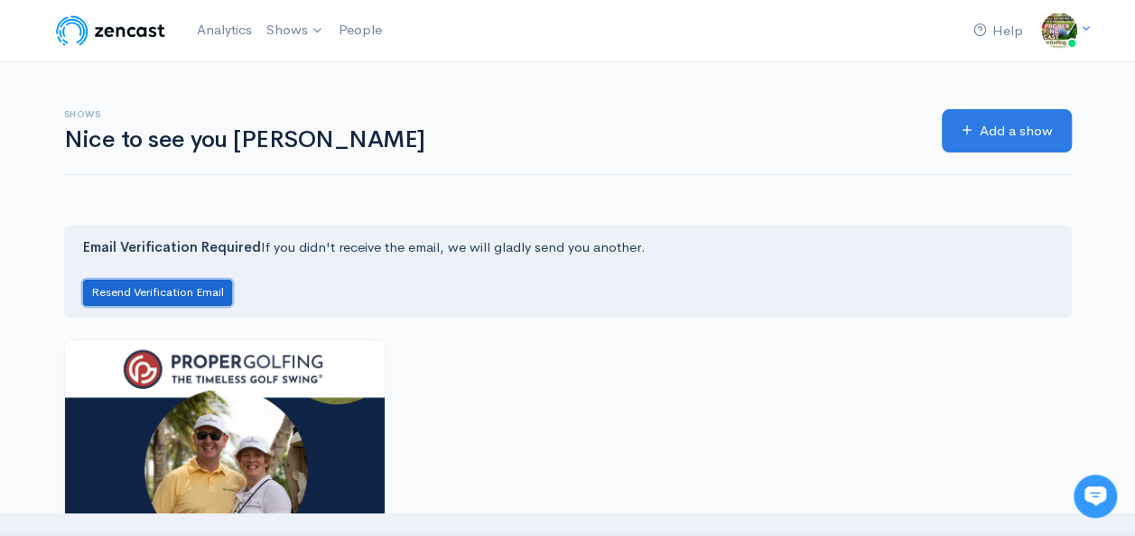
click at [178, 293] on button "Resend Verification Email" at bounding box center [157, 293] width 149 height 26
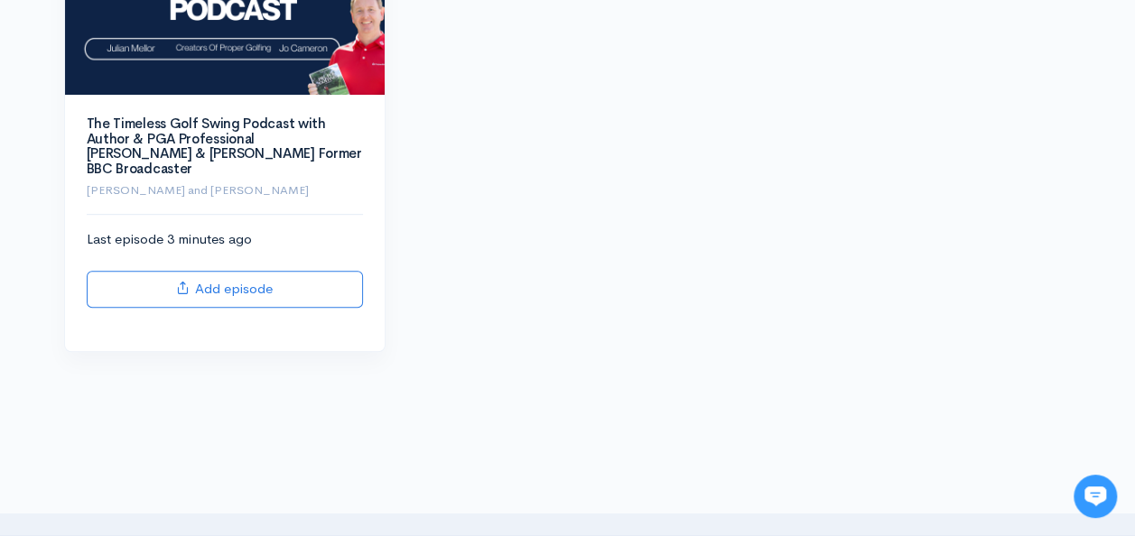
scroll to position [506, 0]
